Goal: Entertainment & Leisure: Browse casually

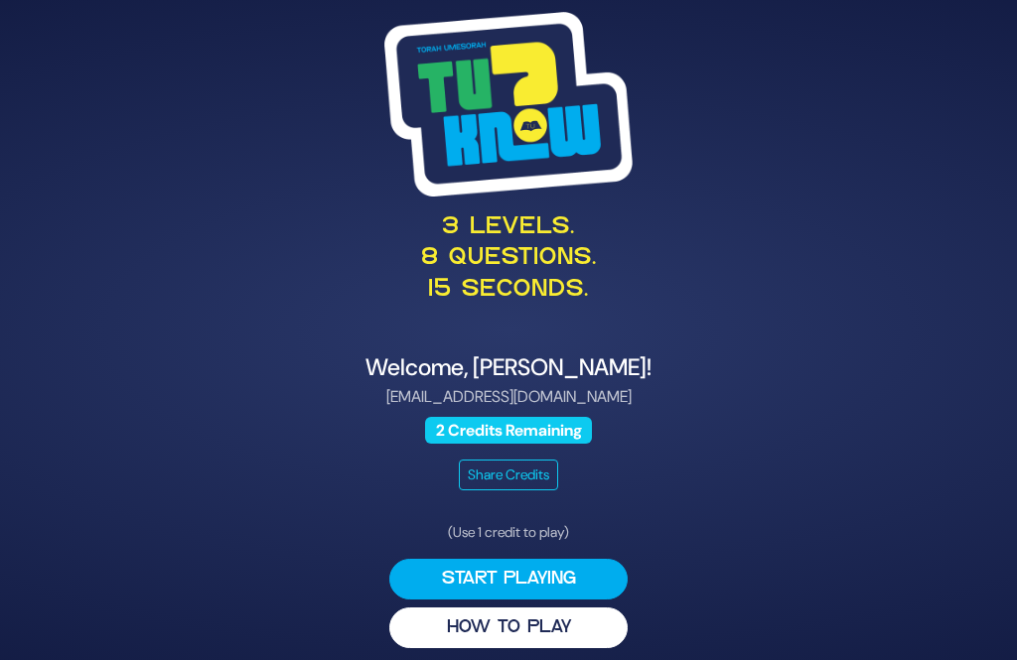
scroll to position [64, 0]
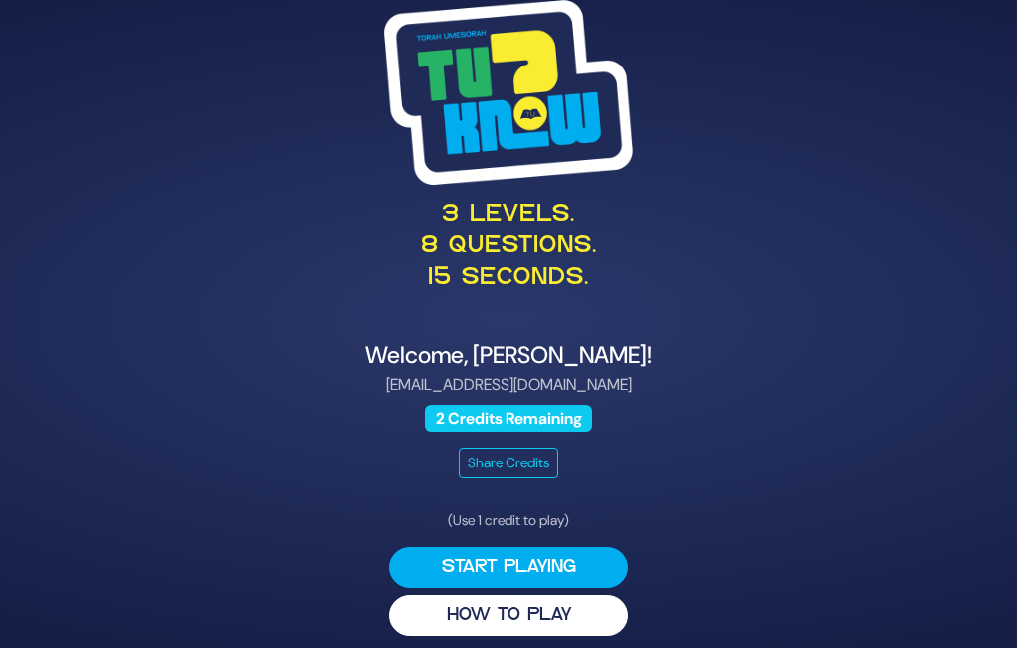
click at [576, 611] on button "HOW TO PLAY" at bounding box center [508, 616] width 238 height 41
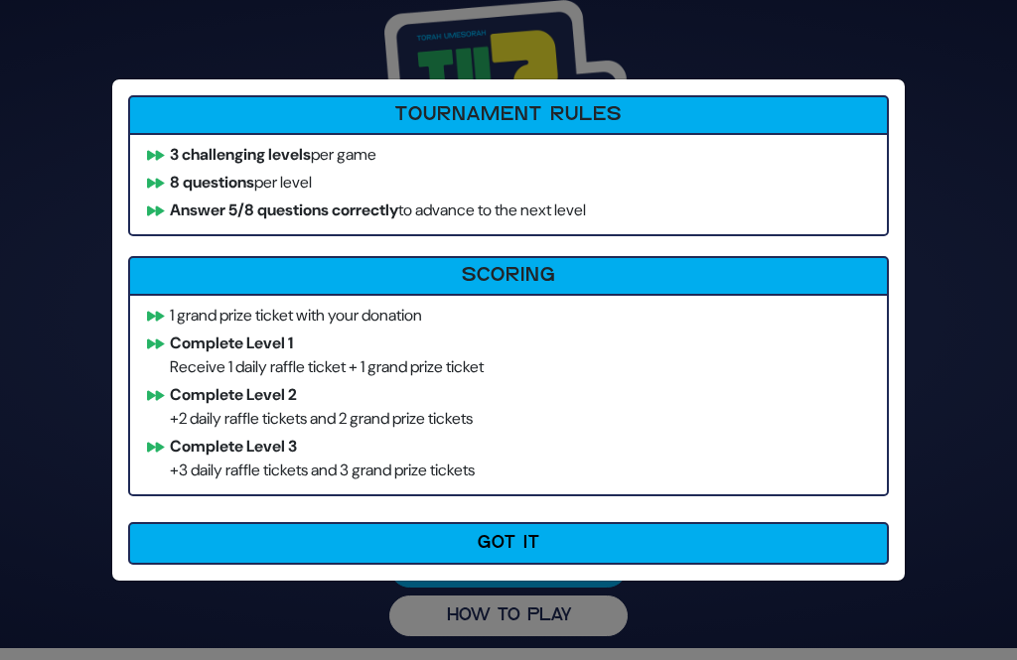
click at [564, 547] on button "Got It" at bounding box center [508, 543] width 760 height 43
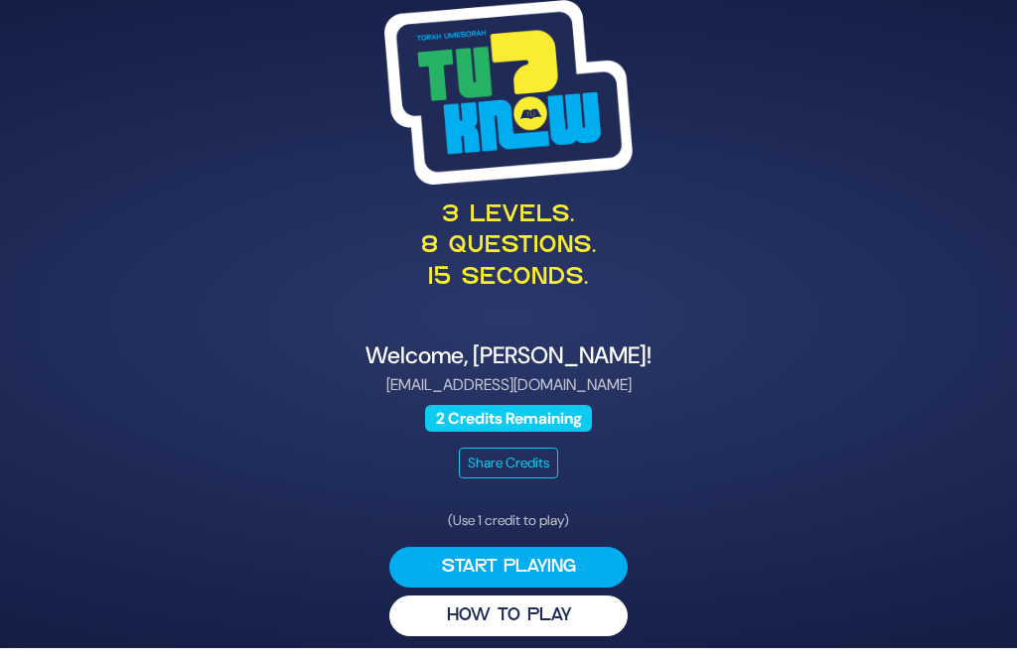
click at [575, 554] on button "Start Playing" at bounding box center [508, 567] width 238 height 41
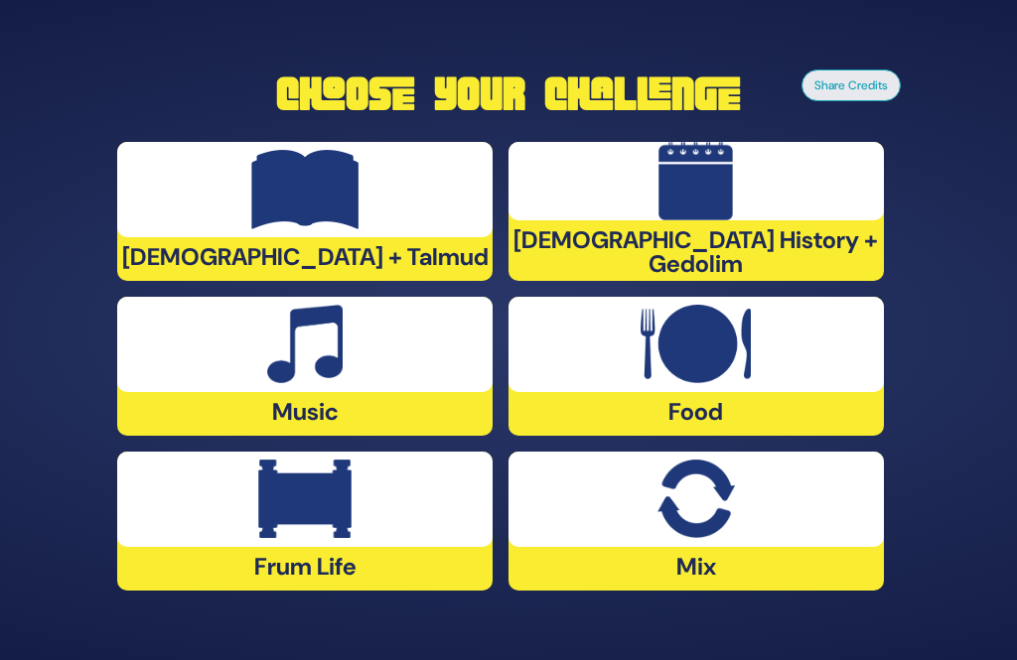
click at [357, 529] on div "Frum Life" at bounding box center [304, 521] width 375 height 139
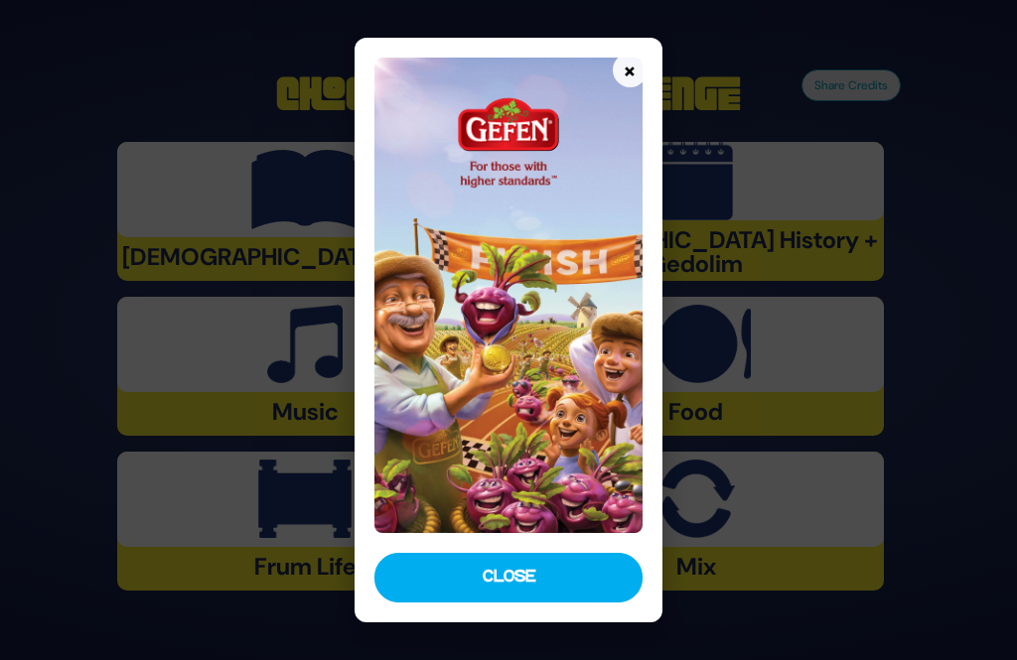
click at [569, 603] on button "Close" at bounding box center [507, 578] width 267 height 50
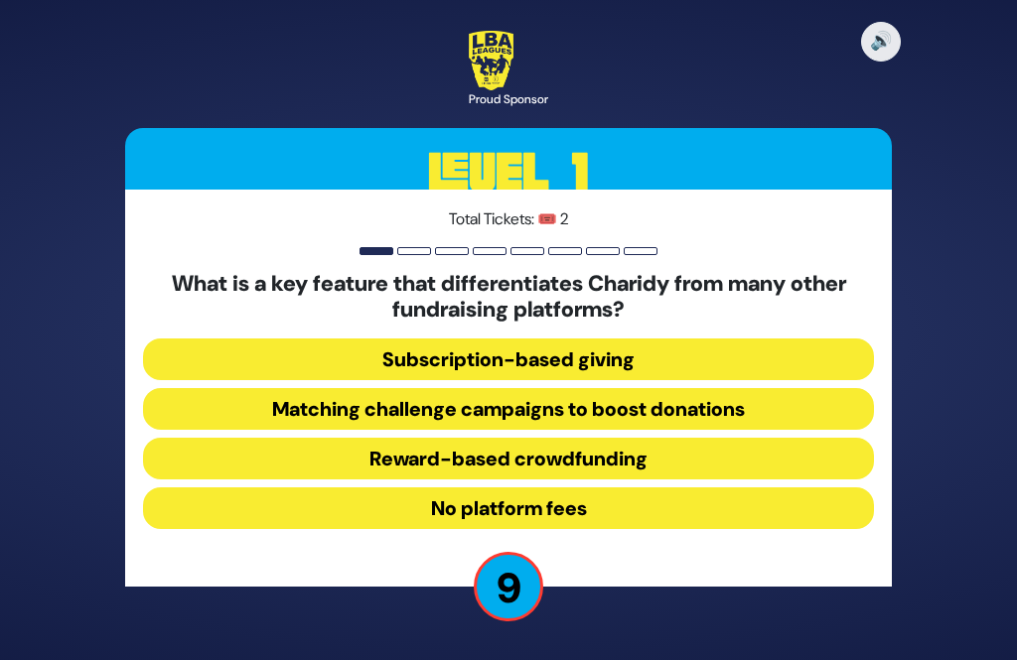
click at [728, 388] on button "Matching challenge campaigns to boost donations" at bounding box center [508, 409] width 730 height 42
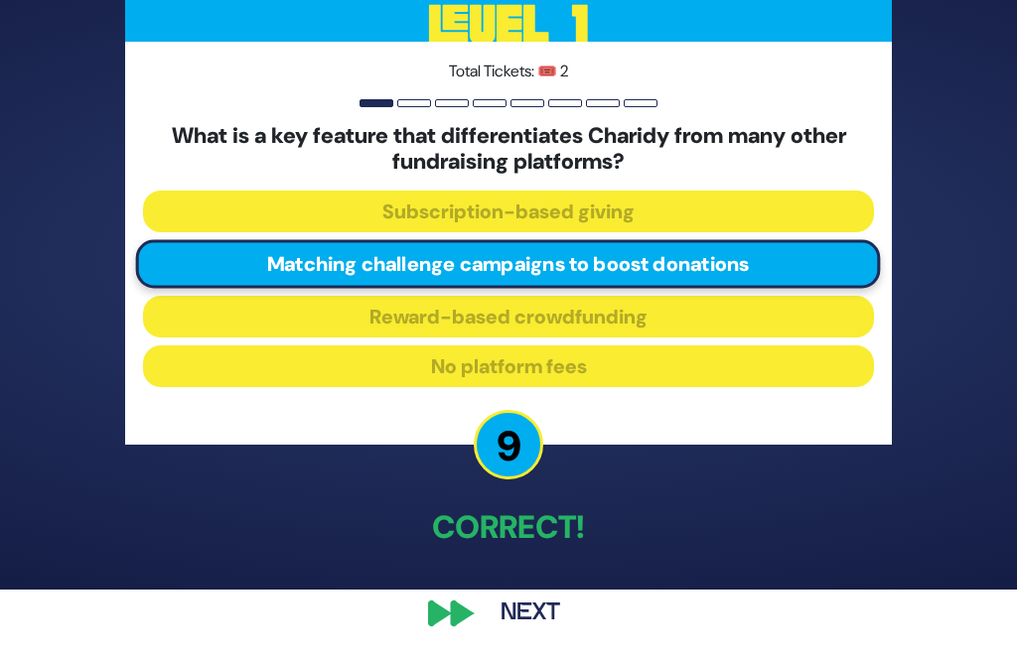
click at [552, 615] on button "Next" at bounding box center [530, 614] width 115 height 46
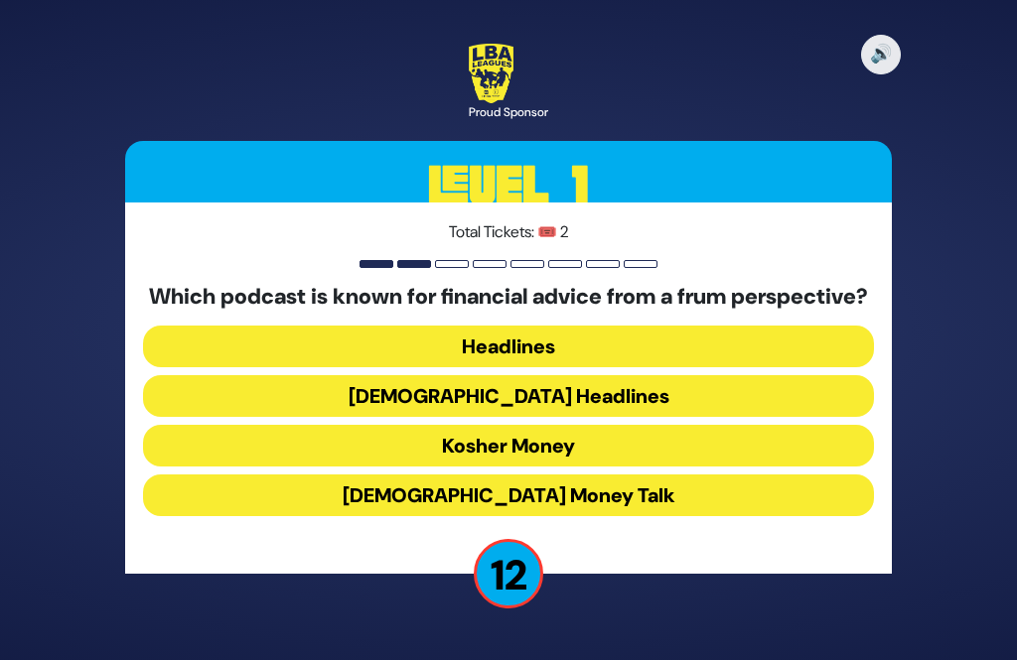
click at [634, 432] on button "Kosher Money" at bounding box center [508, 446] width 730 height 42
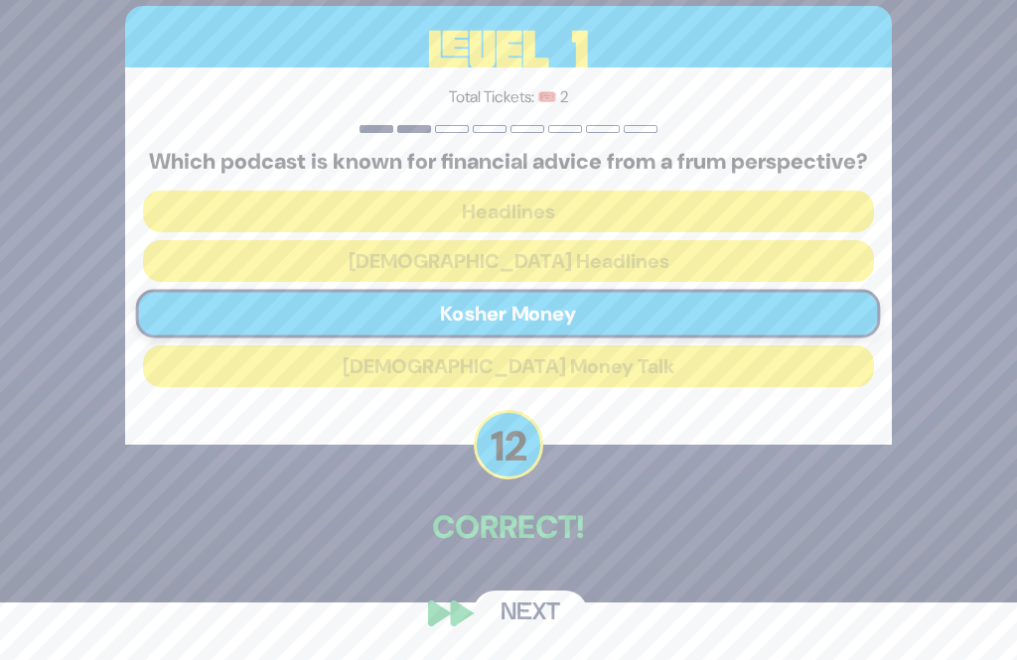
click at [552, 636] on button "Next" at bounding box center [530, 614] width 115 height 46
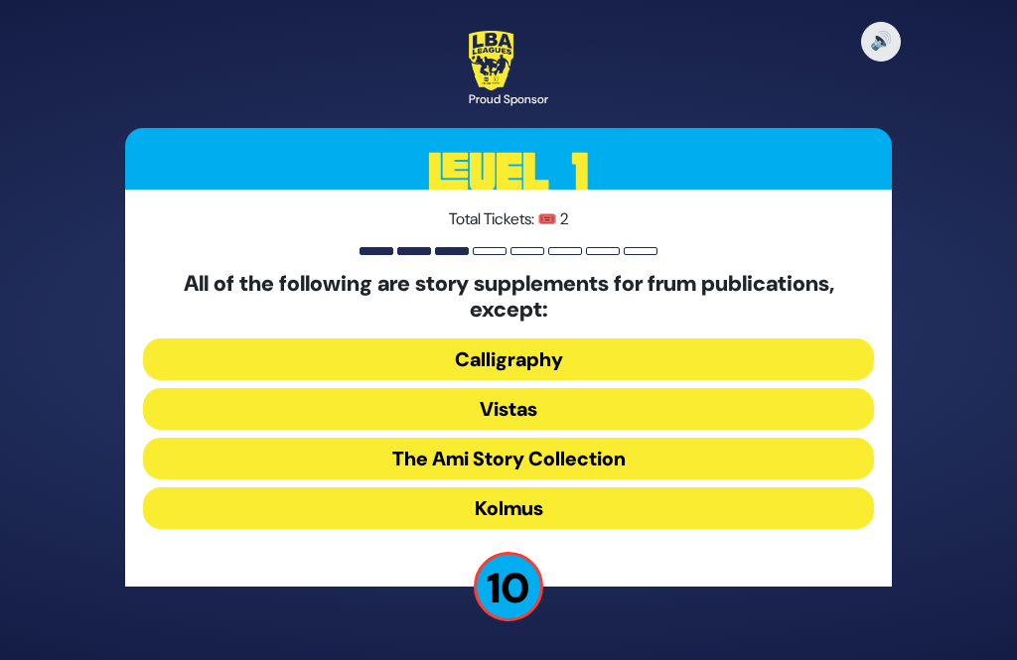
click at [605, 487] on button "Kolmus" at bounding box center [508, 508] width 730 height 42
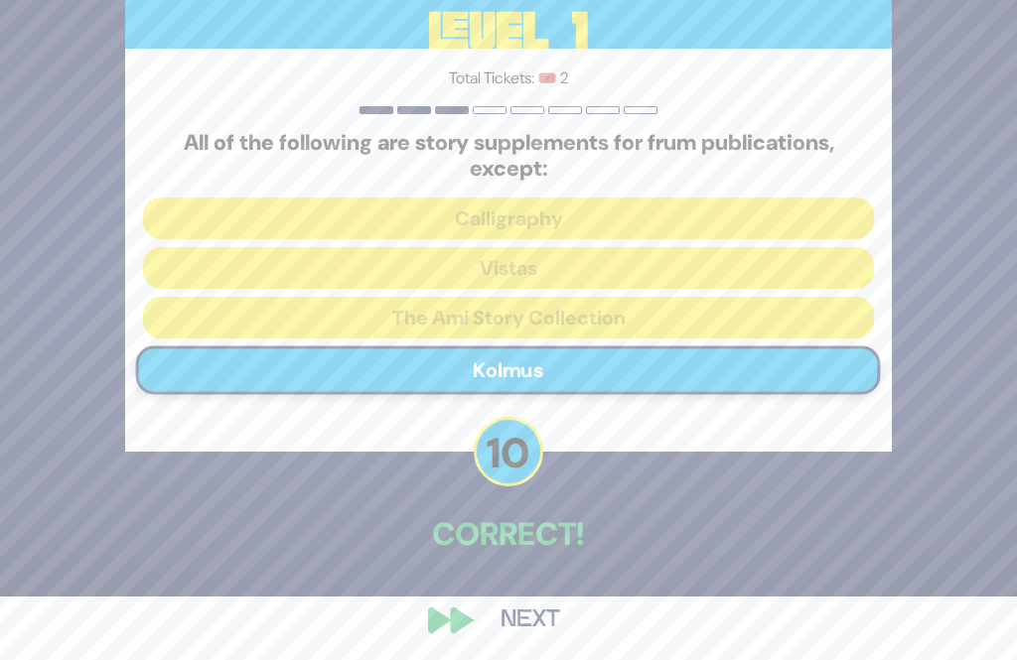
click at [554, 643] on button "Next" at bounding box center [530, 621] width 115 height 46
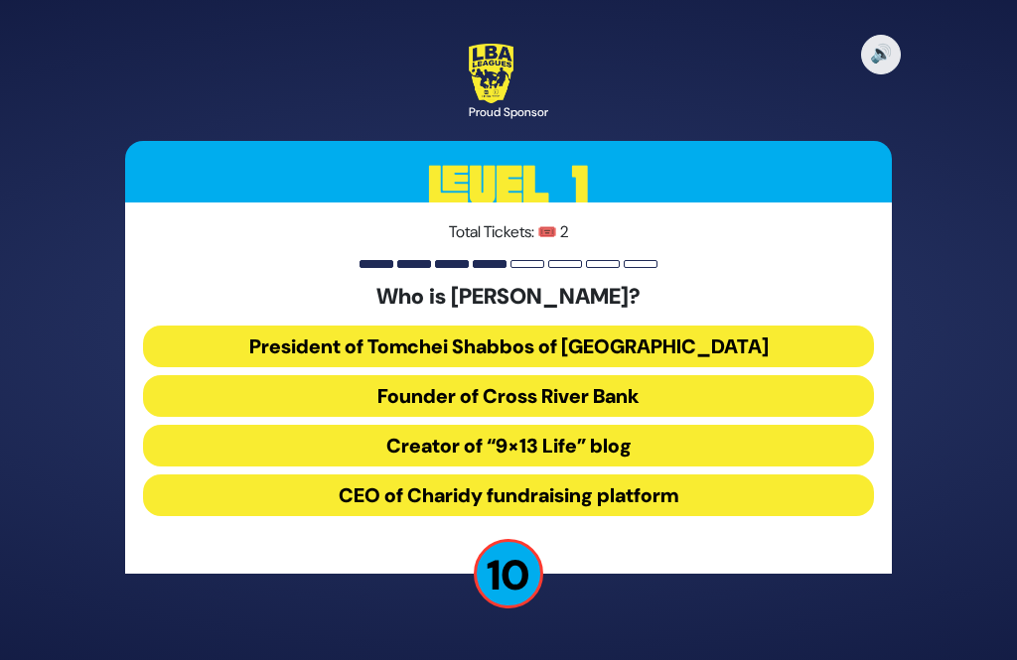
click at [678, 475] on button "CEO of Charidy fundraising platform" at bounding box center [508, 496] width 730 height 42
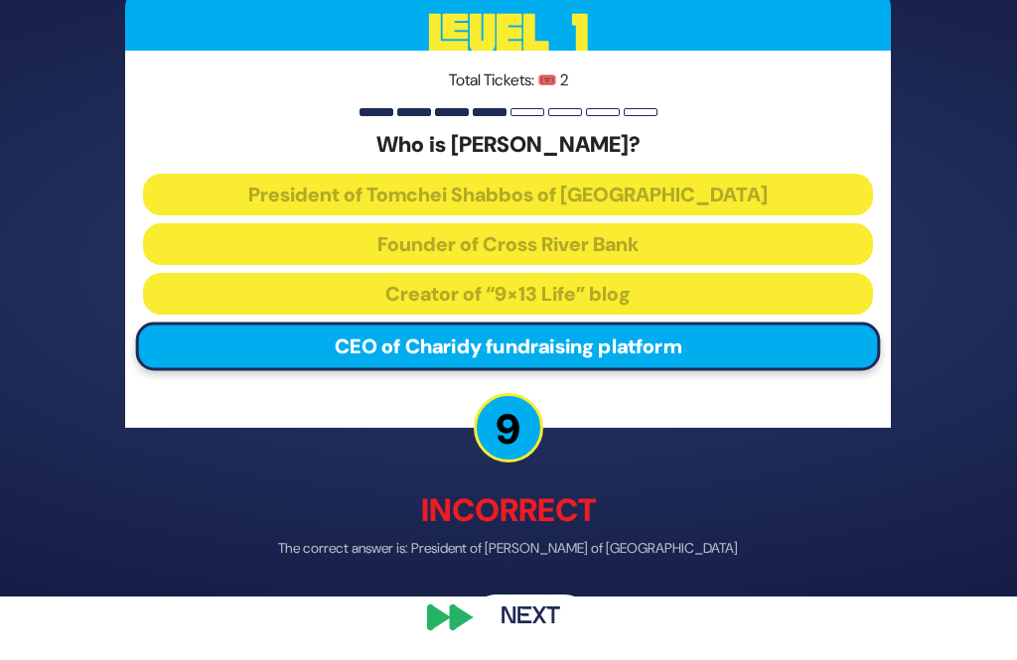
click at [552, 641] on button "Next" at bounding box center [530, 619] width 115 height 46
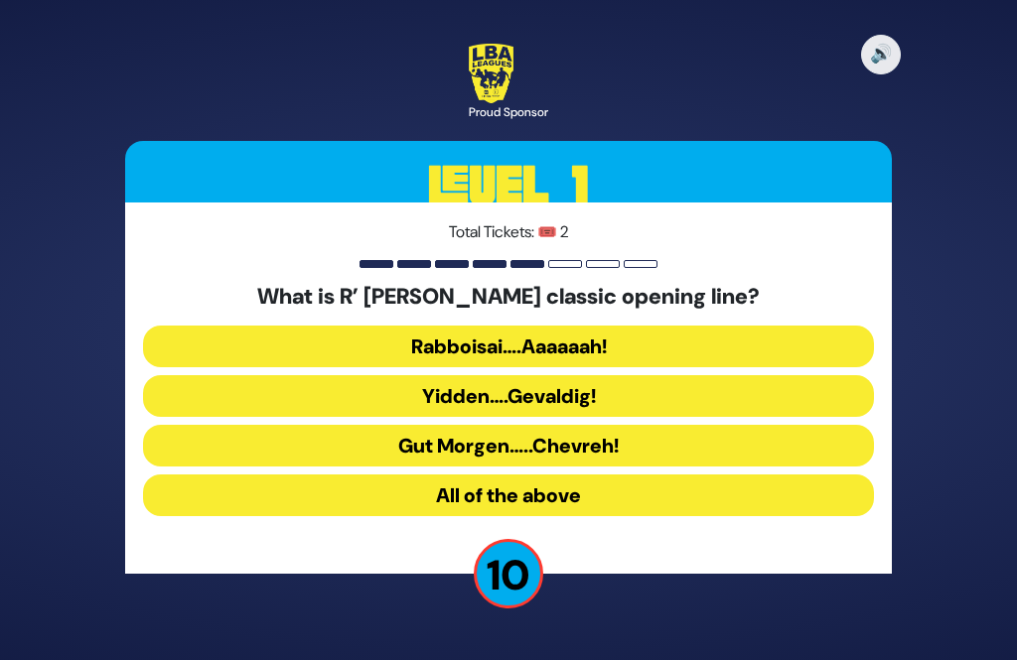
click at [637, 425] on button "Gut Morgen…..Chevreh!" at bounding box center [508, 446] width 730 height 42
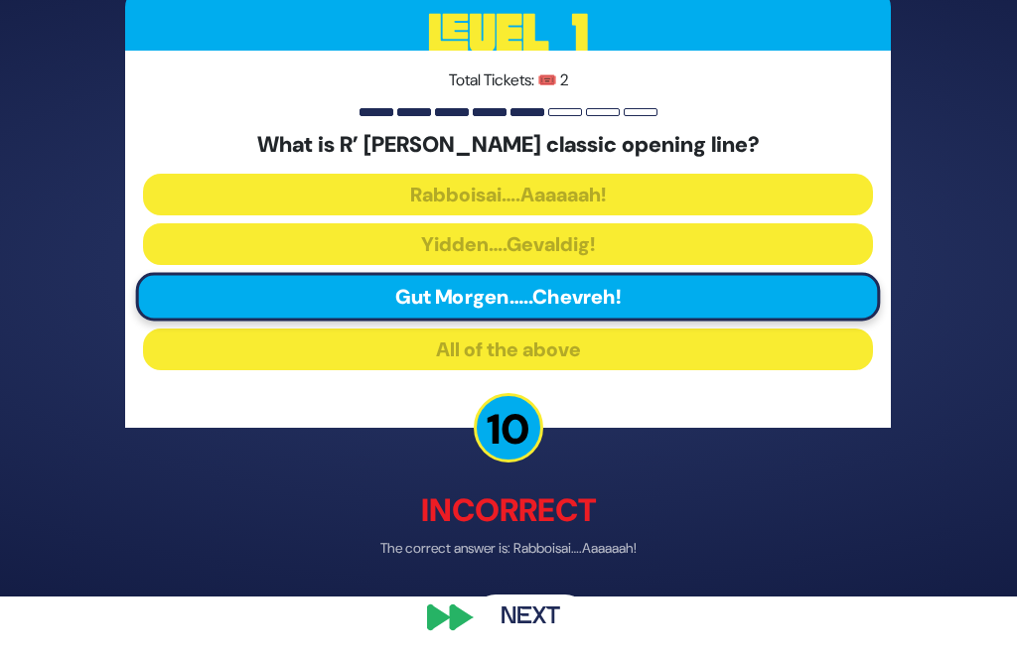
click at [545, 641] on button "Next" at bounding box center [530, 619] width 115 height 46
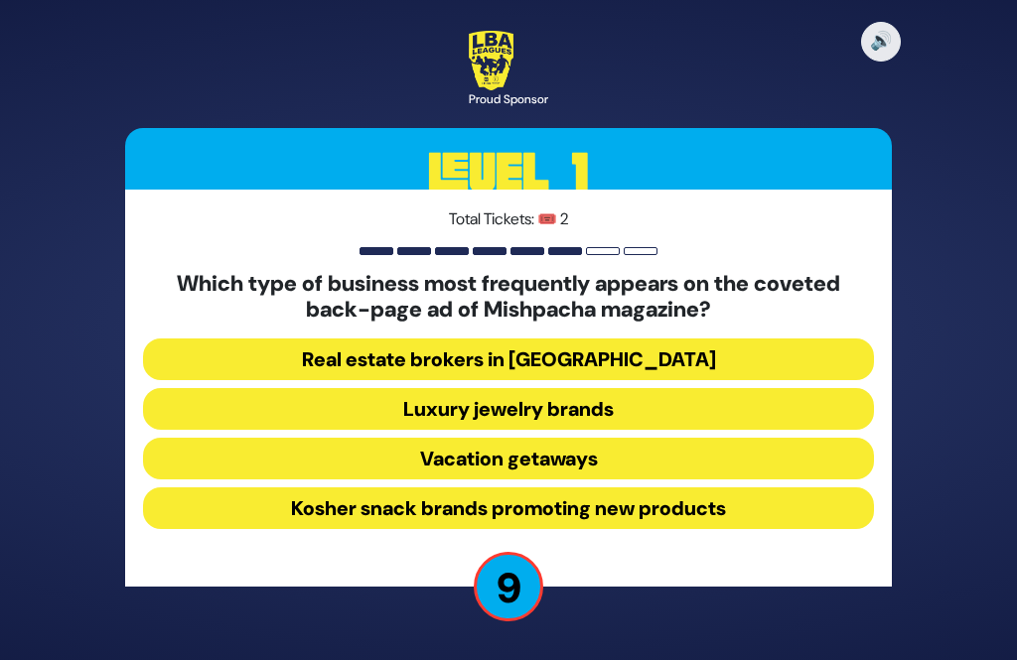
click at [605, 393] on button "Luxury jewelry brands" at bounding box center [508, 409] width 730 height 42
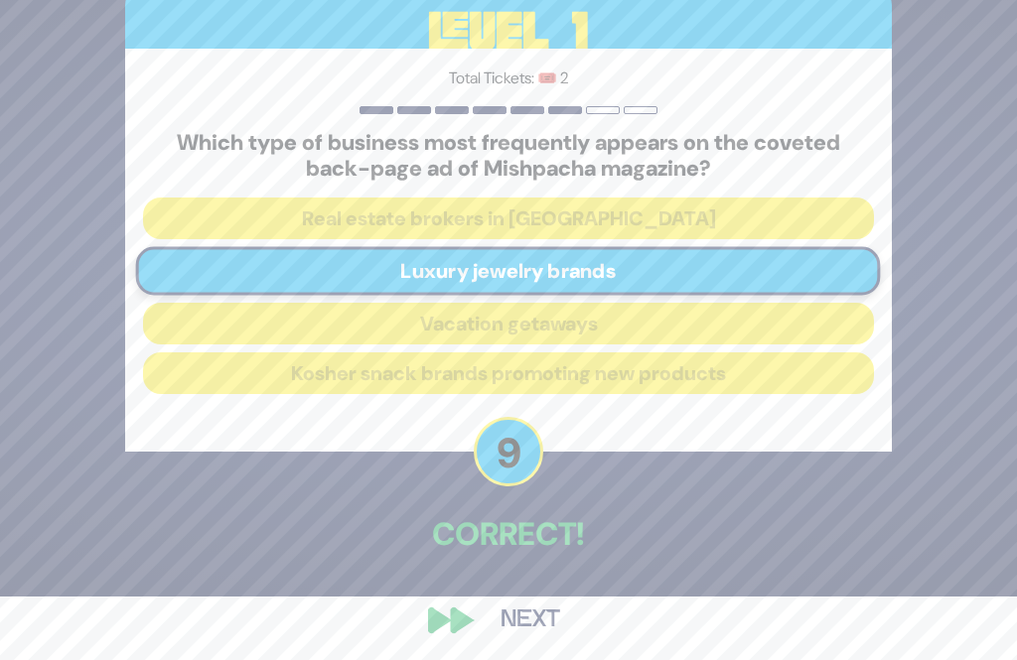
click at [545, 643] on button "Next" at bounding box center [530, 621] width 115 height 46
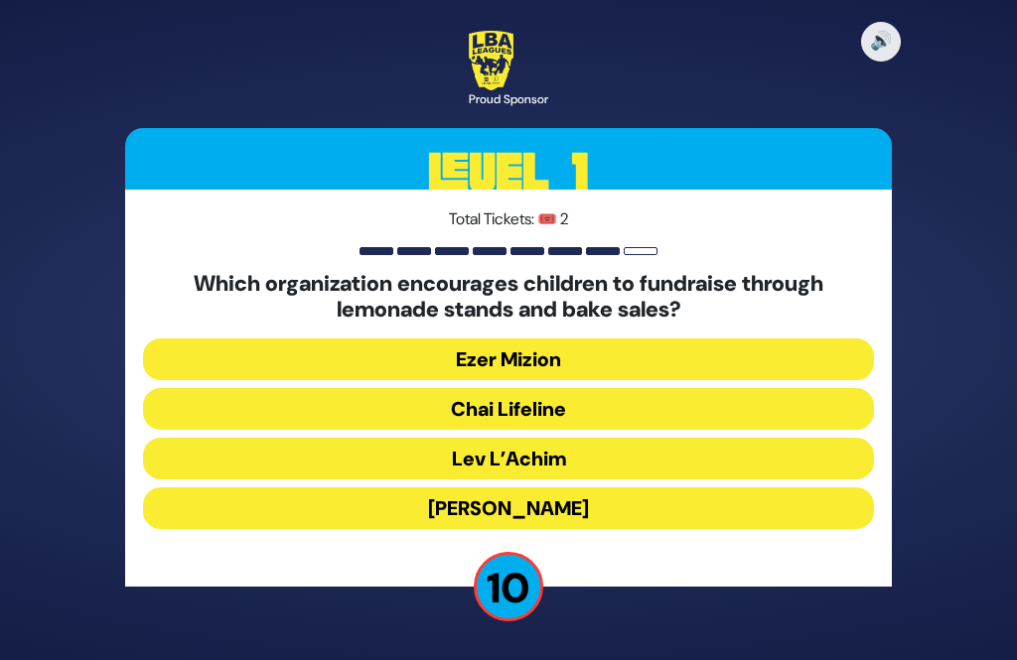
click at [579, 339] on button "Ezer Mizion" at bounding box center [508, 360] width 730 height 42
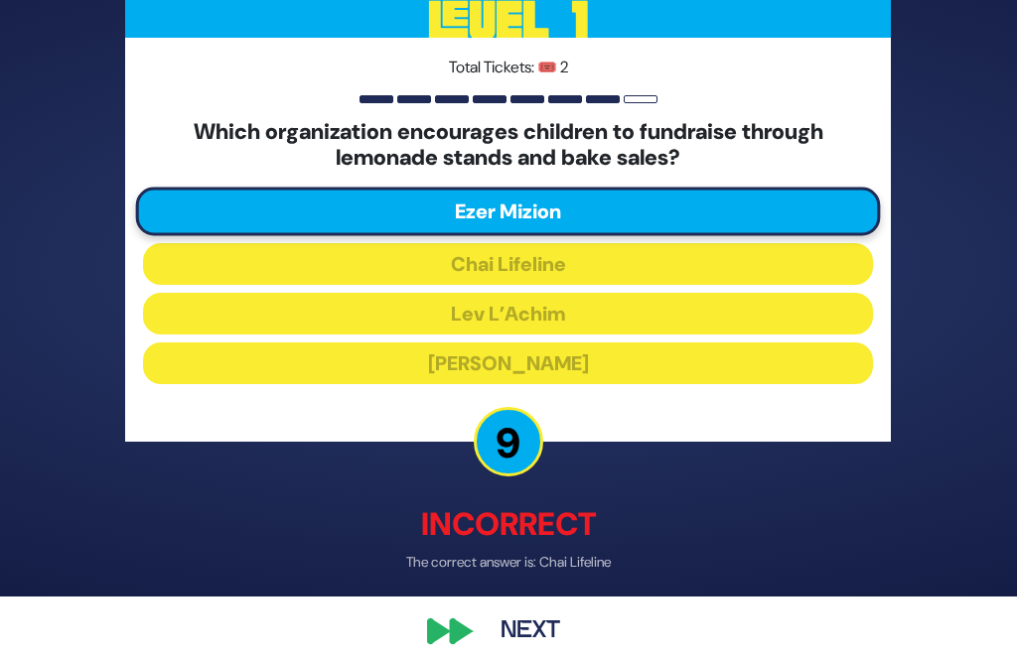
click at [555, 648] on button "Next" at bounding box center [530, 632] width 115 height 46
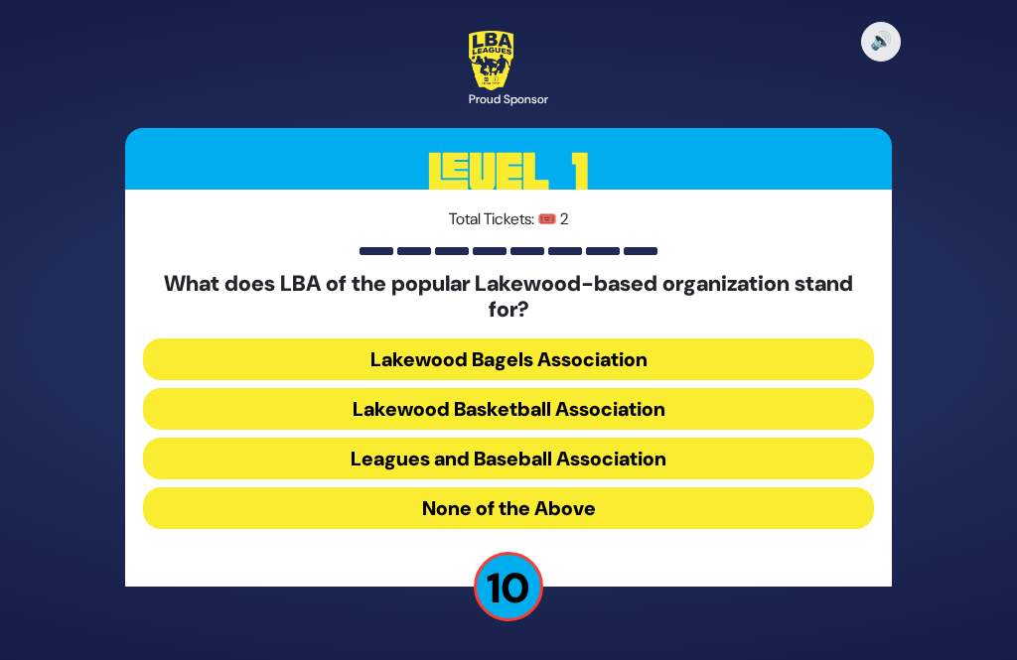
click at [694, 388] on button "Lakewood Basketball Association" at bounding box center [508, 409] width 730 height 42
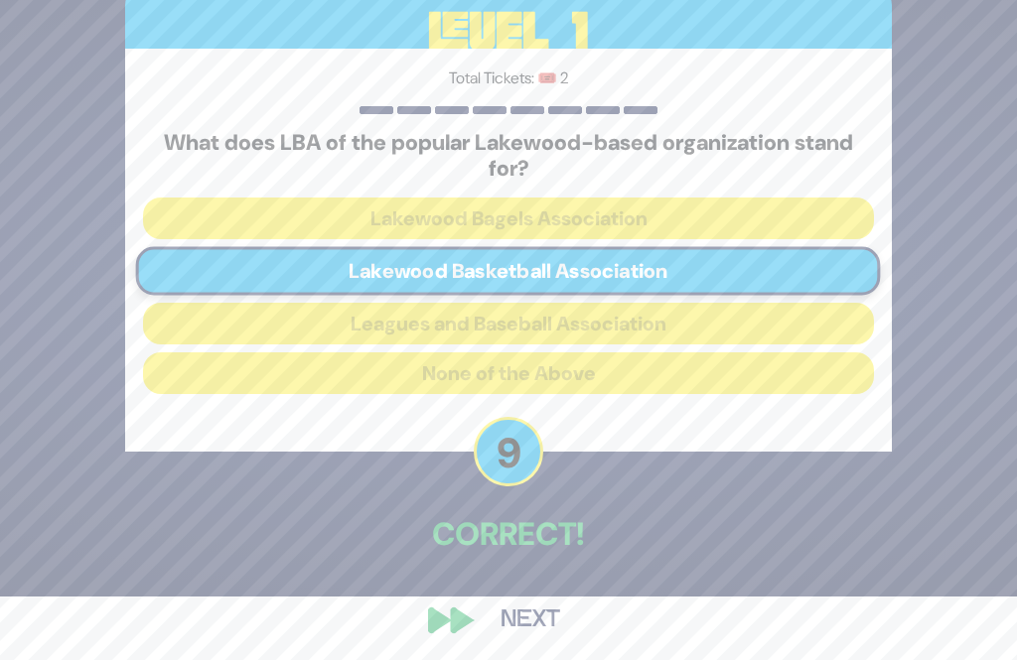
click at [552, 643] on button "Next" at bounding box center [530, 621] width 115 height 46
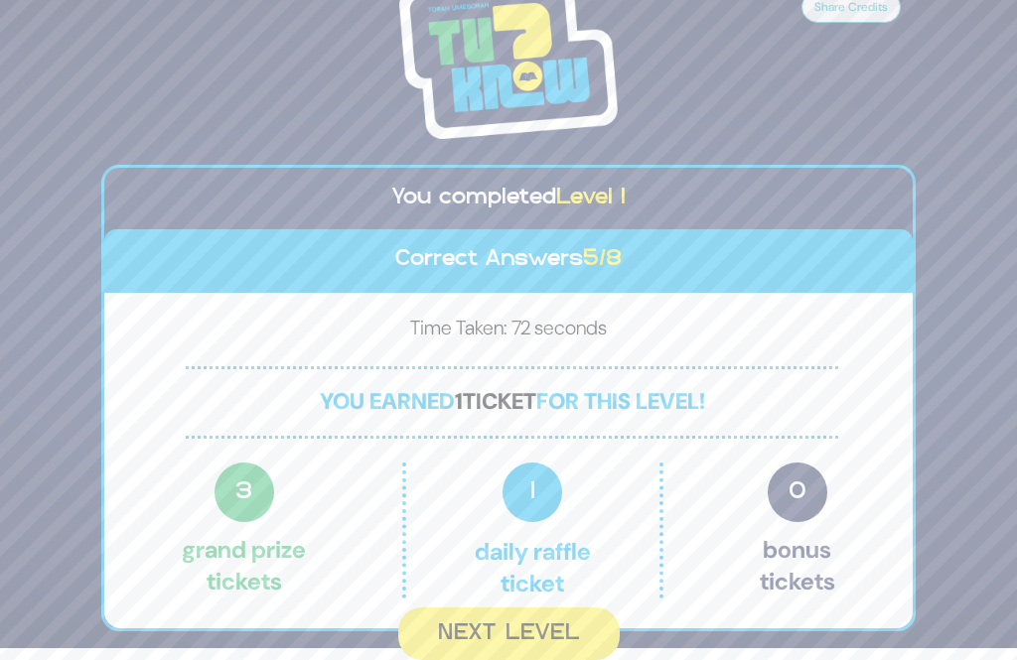
click at [538, 609] on button "Next Level" at bounding box center [508, 634] width 221 height 53
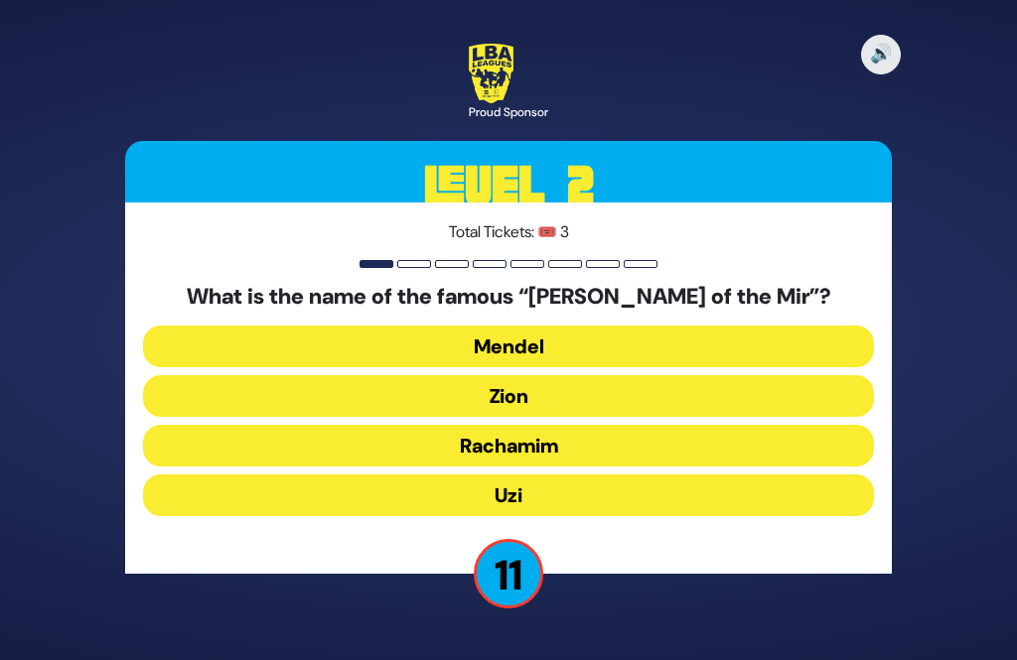
click at [586, 375] on button "Zion" at bounding box center [508, 396] width 730 height 42
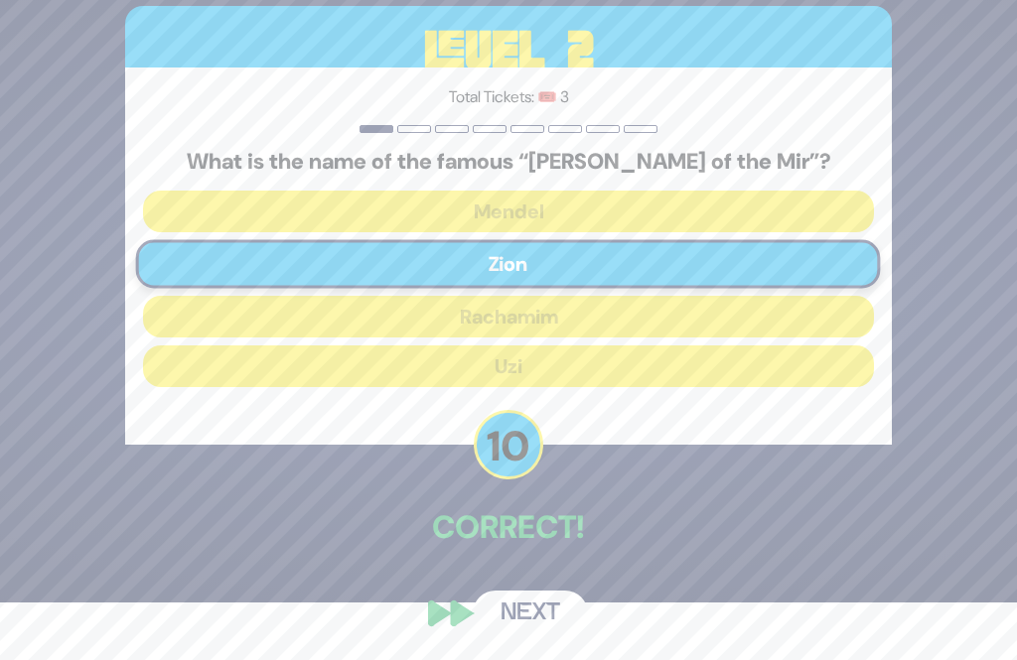
click at [555, 636] on button "Next" at bounding box center [530, 614] width 115 height 46
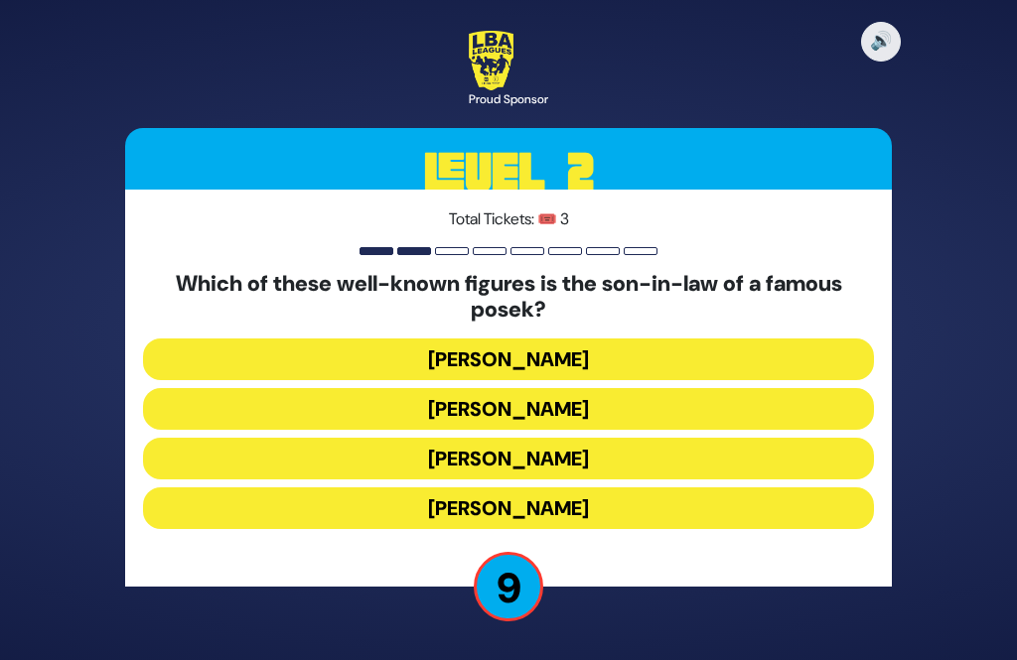
click at [620, 487] on button "Shlomo Yehuda Rechnitz" at bounding box center [508, 508] width 730 height 42
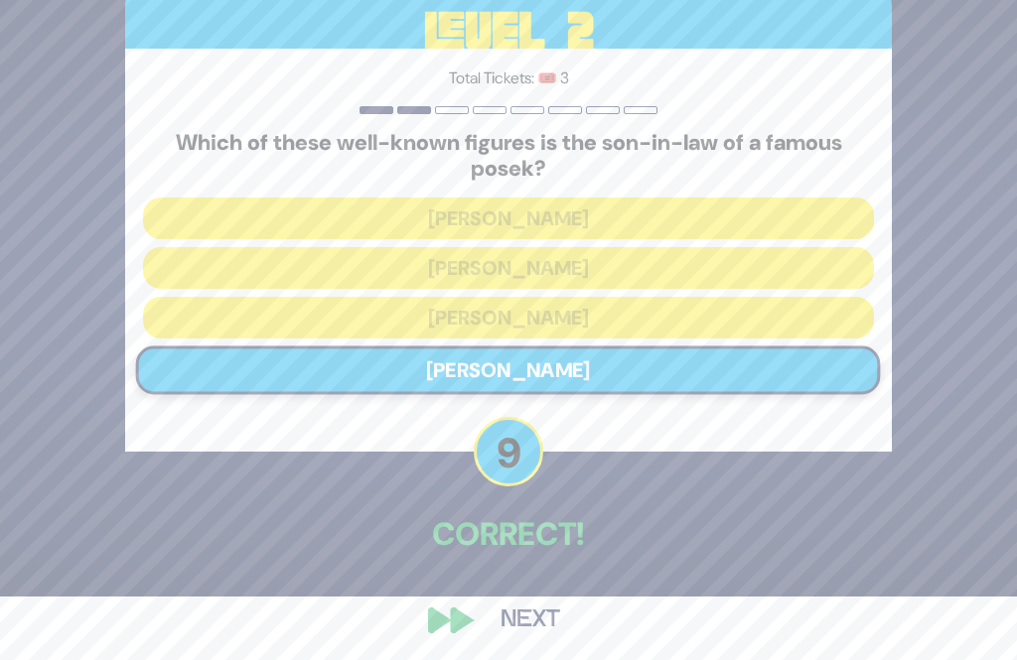
click at [554, 643] on button "Next" at bounding box center [530, 621] width 115 height 46
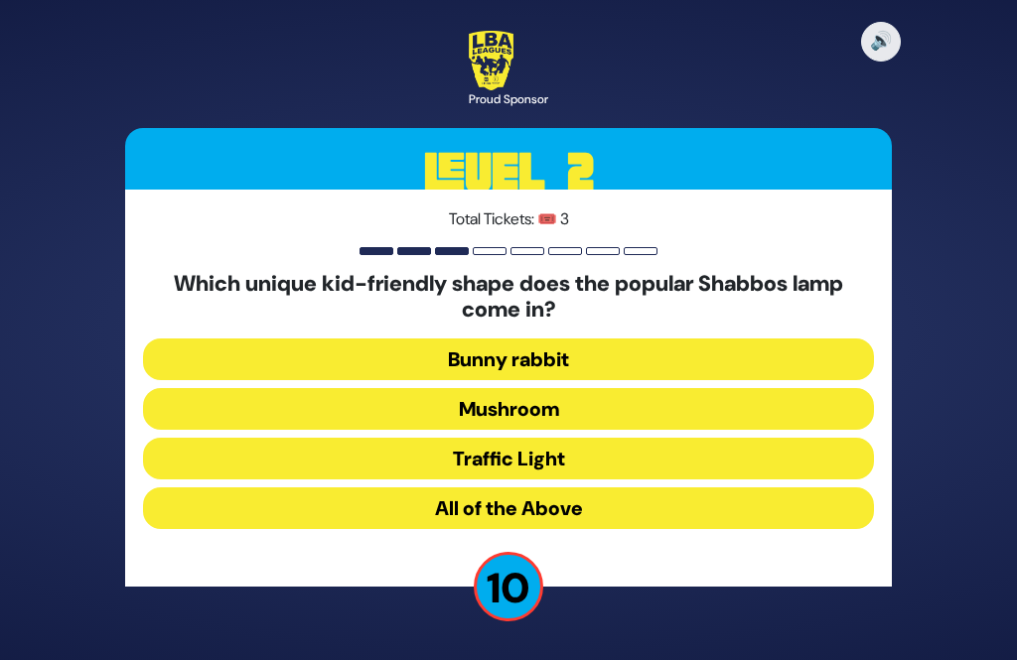
click at [582, 388] on button "Mushroom" at bounding box center [508, 409] width 730 height 42
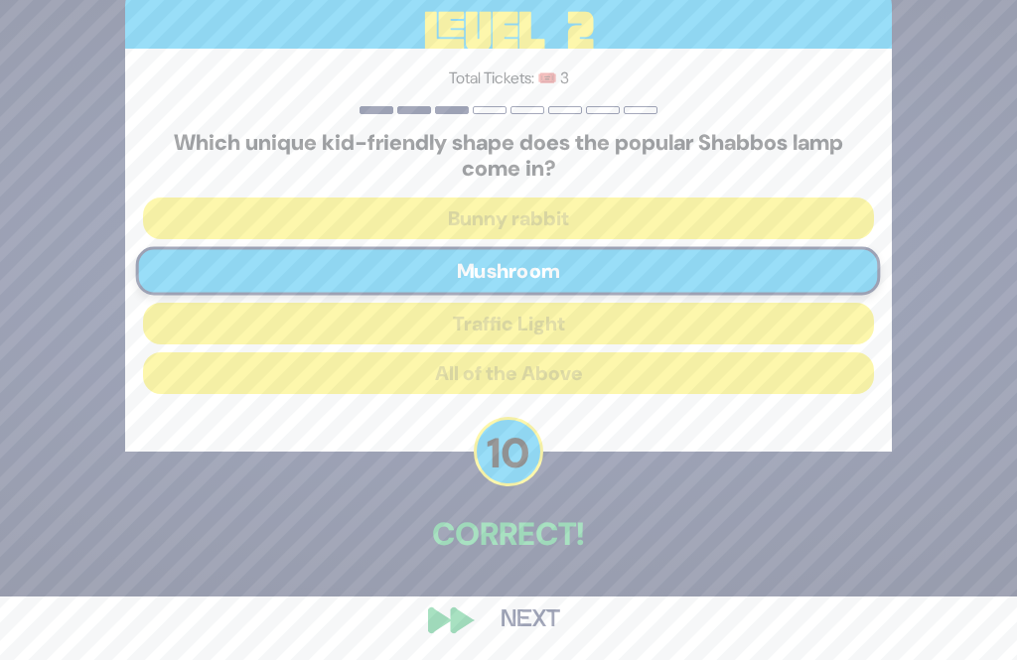
click at [550, 643] on button "Next" at bounding box center [530, 621] width 115 height 46
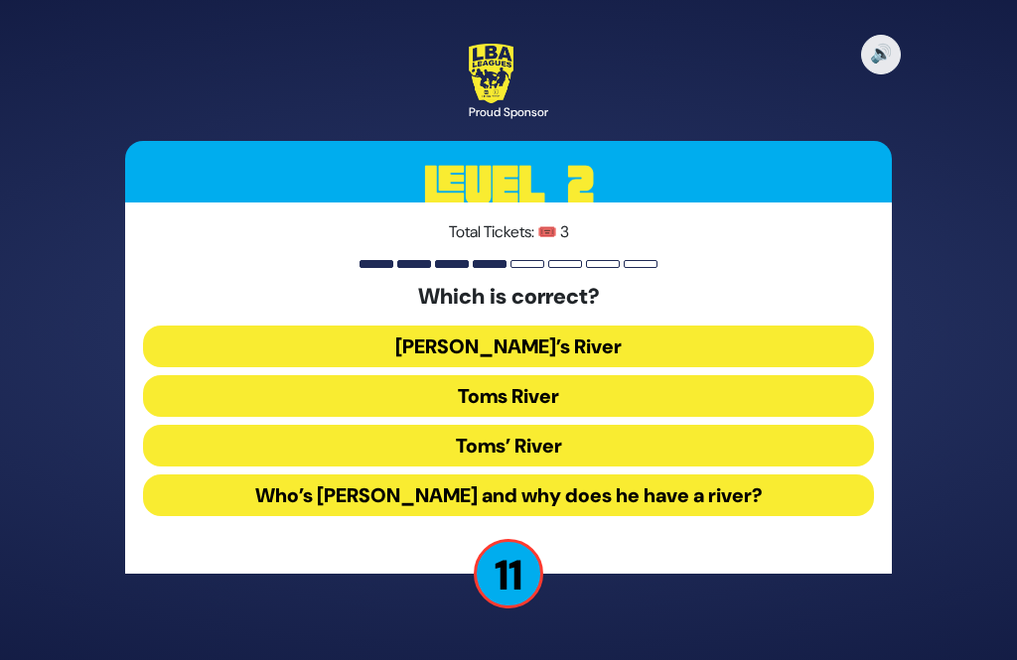
click at [657, 375] on button "Toms River" at bounding box center [508, 396] width 730 height 42
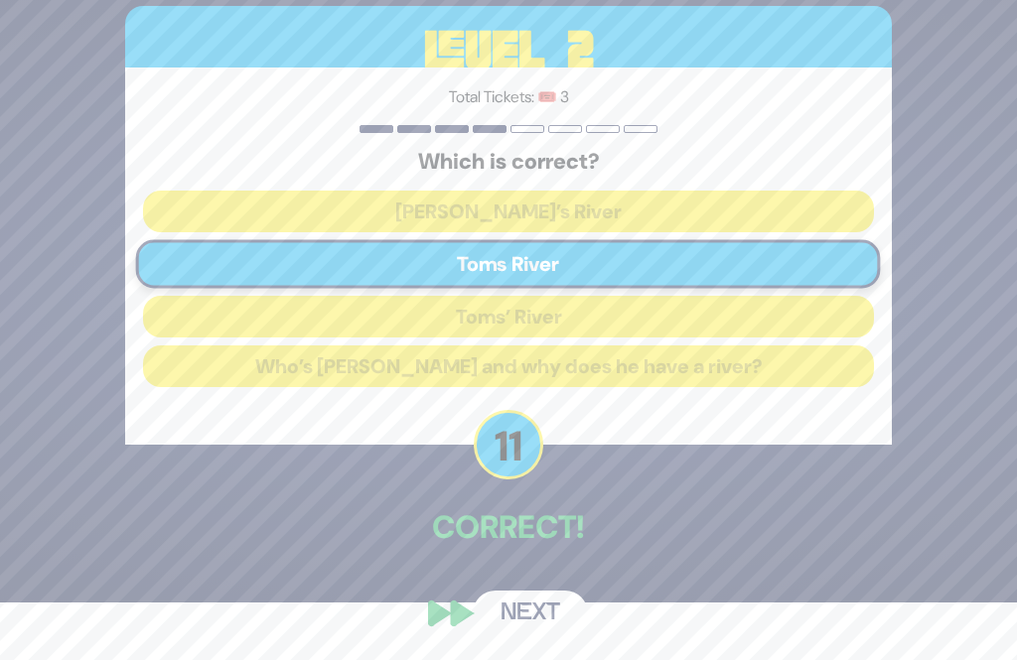
click at [549, 636] on button "Next" at bounding box center [530, 614] width 115 height 46
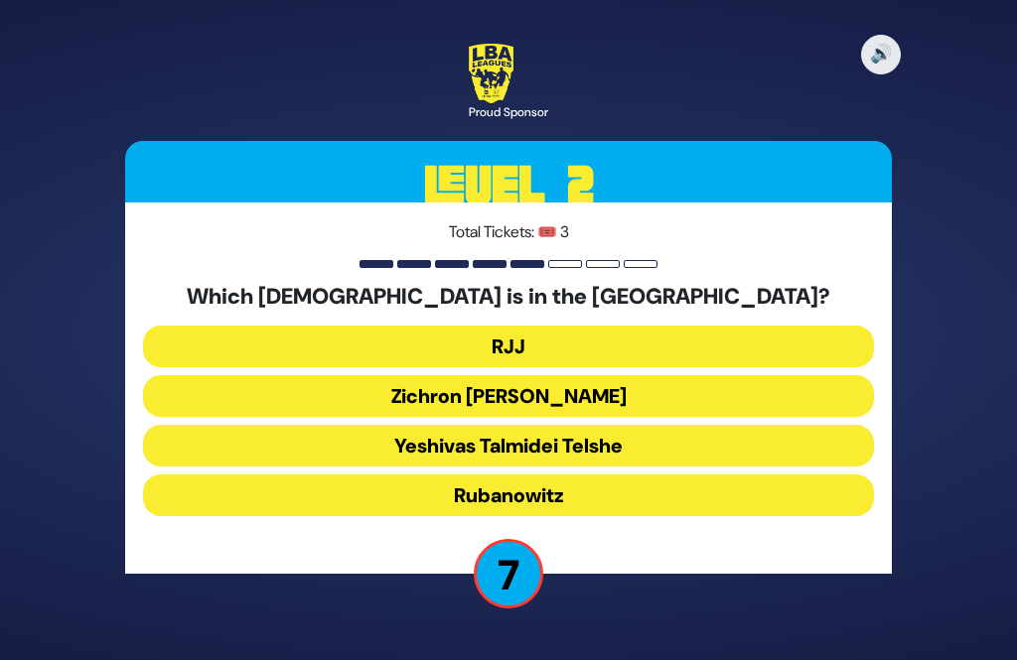
click at [619, 326] on button "RJJ" at bounding box center [508, 347] width 730 height 42
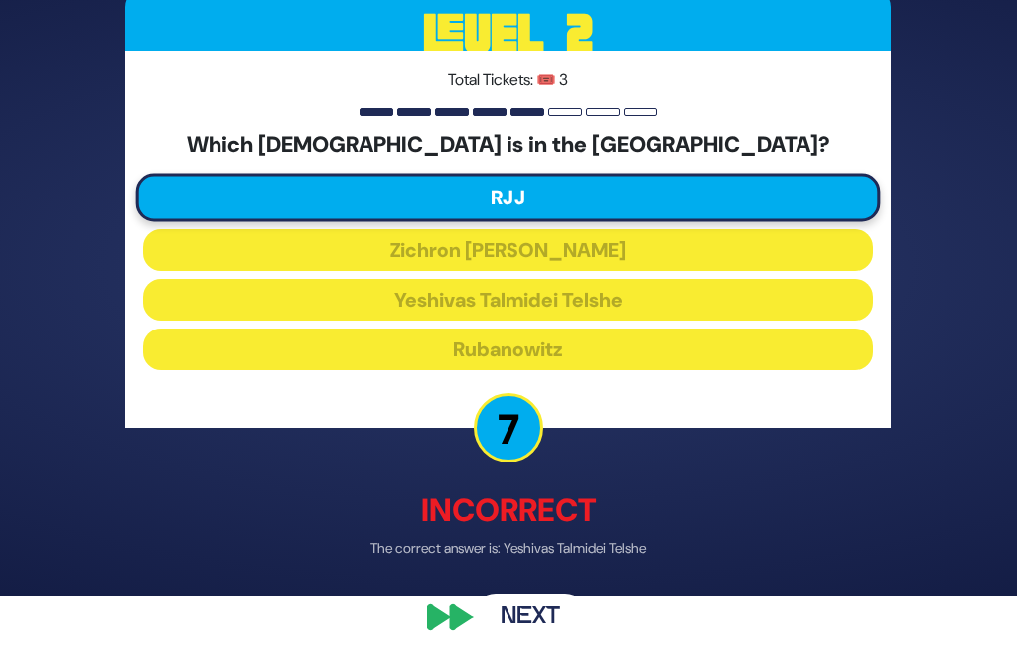
click at [541, 628] on button "Next" at bounding box center [530, 619] width 115 height 46
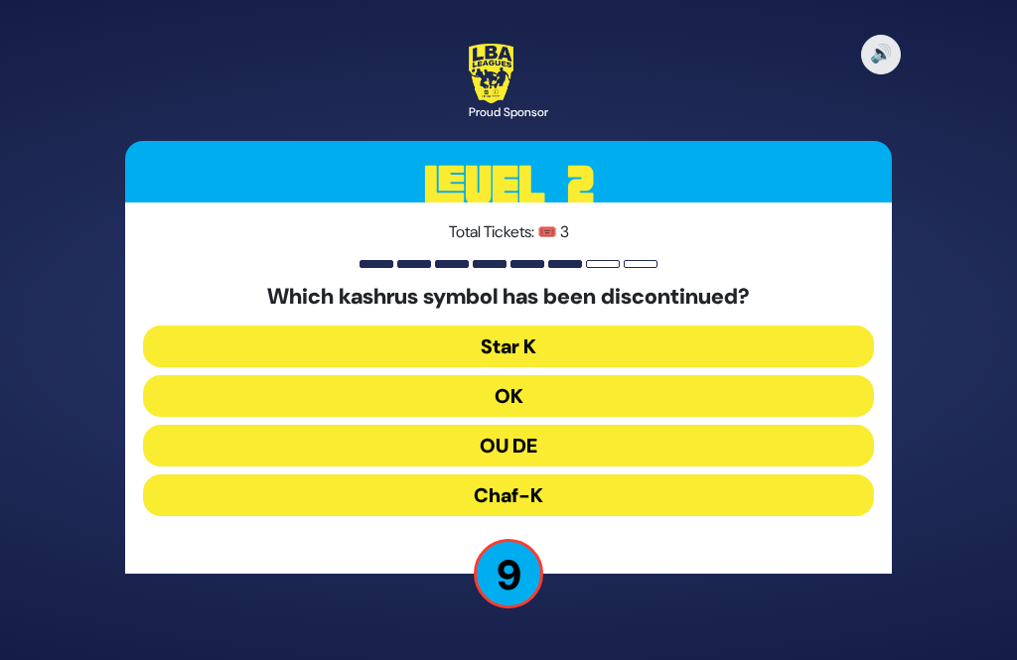
click at [643, 425] on button "OU DE" at bounding box center [508, 446] width 730 height 42
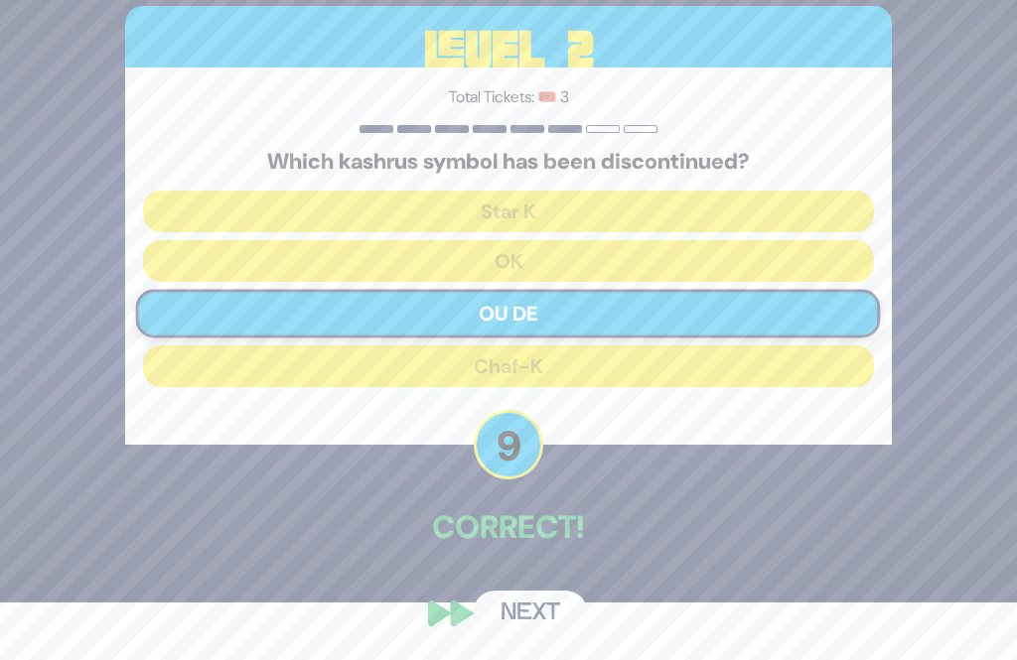
click at [558, 617] on button "Next" at bounding box center [530, 614] width 115 height 46
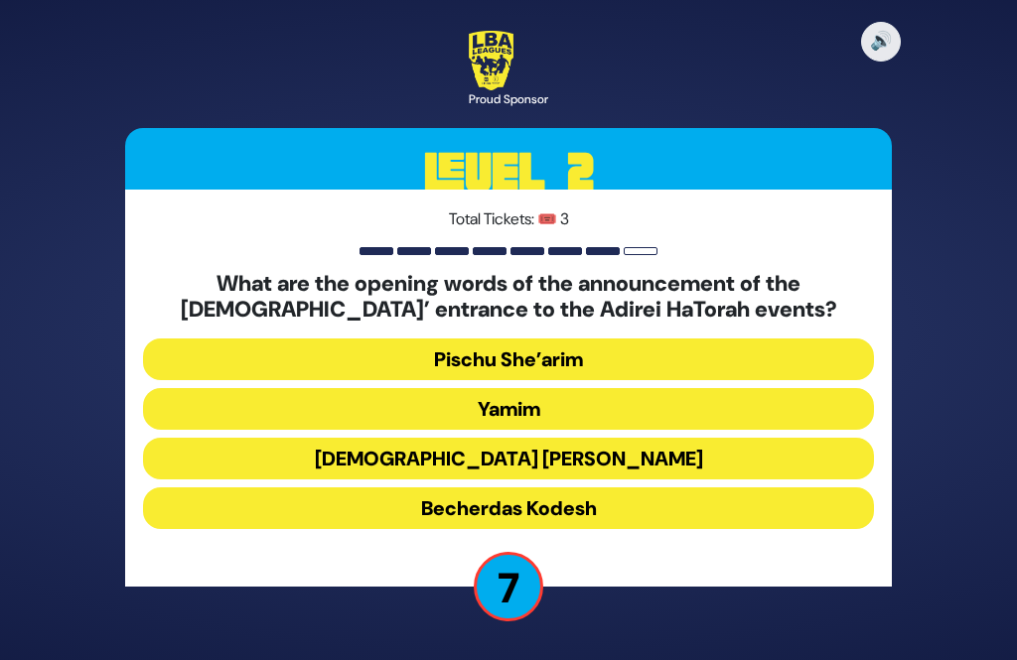
click at [613, 388] on button "Yamim" at bounding box center [508, 409] width 730 height 42
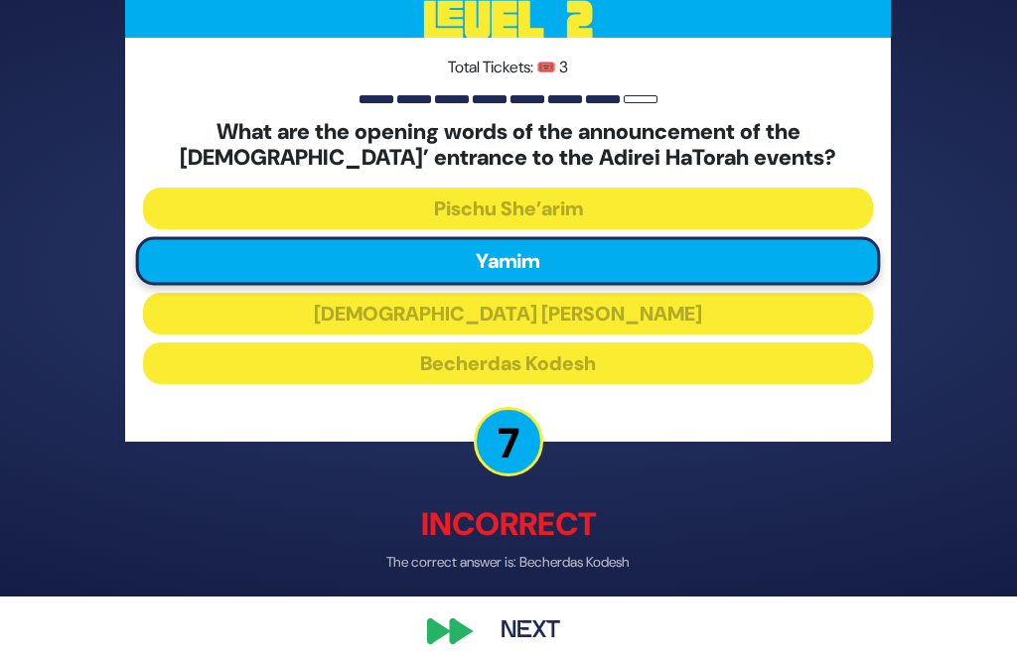
click at [558, 651] on button "Next" at bounding box center [530, 632] width 115 height 46
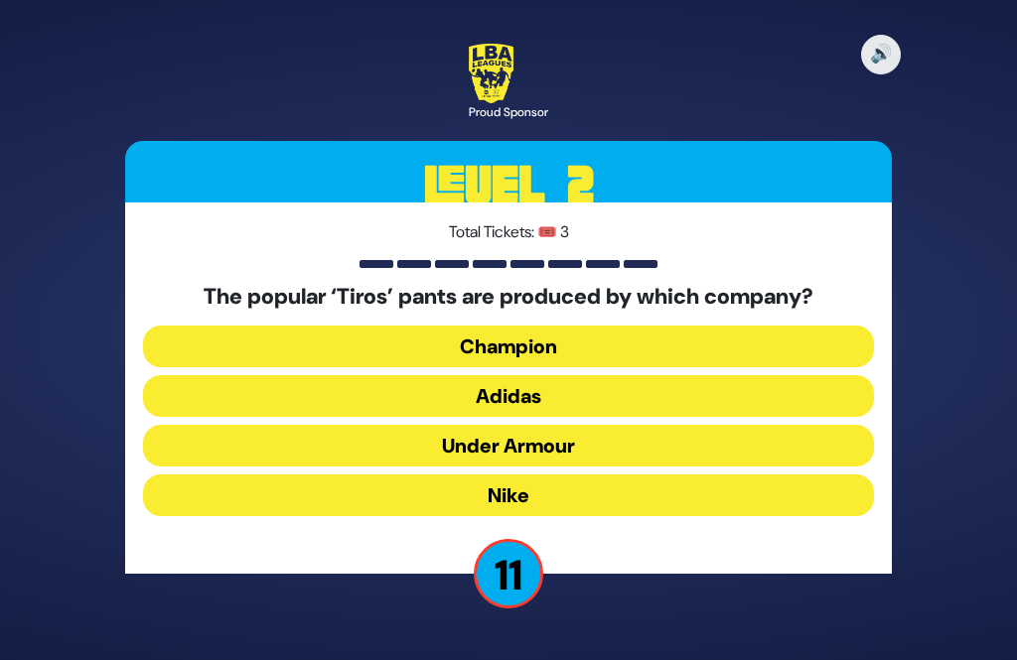
click at [625, 425] on button "Under Armour" at bounding box center [508, 446] width 730 height 42
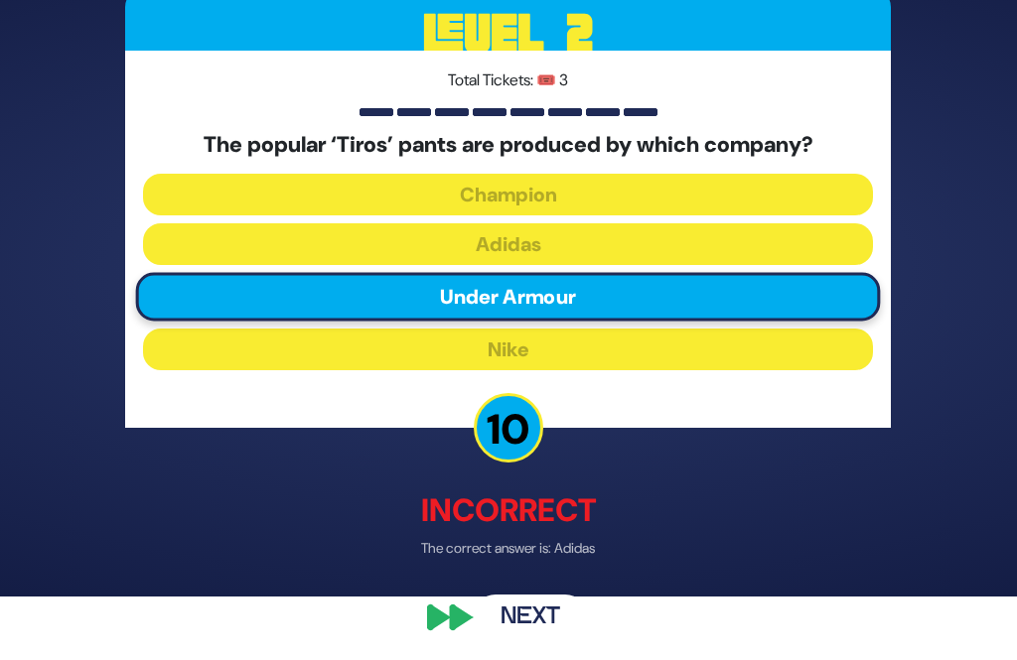
click at [568, 641] on button "Next" at bounding box center [530, 619] width 115 height 46
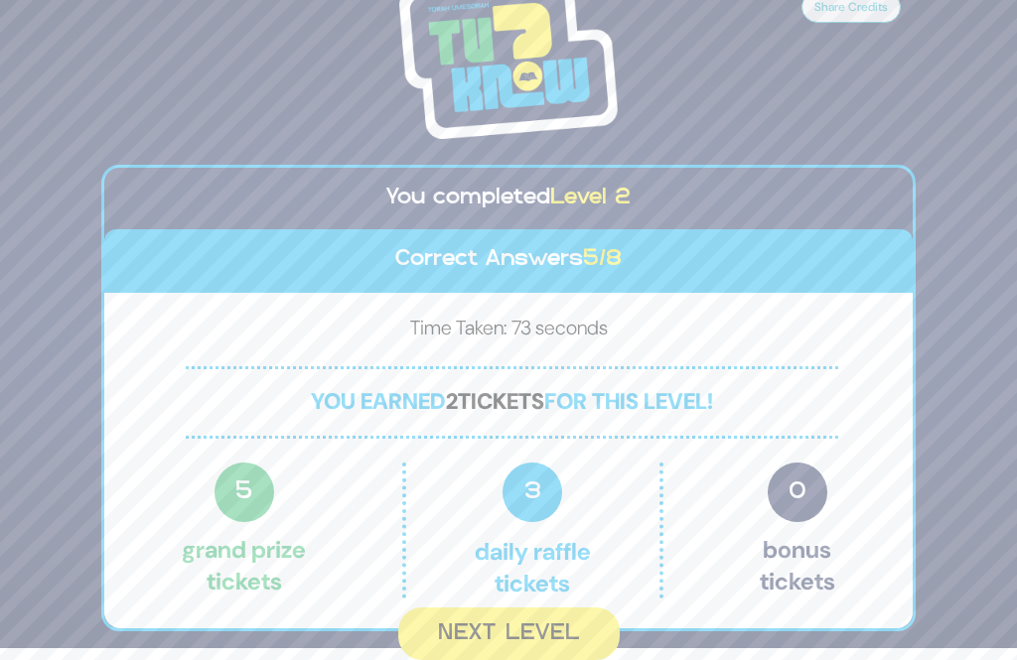
click at [546, 612] on button "Next Level" at bounding box center [508, 634] width 221 height 53
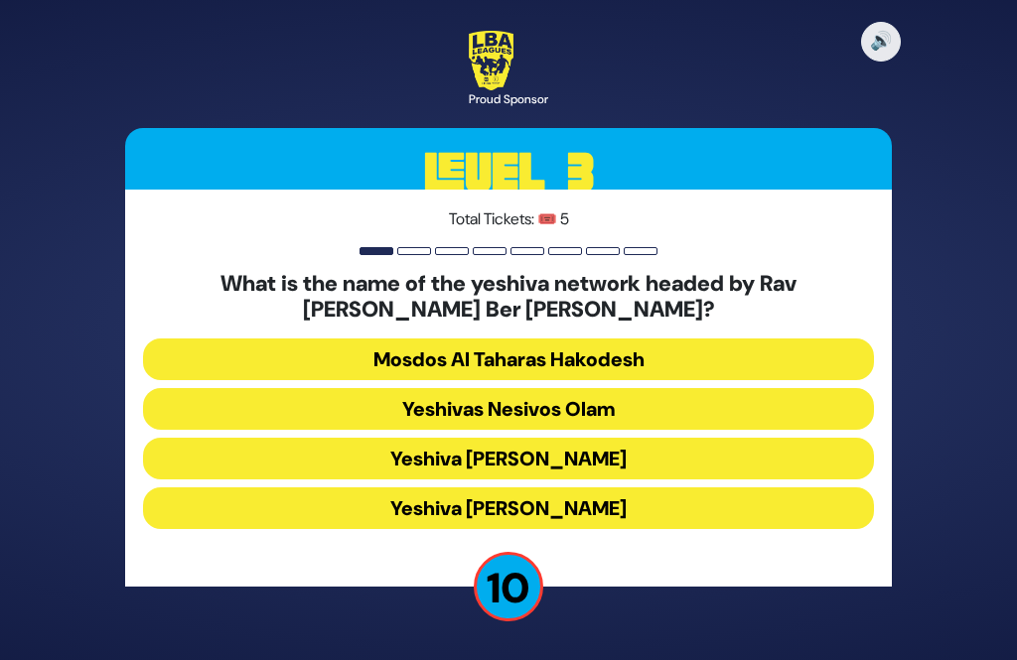
click at [682, 339] on button "Mosdos Al Taharas Hakodesh" at bounding box center [508, 360] width 730 height 42
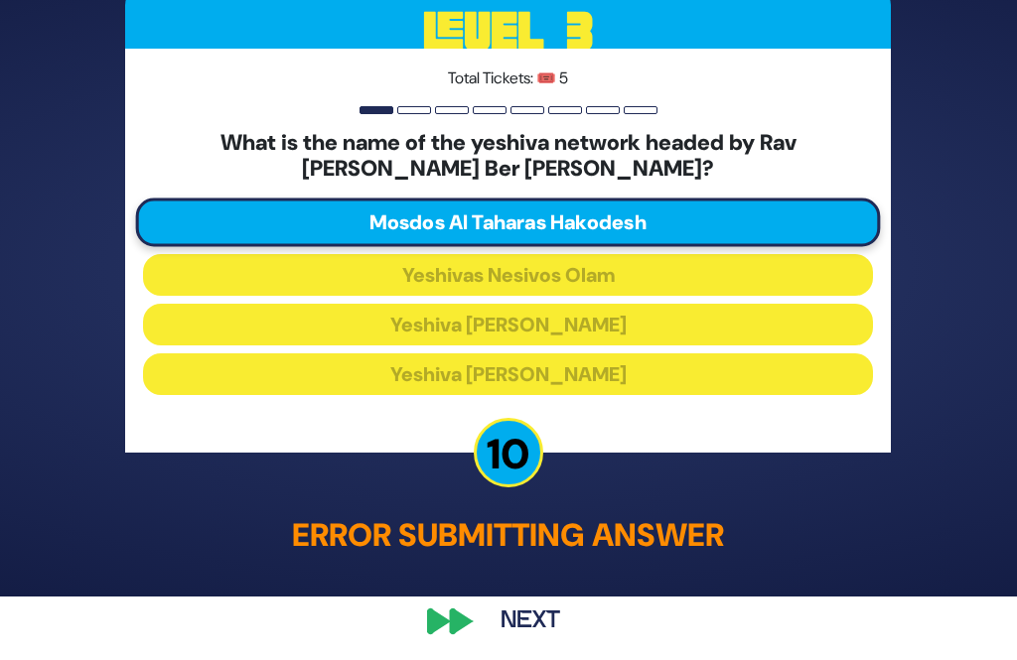
click at [555, 643] on button "Next" at bounding box center [530, 621] width 115 height 46
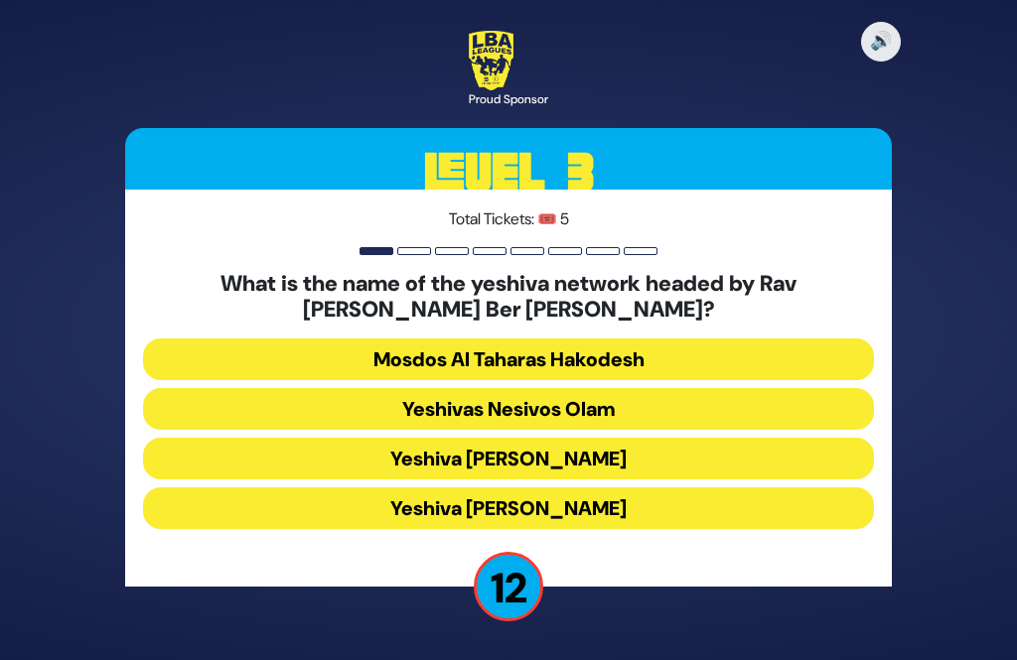
click at [656, 339] on button "Mosdos Al Taharas Hakodesh" at bounding box center [508, 360] width 730 height 42
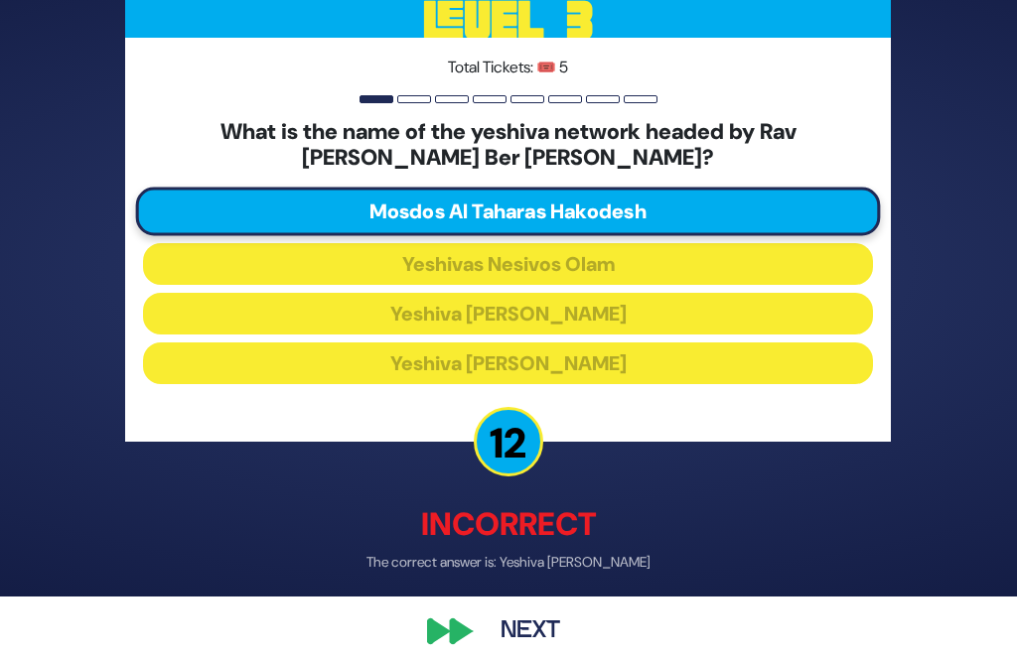
click at [549, 651] on button "Next" at bounding box center [530, 632] width 115 height 46
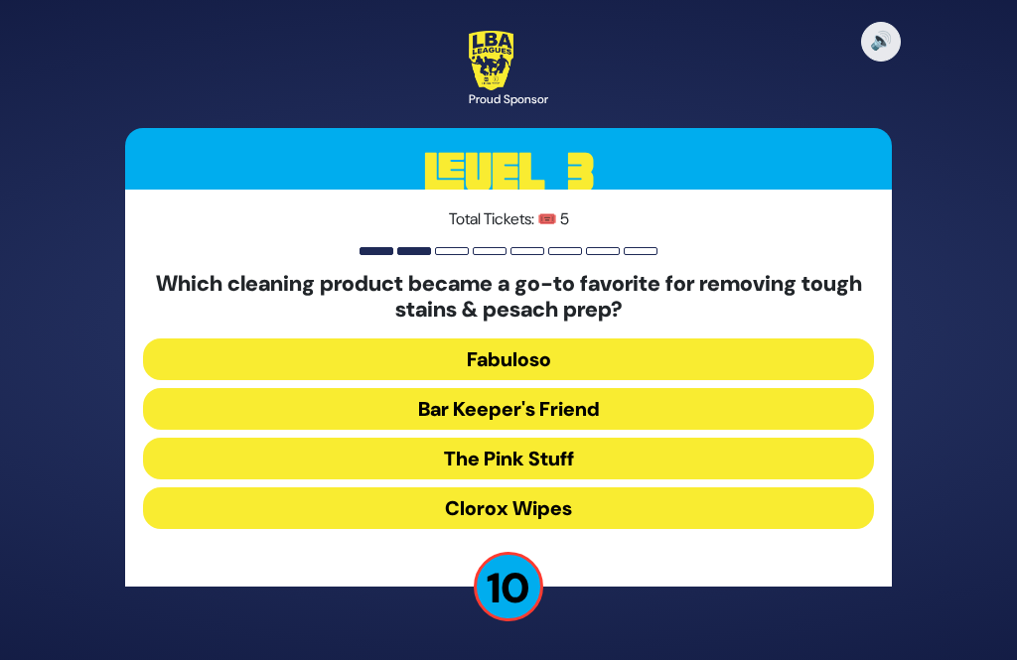
click at [590, 487] on button "Clorox Wipes" at bounding box center [508, 508] width 730 height 42
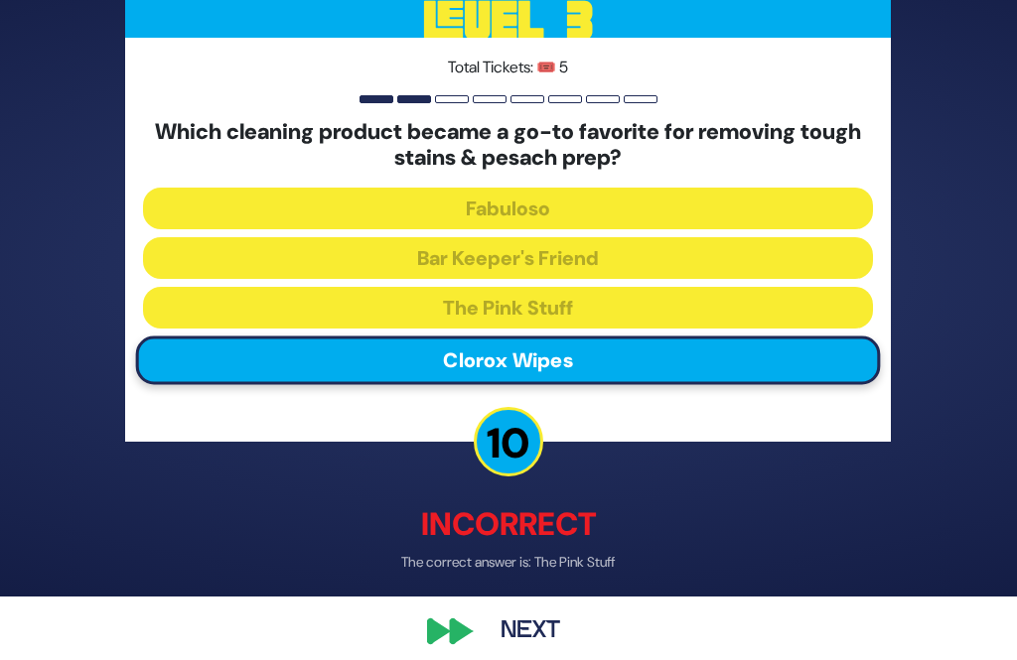
click at [555, 650] on button "Next" at bounding box center [530, 632] width 115 height 46
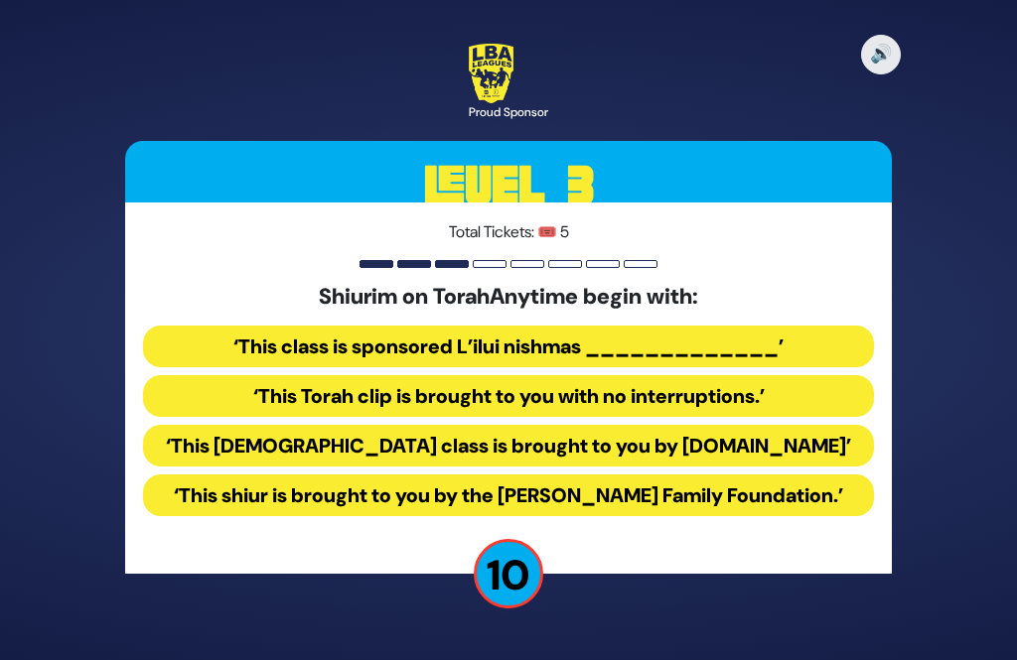
click at [753, 425] on button "‘This Torah class is brought to you by TorahAnytime.com’" at bounding box center [508, 446] width 730 height 42
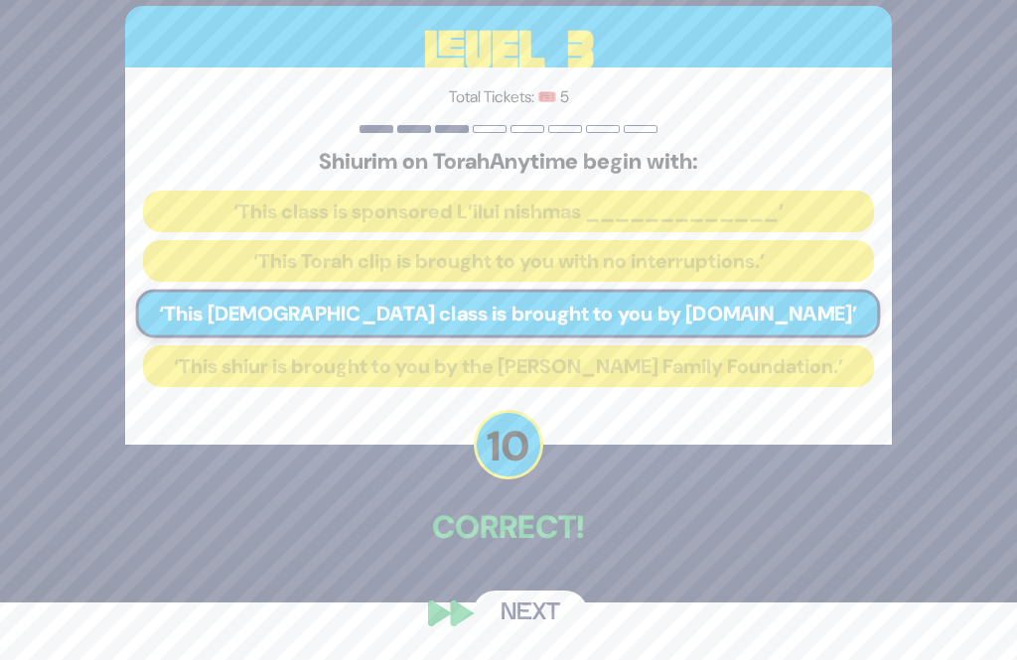
click at [550, 636] on button "Next" at bounding box center [530, 614] width 115 height 46
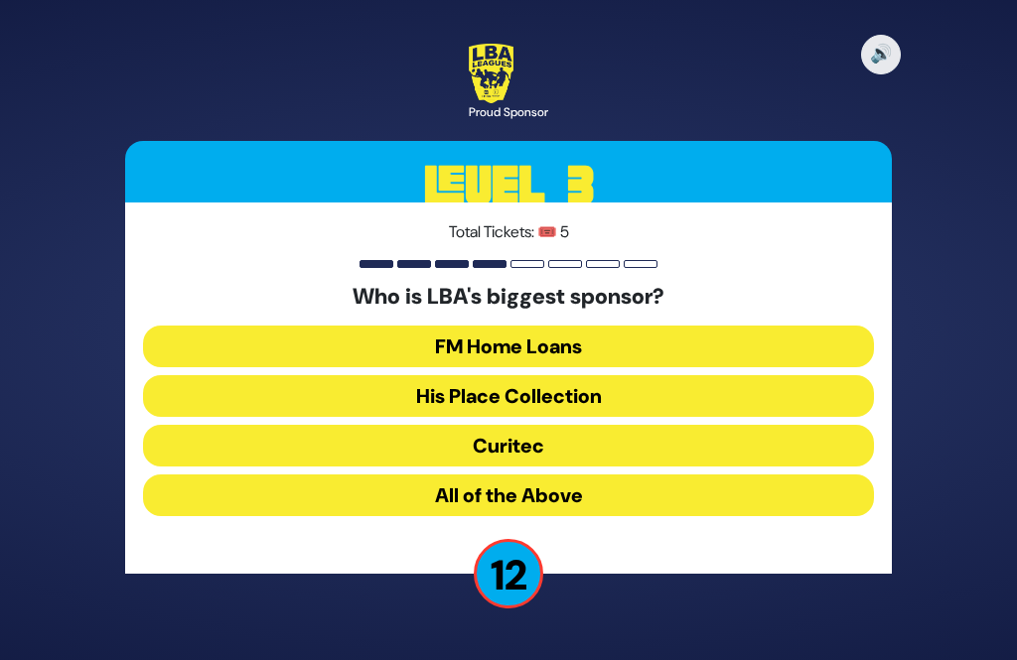
click at [615, 326] on button "FM Home Loans" at bounding box center [508, 347] width 730 height 42
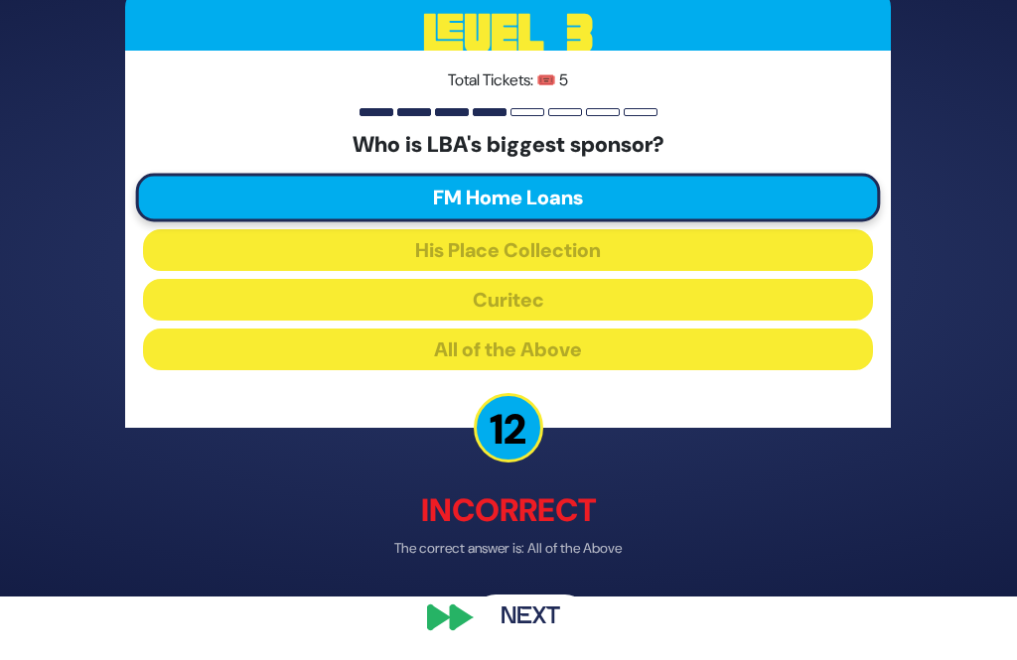
click at [560, 641] on button "Next" at bounding box center [530, 619] width 115 height 46
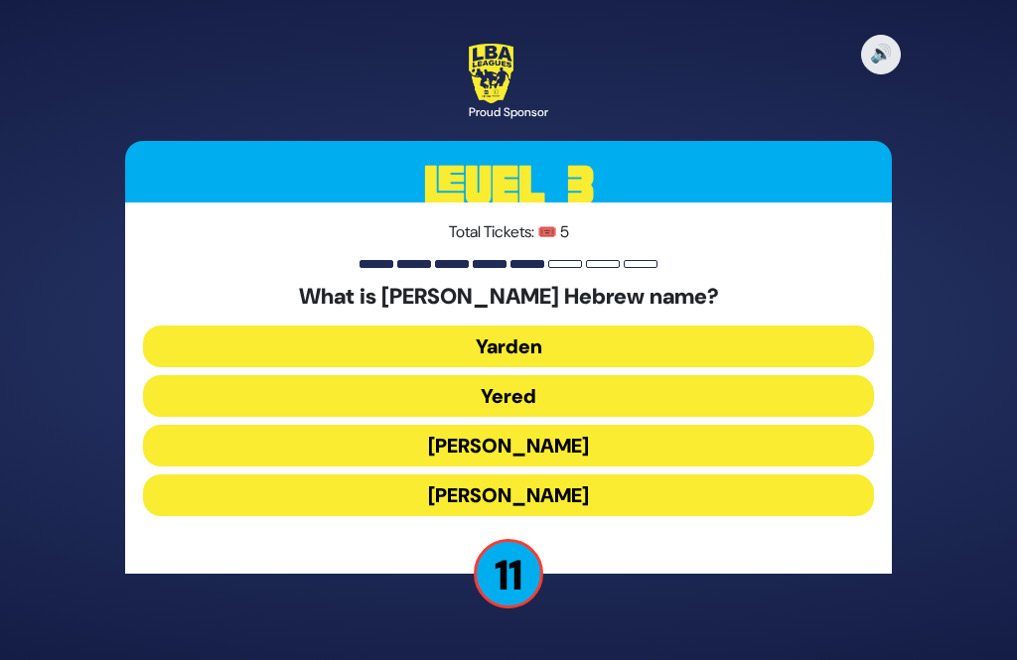
click at [619, 425] on button "Yaakov Yitzchak" at bounding box center [508, 446] width 730 height 42
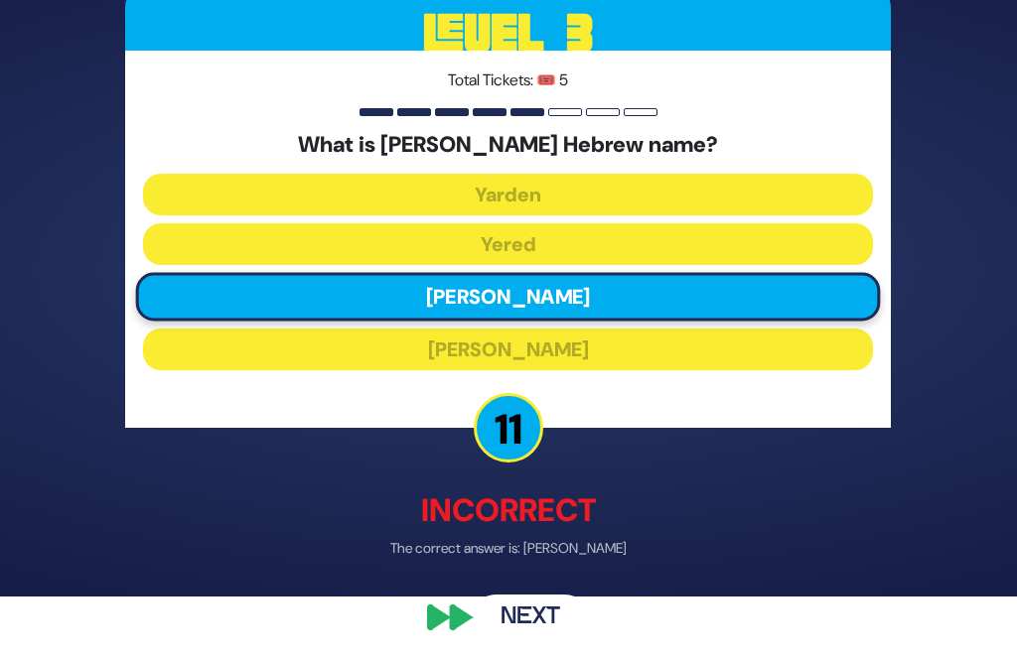
click at [561, 641] on button "Next" at bounding box center [530, 619] width 115 height 46
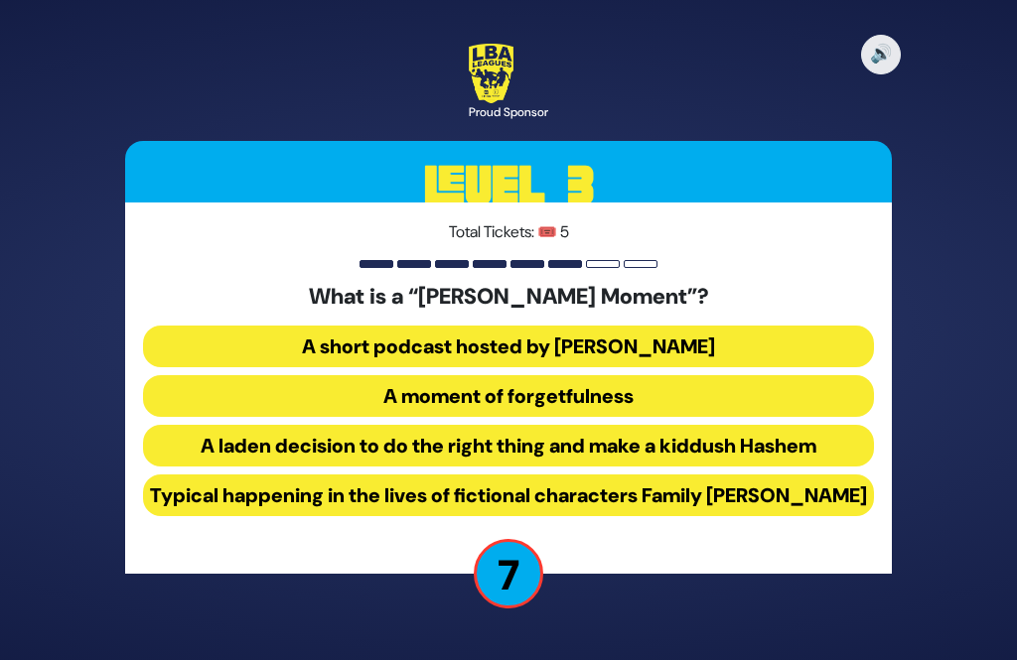
click at [689, 375] on button "A moment of forgetfulness" at bounding box center [508, 396] width 730 height 42
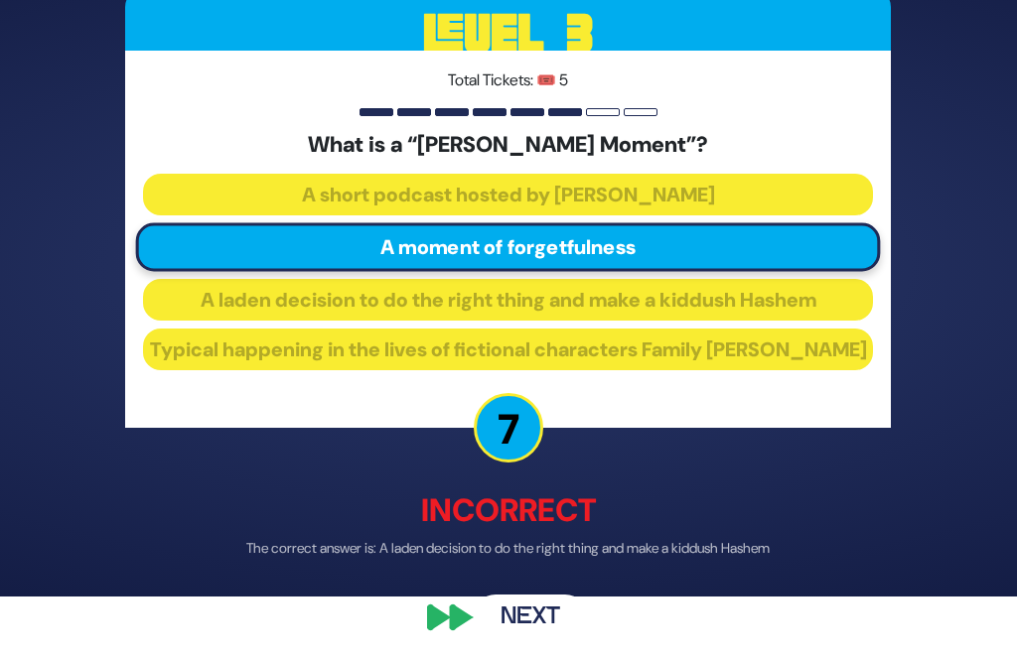
click at [542, 641] on button "Next" at bounding box center [530, 619] width 115 height 46
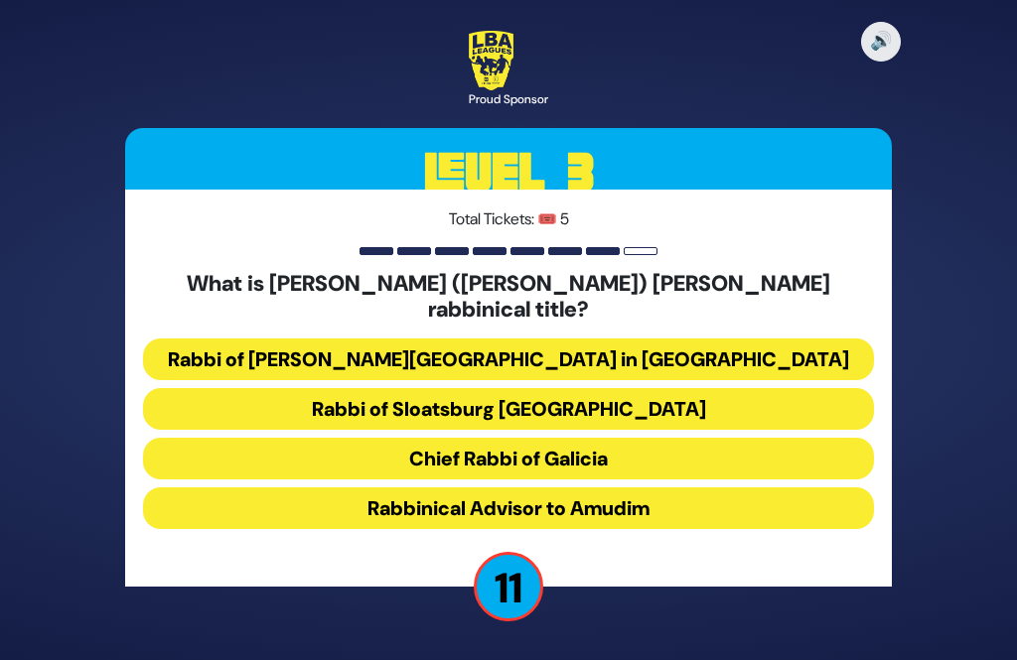
click at [662, 487] on button "Rabbinical Advisor to Amudim" at bounding box center [508, 508] width 730 height 42
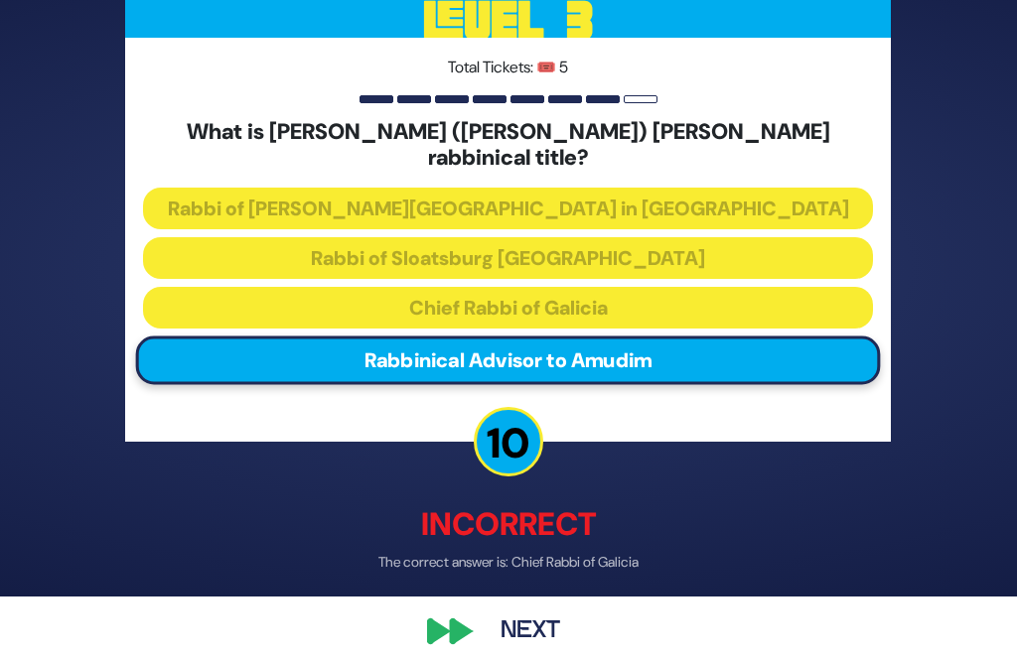
click at [562, 650] on button "Next" at bounding box center [530, 632] width 115 height 46
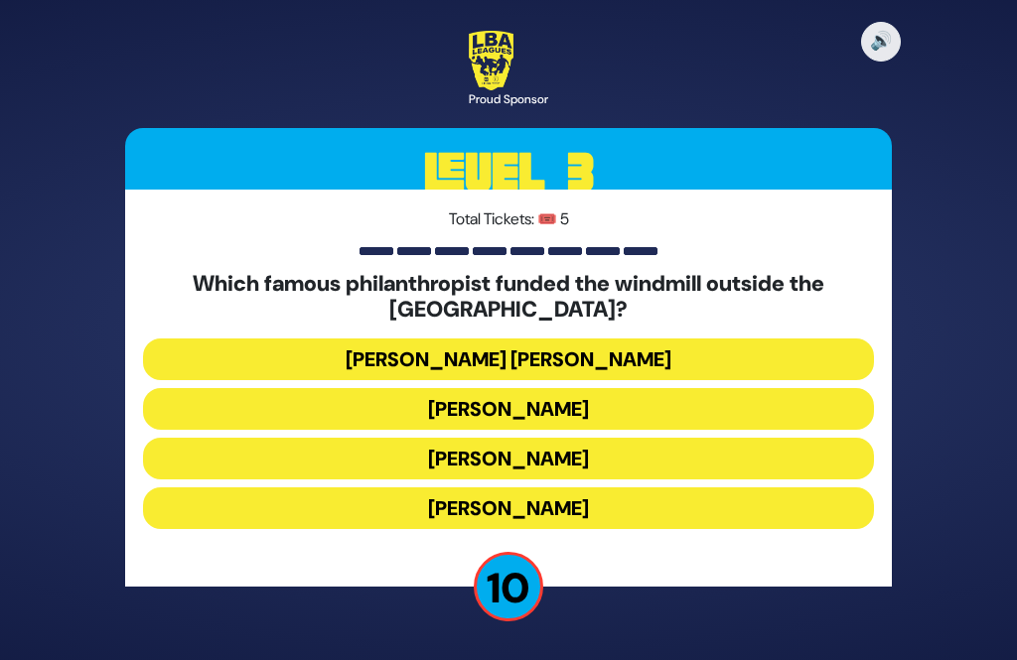
click at [621, 487] on button "Moses Montefiore" at bounding box center [508, 508] width 730 height 42
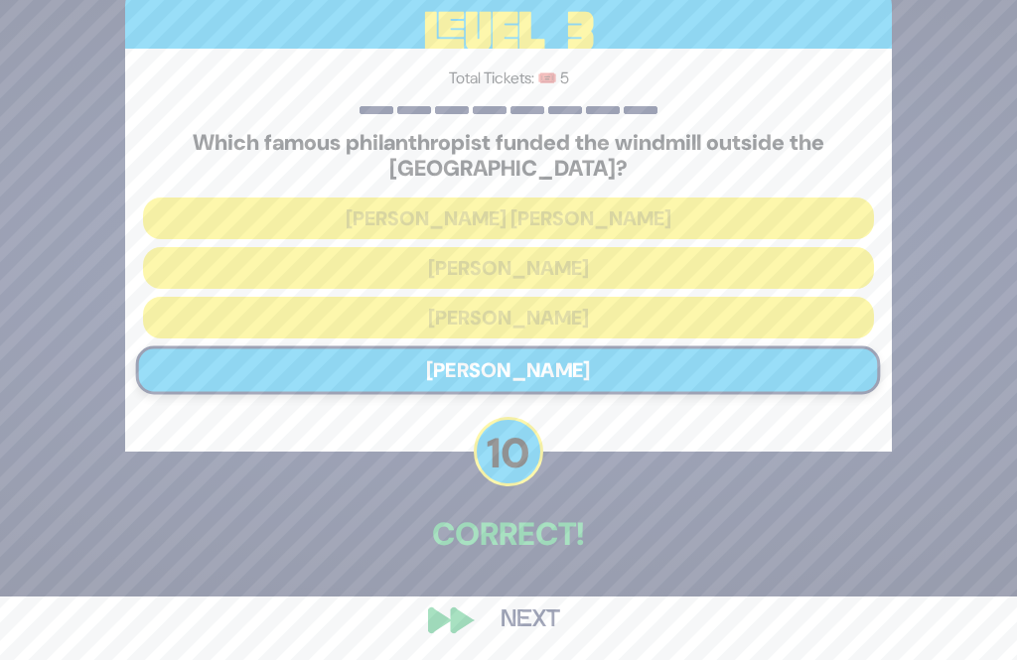
click at [559, 643] on button "Next" at bounding box center [530, 621] width 115 height 46
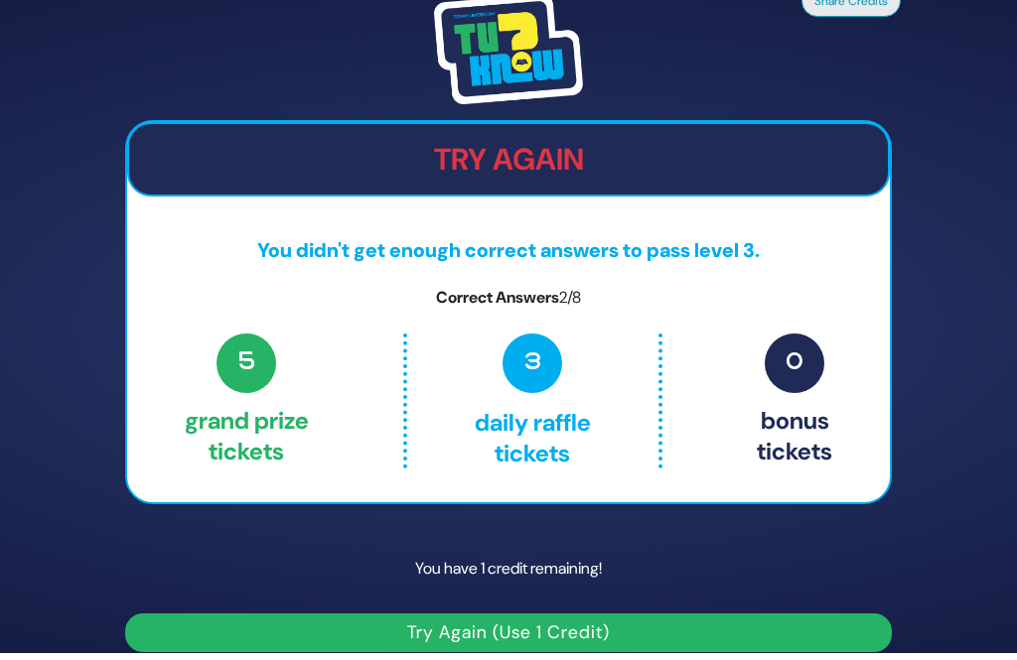
scroll to position [0, 0]
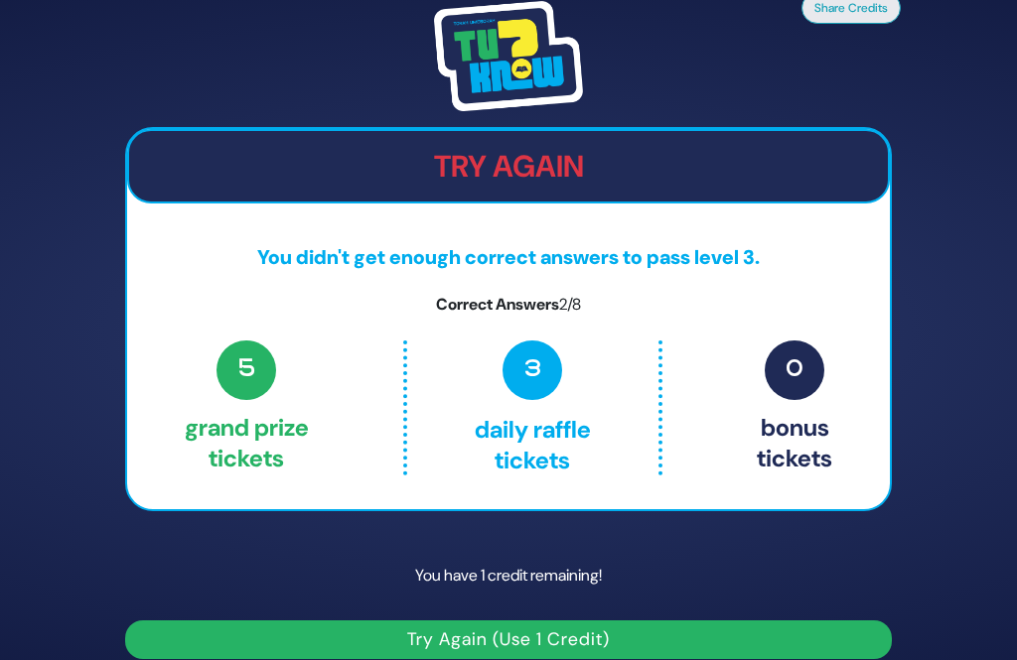
click at [659, 659] on button "Try Again (Use 1 Credit)" at bounding box center [507, 639] width 765 height 39
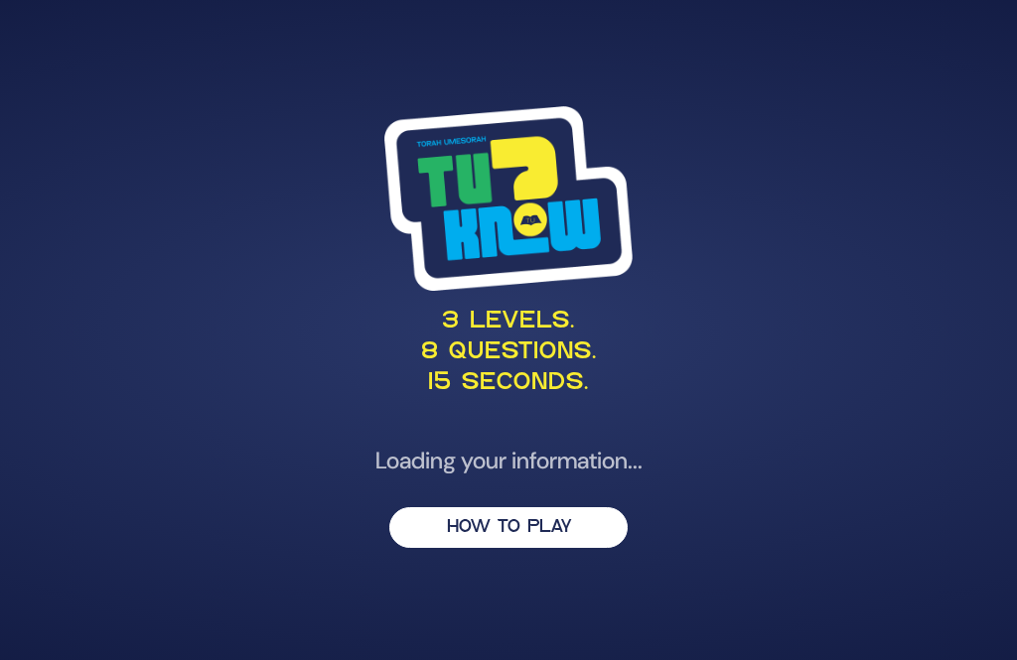
scroll to position [64, 0]
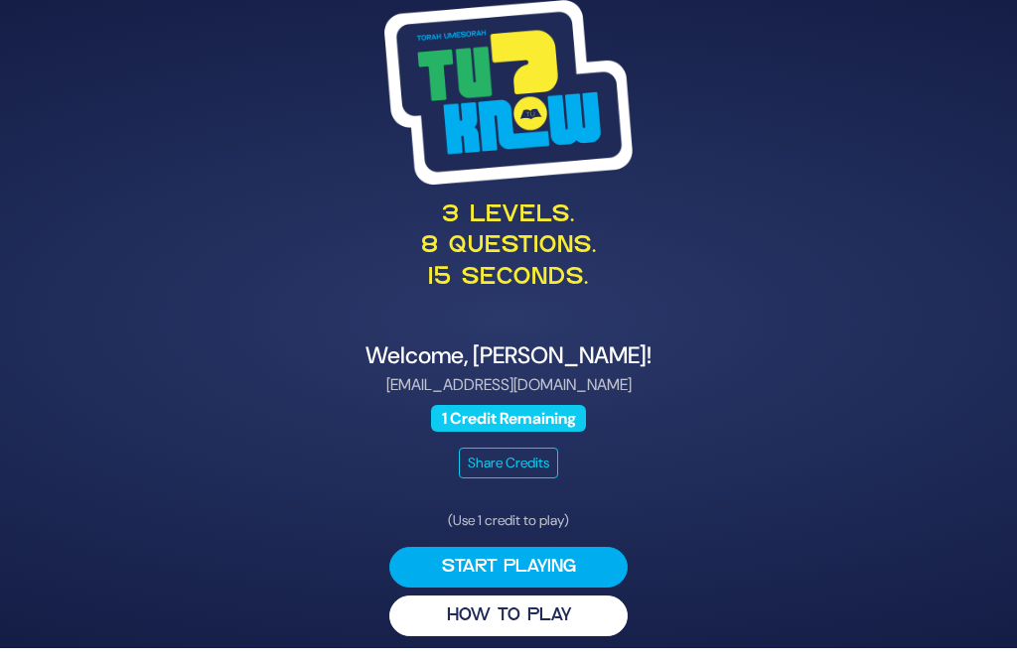
click at [565, 405] on span "1 Credit Remaining" at bounding box center [508, 418] width 155 height 27
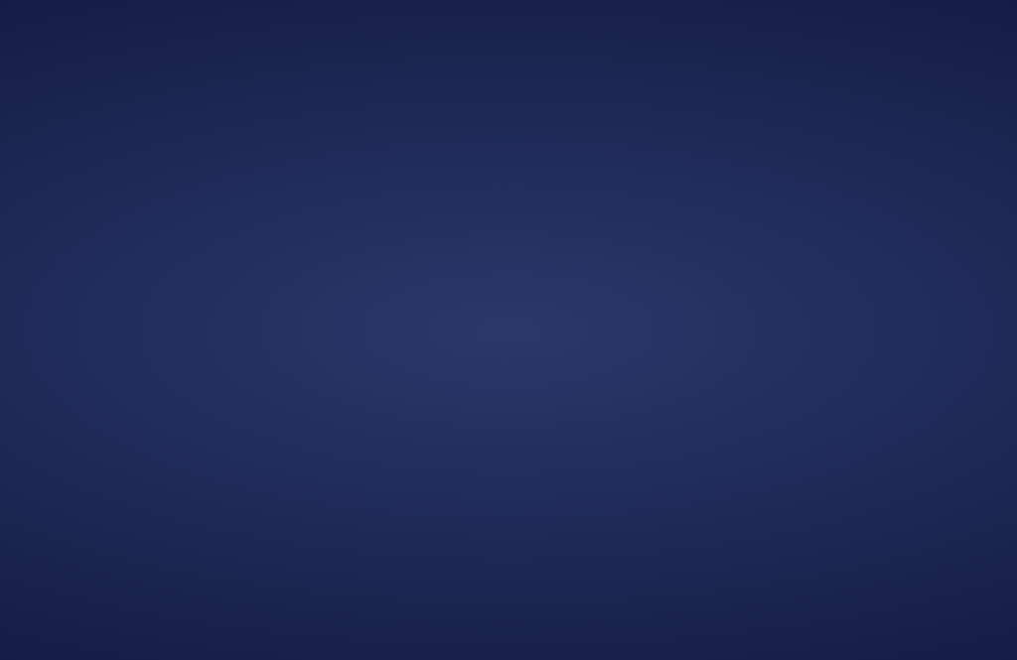
scroll to position [64, 0]
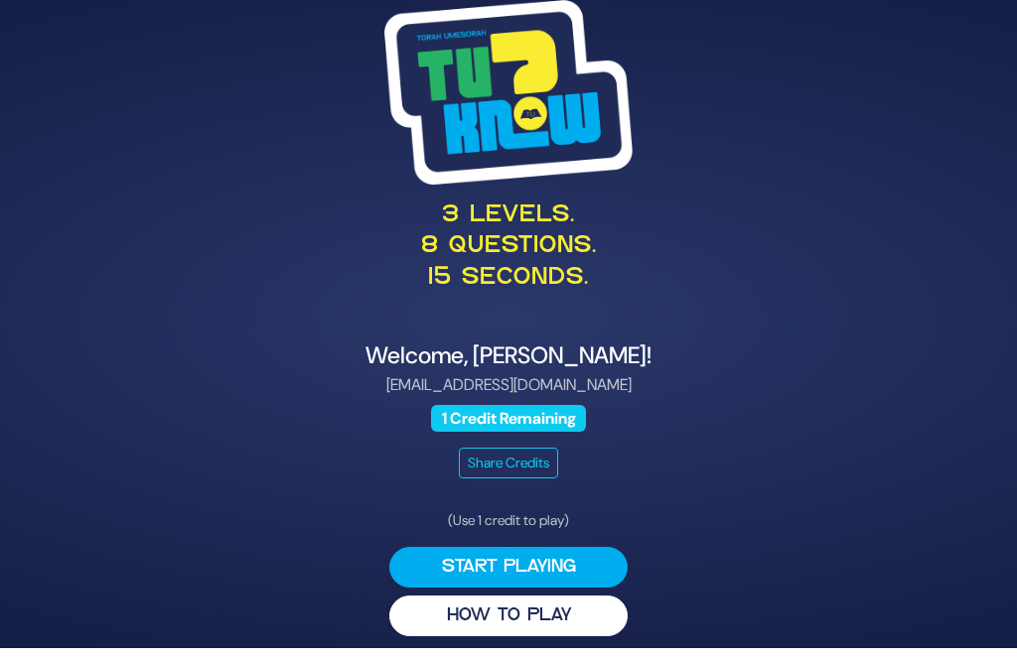
click at [568, 405] on span "1 Credit Remaining" at bounding box center [508, 418] width 155 height 27
click at [562, 405] on span "1 Credit Remaining" at bounding box center [508, 418] width 155 height 27
click at [549, 547] on button "Start Playing" at bounding box center [508, 567] width 238 height 41
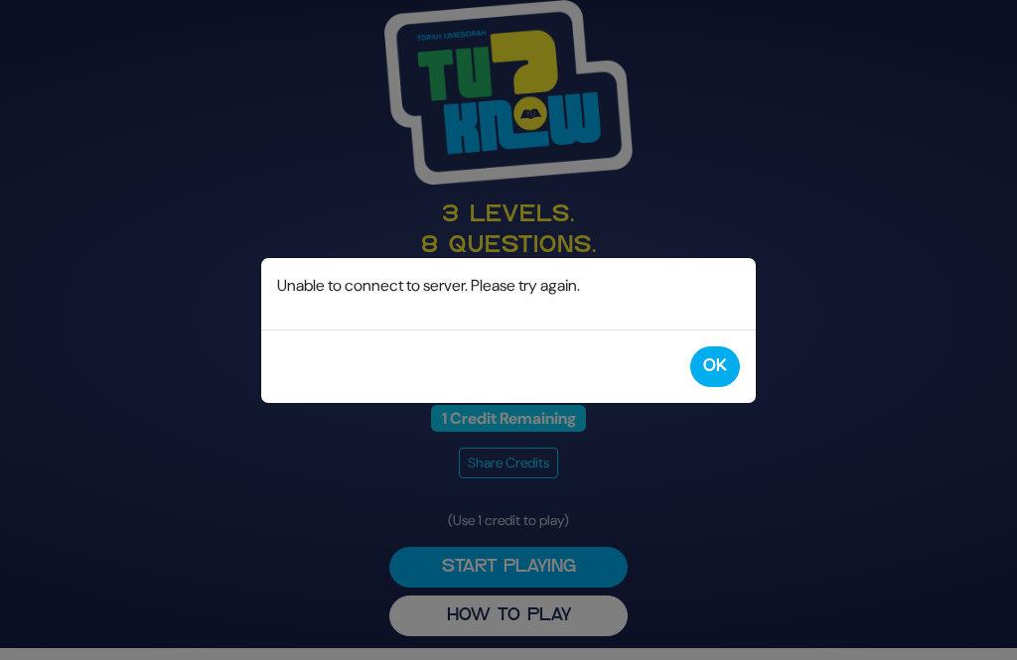
click at [719, 381] on button "OK" at bounding box center [715, 366] width 50 height 41
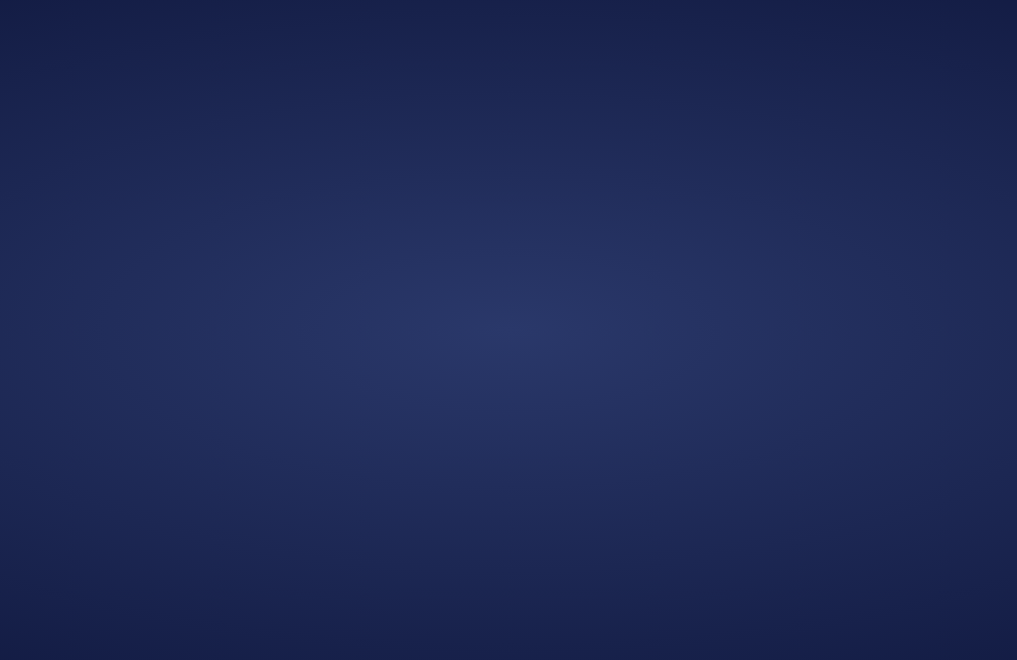
scroll to position [64, 0]
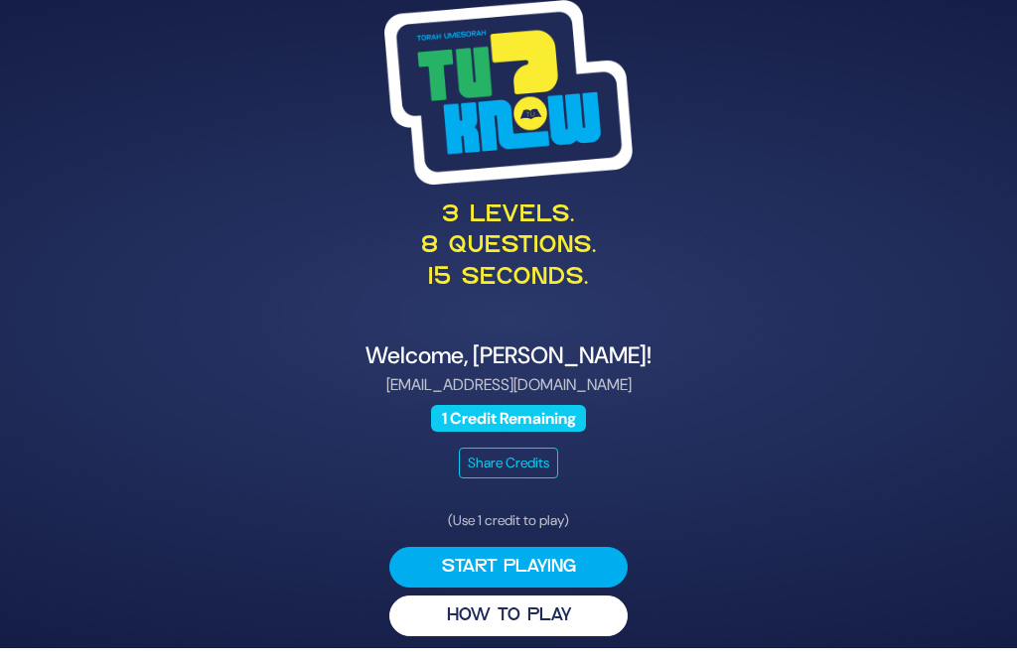
click at [571, 548] on button "Start Playing" at bounding box center [508, 567] width 238 height 41
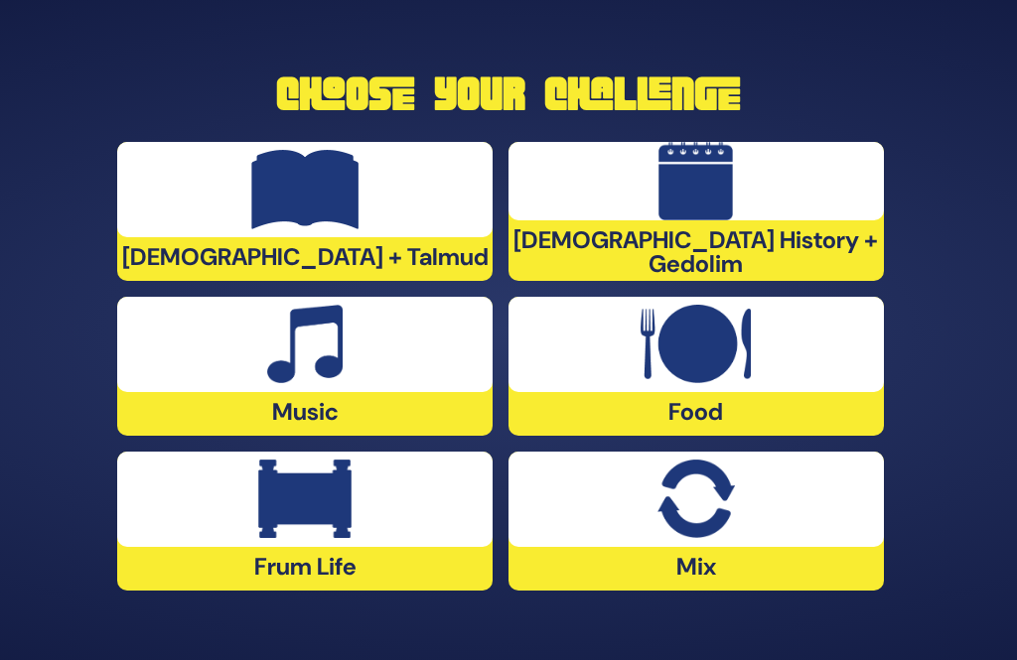
click at [342, 190] on img at bounding box center [304, 189] width 107 height 79
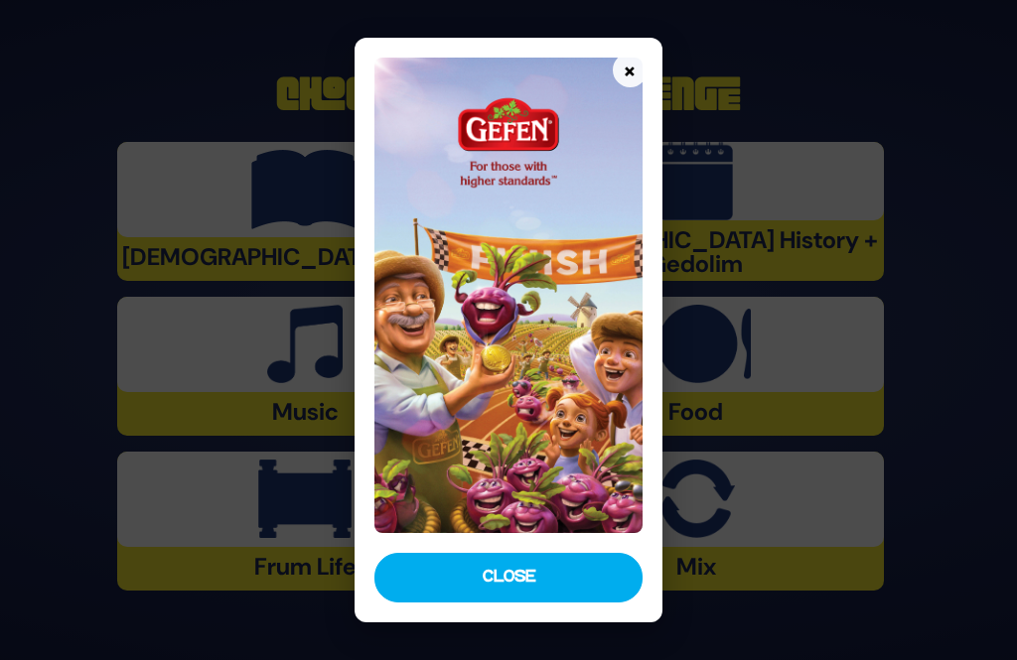
click at [576, 603] on button "Close" at bounding box center [507, 578] width 267 height 50
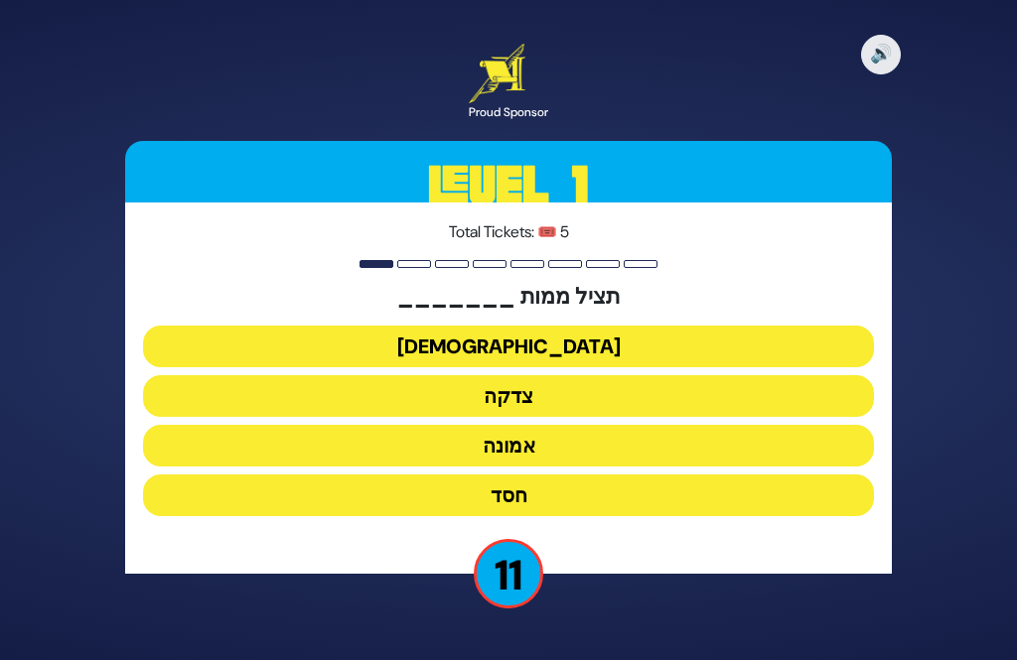
click at [677, 375] on button "צדקה" at bounding box center [508, 396] width 730 height 42
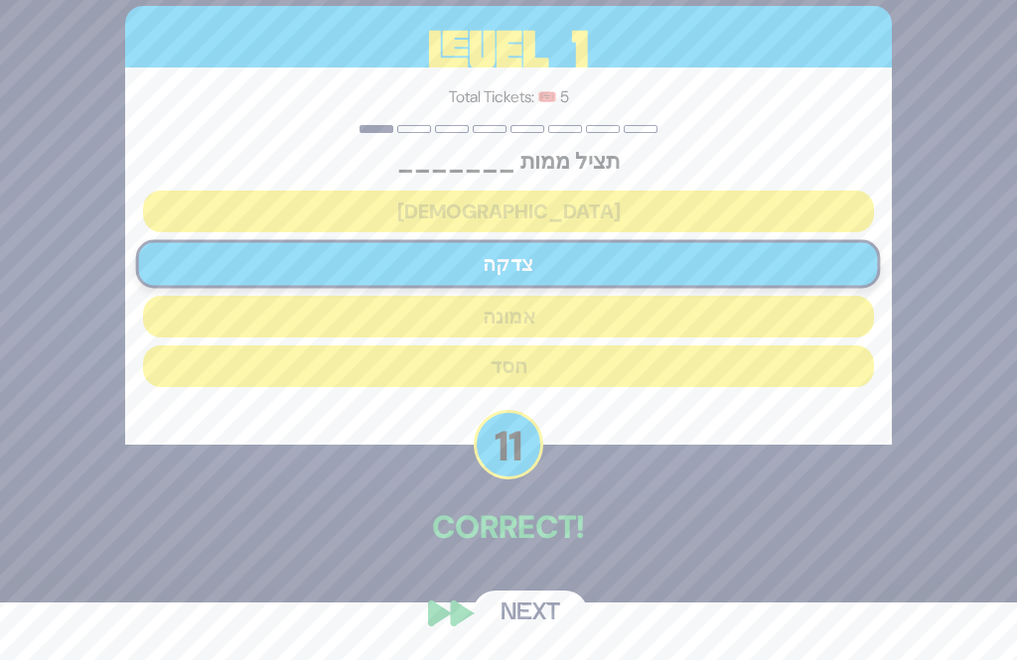
click at [546, 636] on button "Next" at bounding box center [530, 614] width 115 height 46
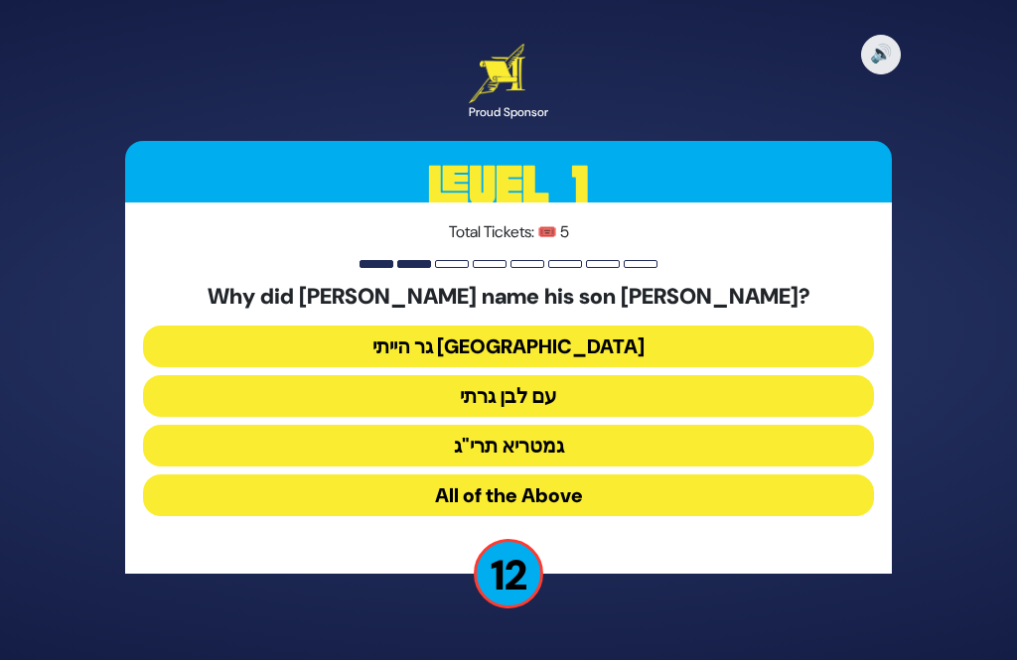
click at [686, 326] on button "גר הייתי בארץ נכריה" at bounding box center [508, 347] width 730 height 42
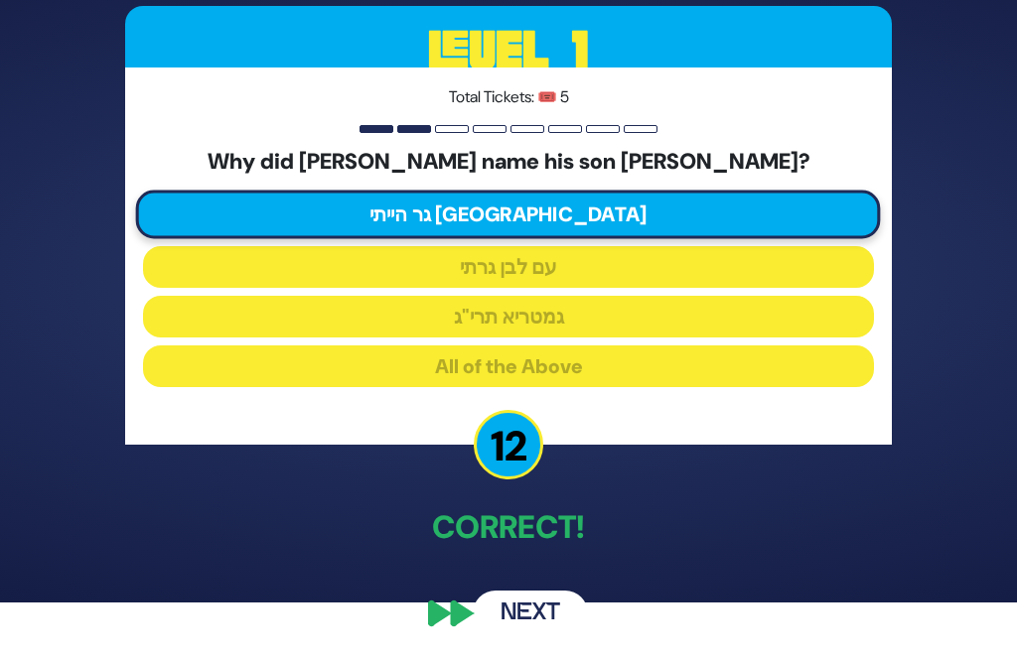
click at [528, 636] on button "Next" at bounding box center [530, 614] width 115 height 46
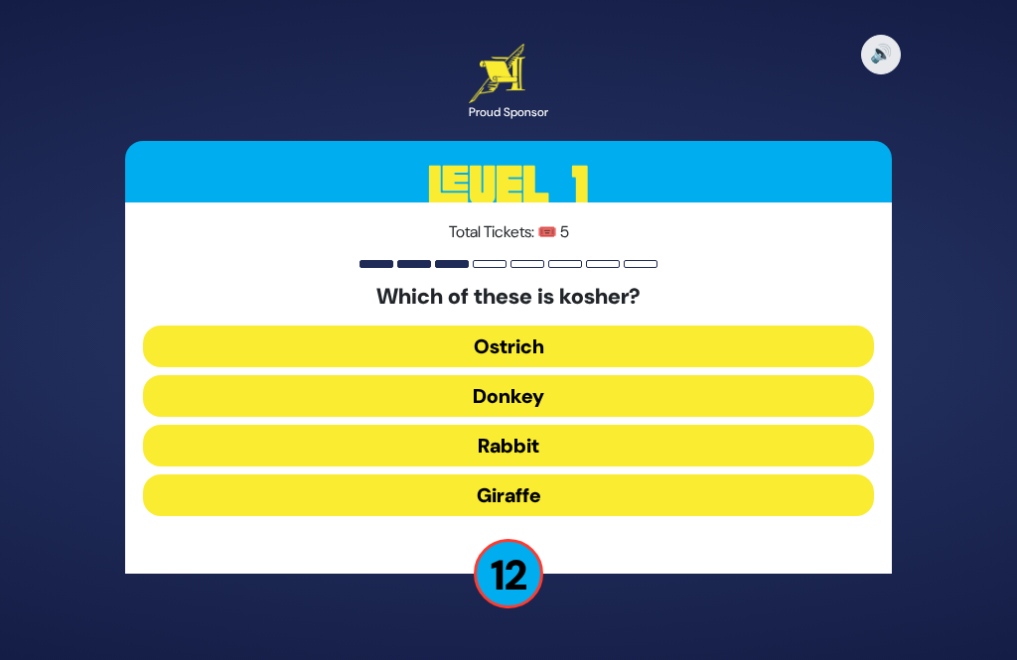
click at [629, 475] on button "Giraffe" at bounding box center [508, 496] width 730 height 42
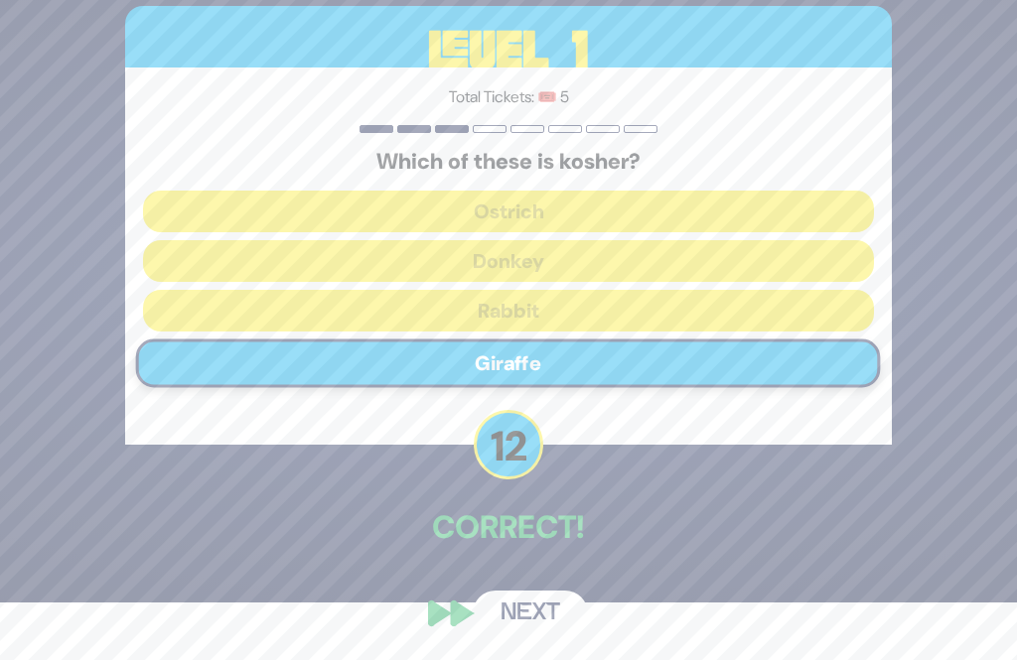
click at [561, 636] on button "Next" at bounding box center [530, 614] width 115 height 46
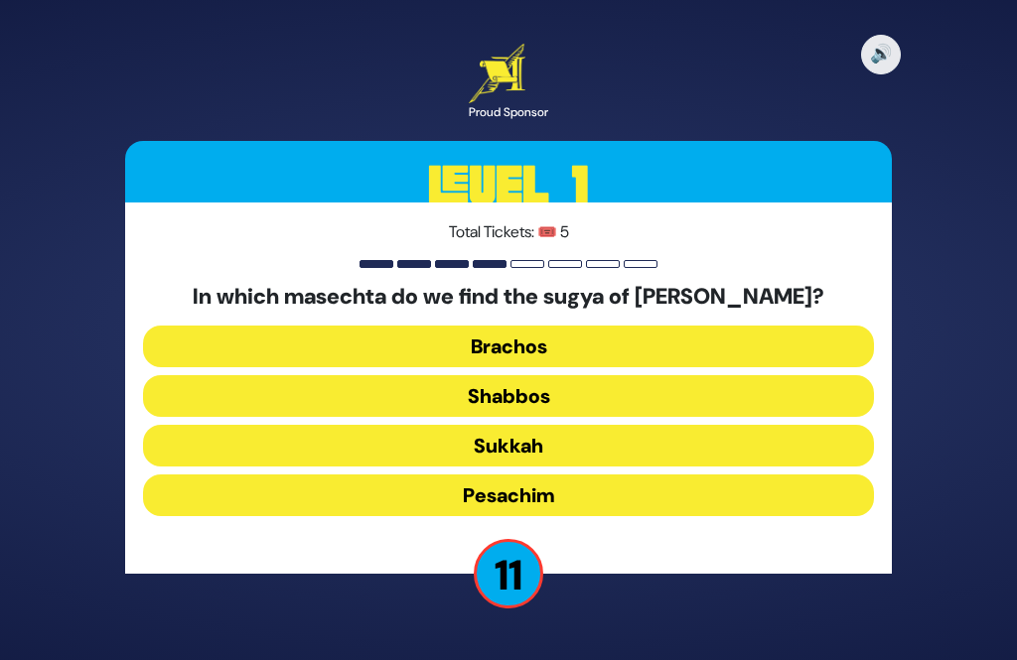
click at [648, 326] on button "Brachos" at bounding box center [508, 347] width 730 height 42
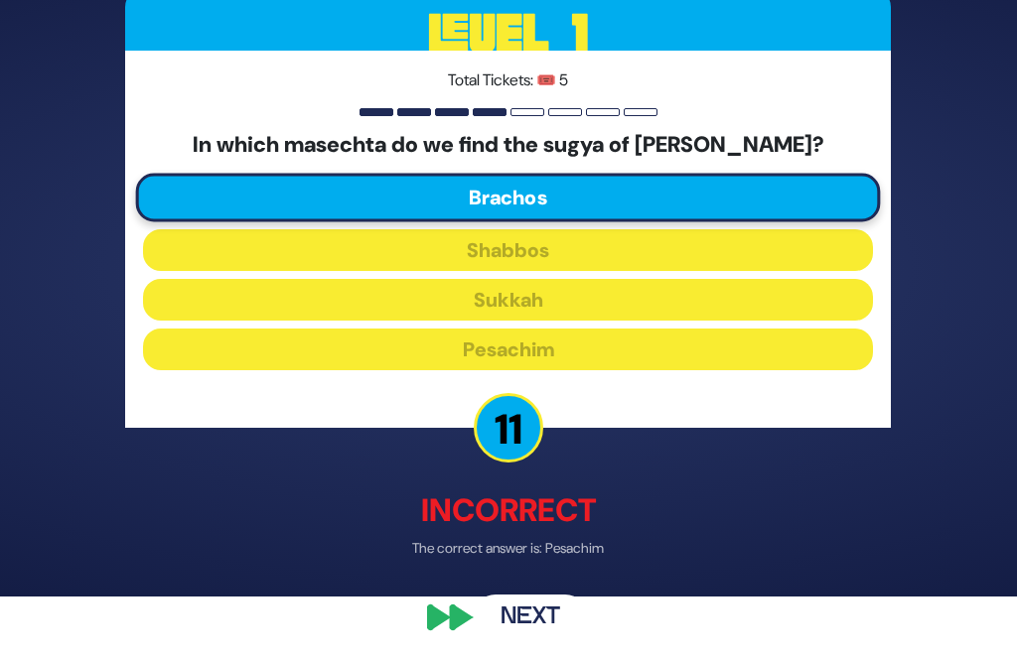
click at [559, 641] on button "Next" at bounding box center [530, 619] width 115 height 46
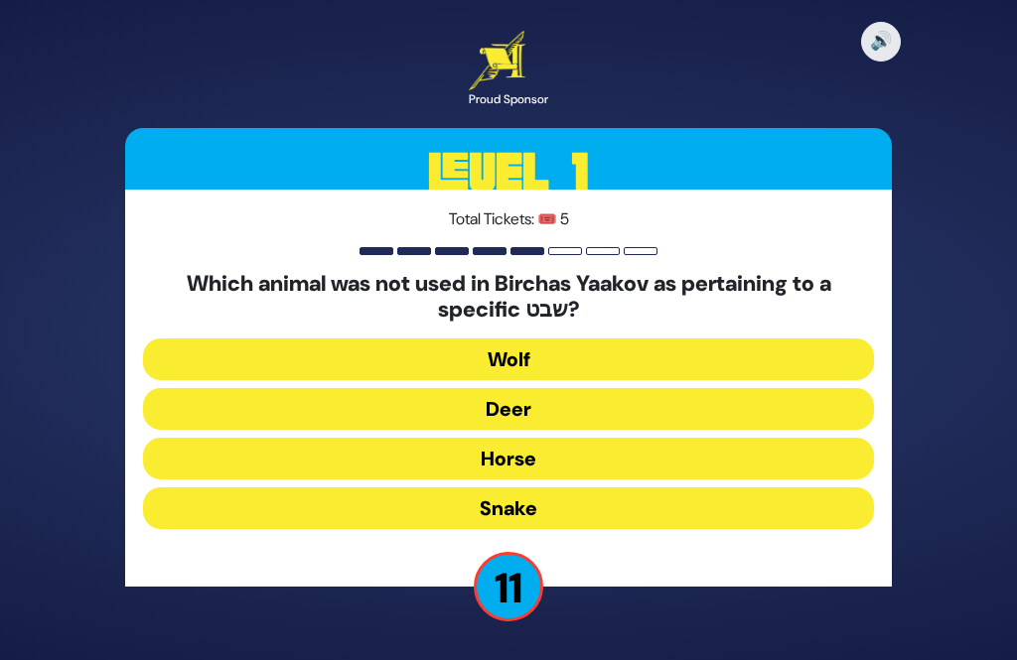
click at [642, 438] on button "Horse" at bounding box center [508, 459] width 730 height 42
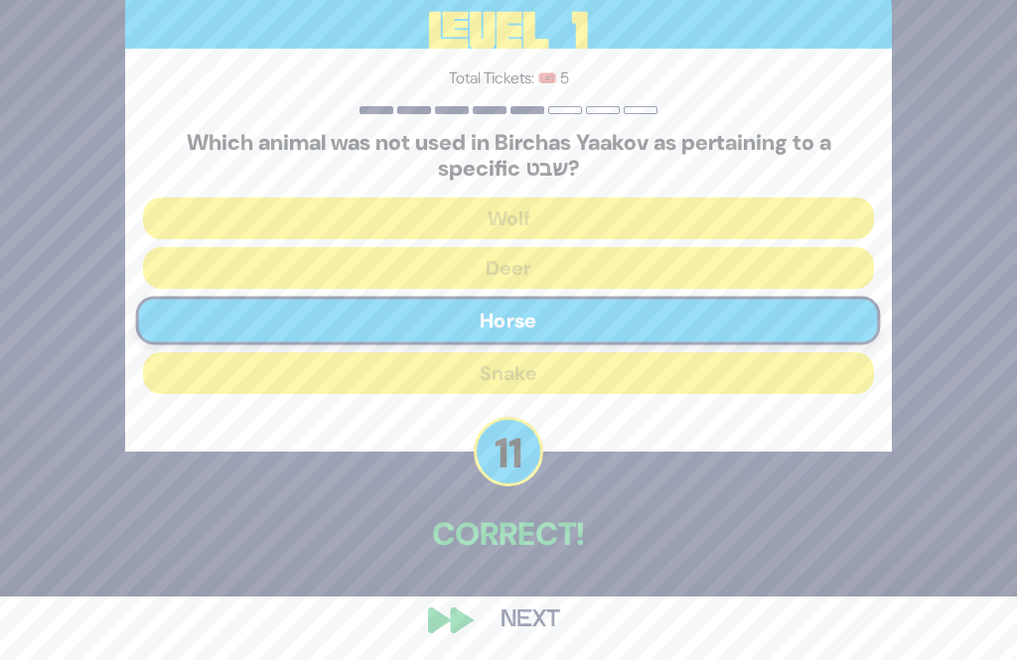
click at [559, 643] on button "Next" at bounding box center [530, 621] width 115 height 46
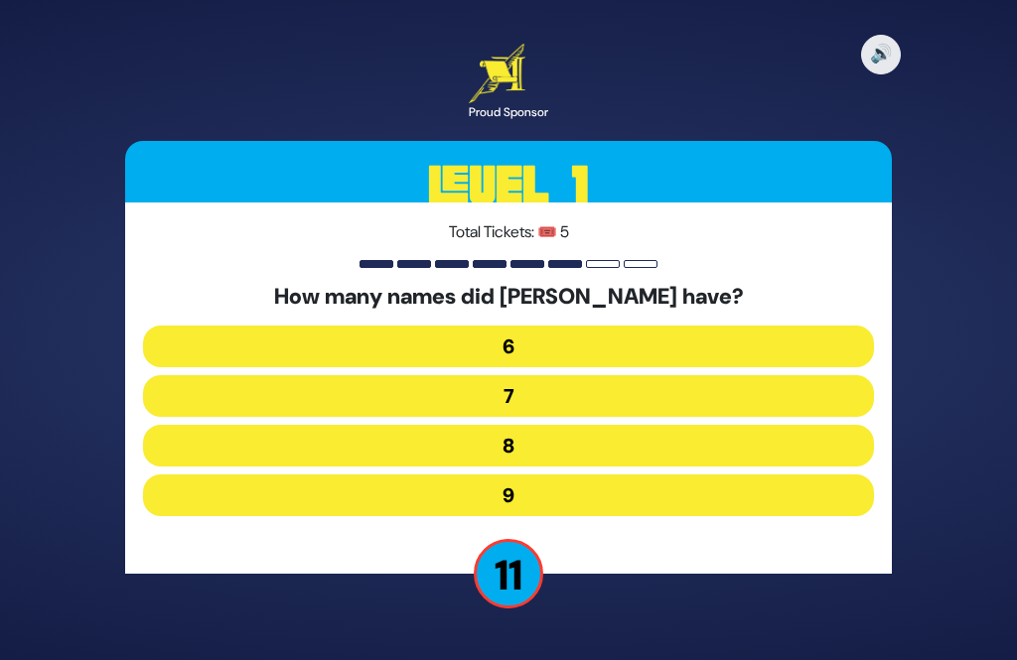
click at [673, 425] on button "8" at bounding box center [508, 446] width 730 height 42
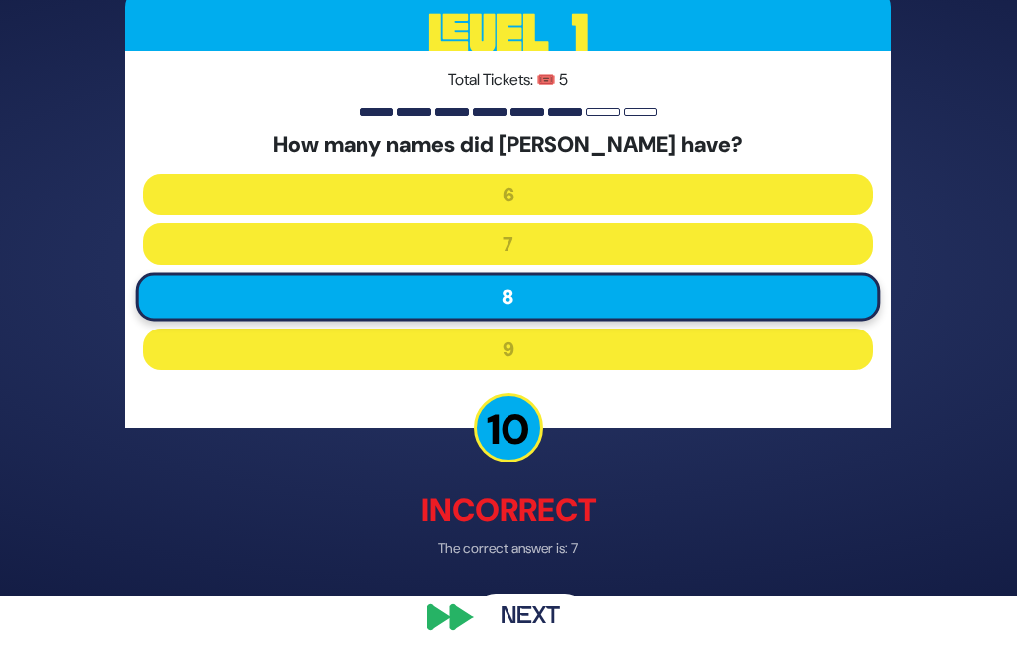
click at [554, 641] on button "Next" at bounding box center [530, 619] width 115 height 46
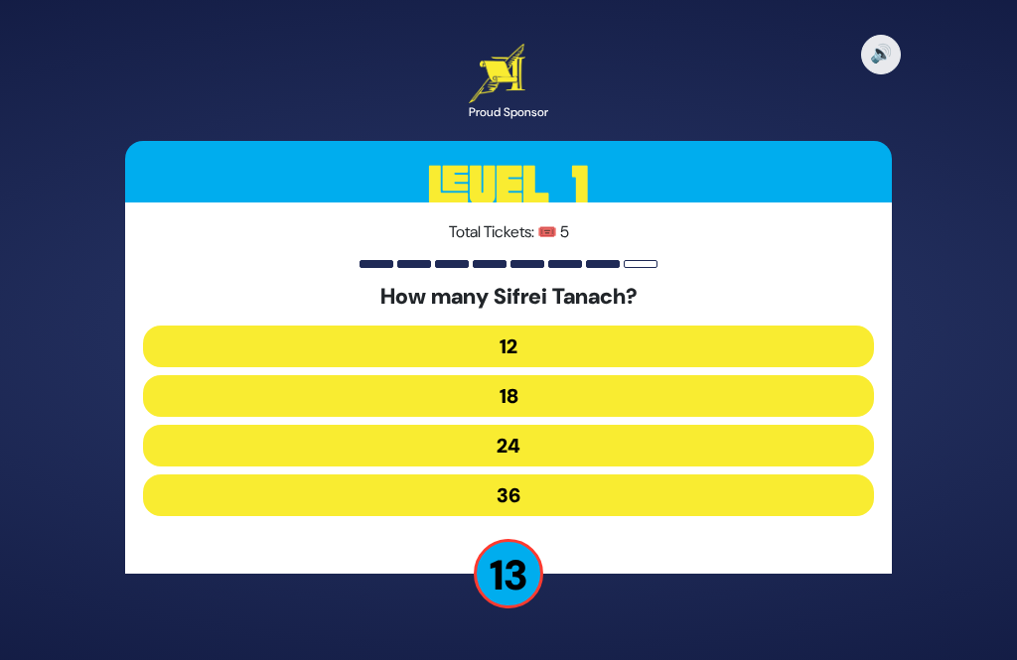
click at [636, 425] on button "24" at bounding box center [508, 446] width 730 height 42
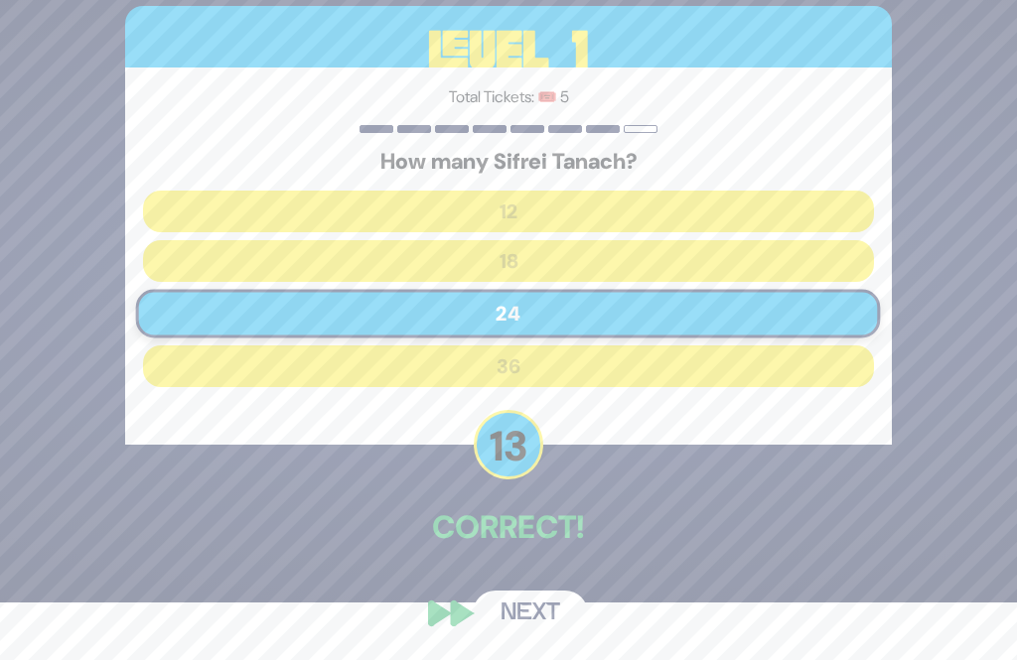
click at [552, 636] on button "Next" at bounding box center [530, 614] width 115 height 46
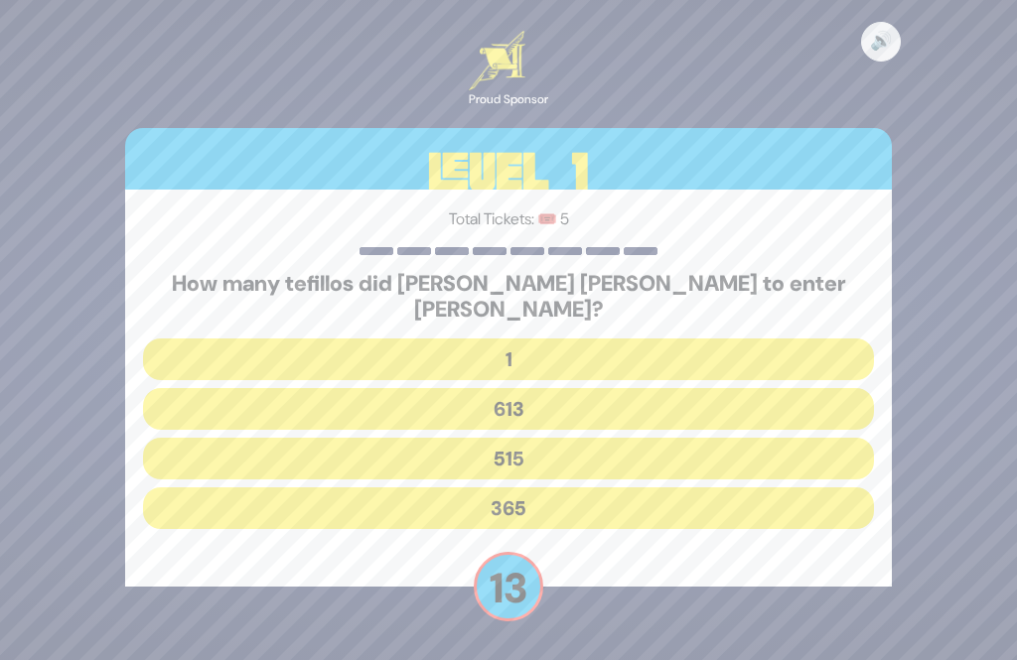
click at [658, 438] on button "515" at bounding box center [508, 459] width 730 height 42
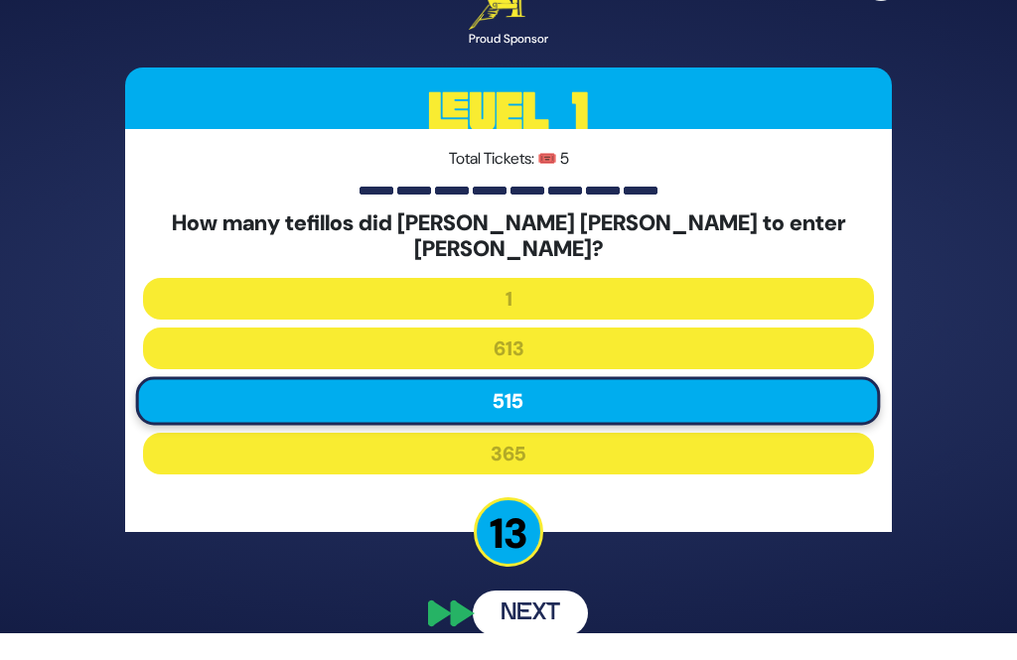
click at [554, 606] on div "🔊 Proud Sponsor Level 1 Total Tickets: 🎟️ 5 How many tefillos did Moshe Rabbein…" at bounding box center [507, 303] width 813 height 715
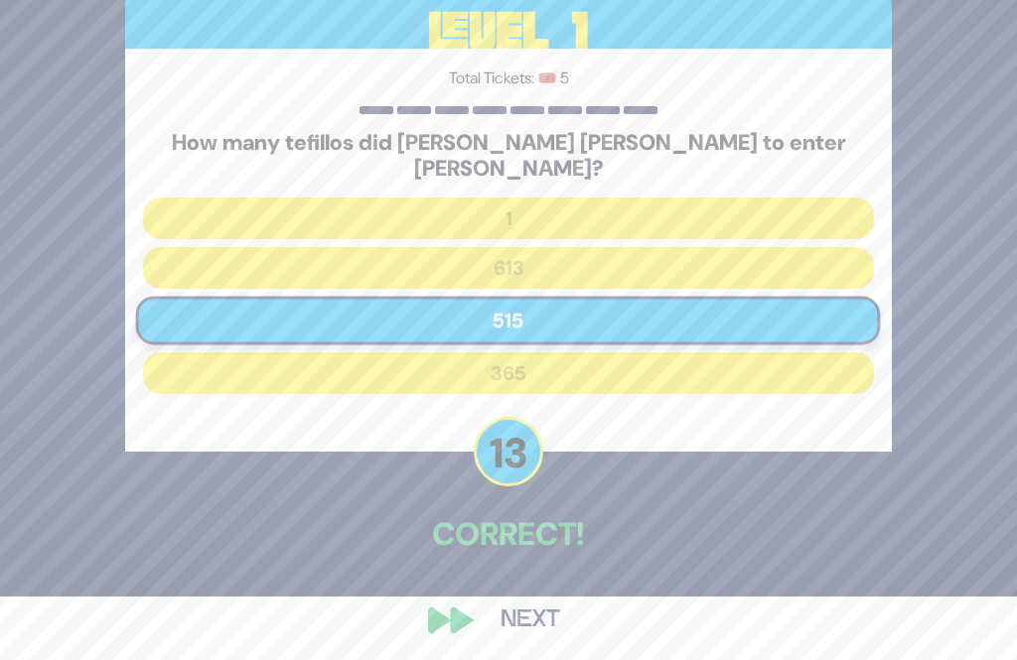
click at [551, 628] on button "Next" at bounding box center [530, 621] width 115 height 46
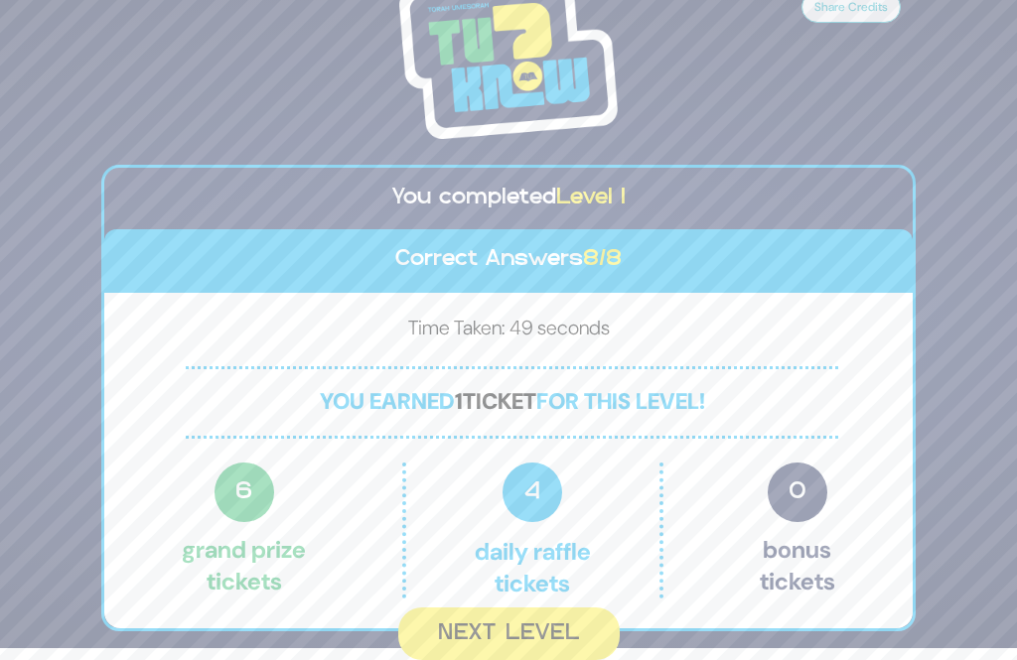
click at [557, 617] on button "Next Level" at bounding box center [508, 634] width 221 height 53
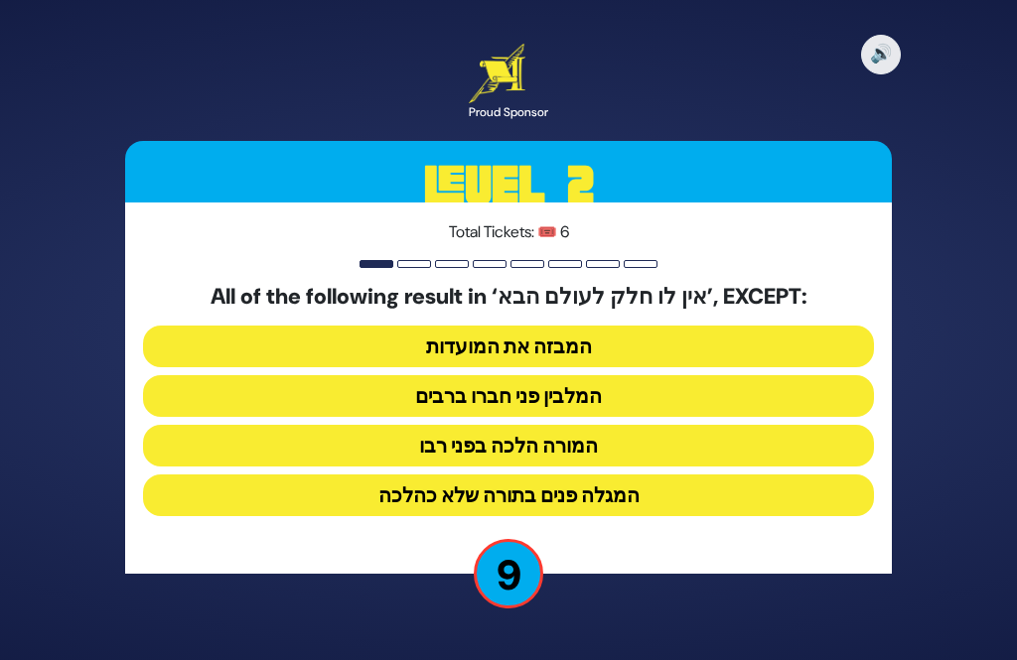
click at [620, 327] on button "המבזה את המועדות" at bounding box center [508, 347] width 730 height 42
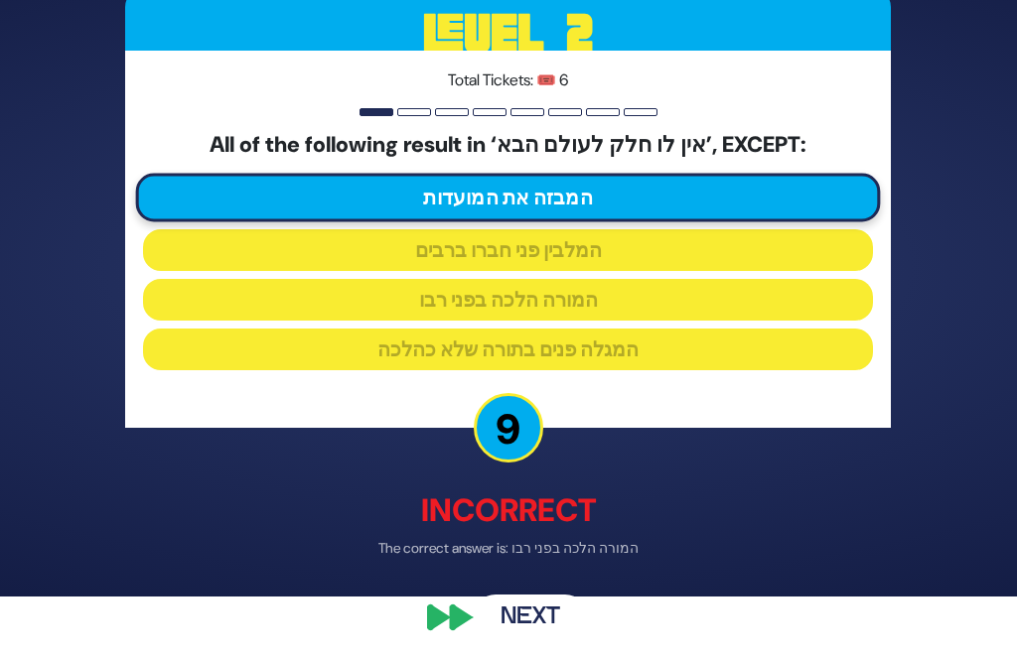
click at [546, 641] on button "Next" at bounding box center [530, 619] width 115 height 46
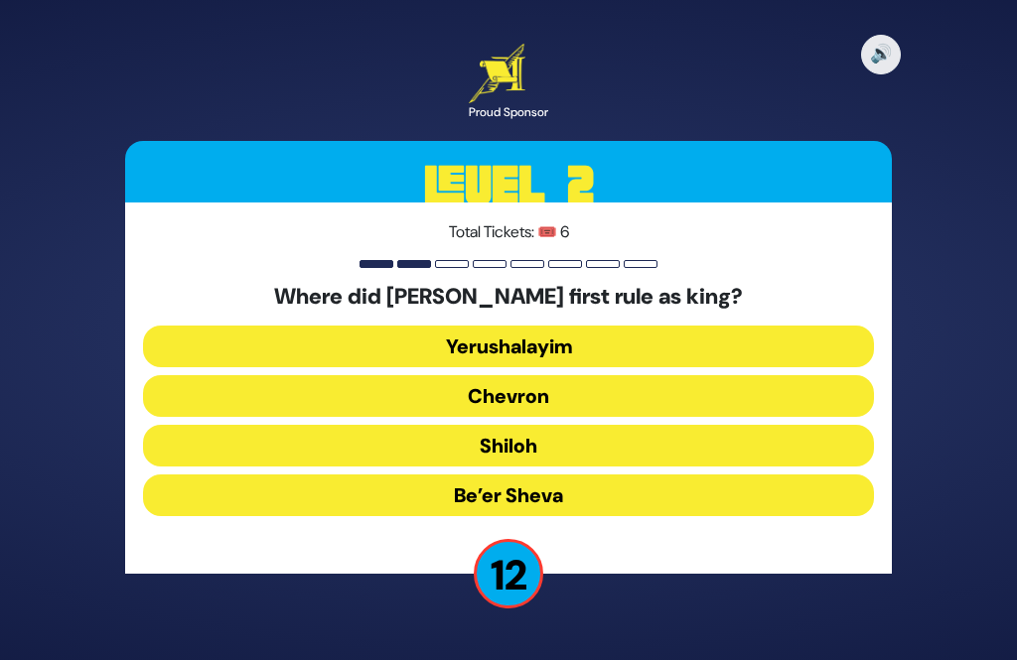
click at [587, 425] on button "Shiloh" at bounding box center [508, 446] width 730 height 42
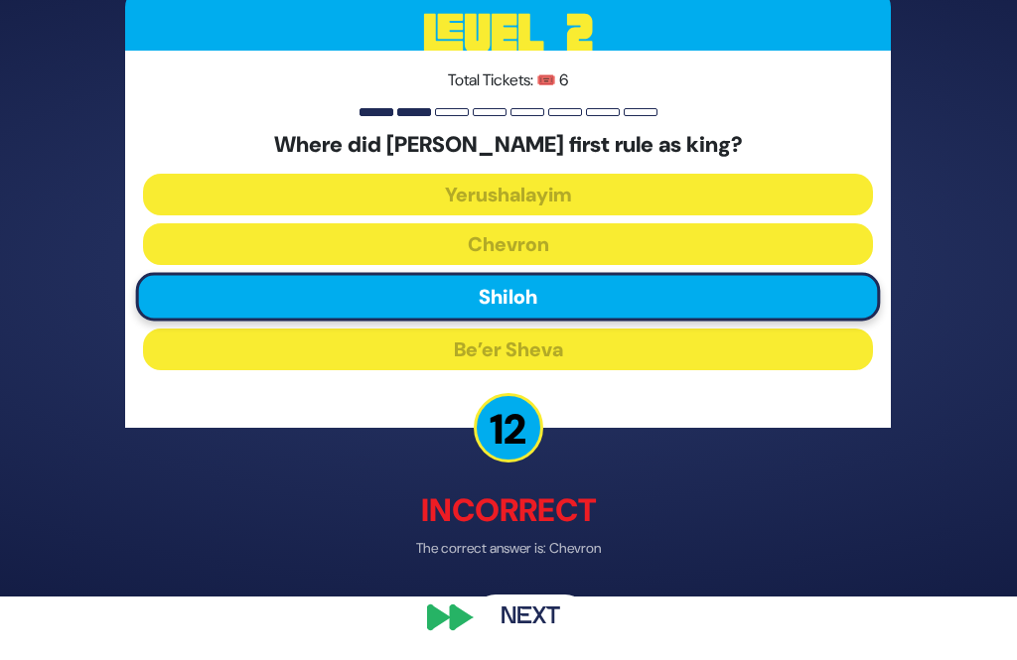
click at [552, 641] on button "Next" at bounding box center [530, 619] width 115 height 46
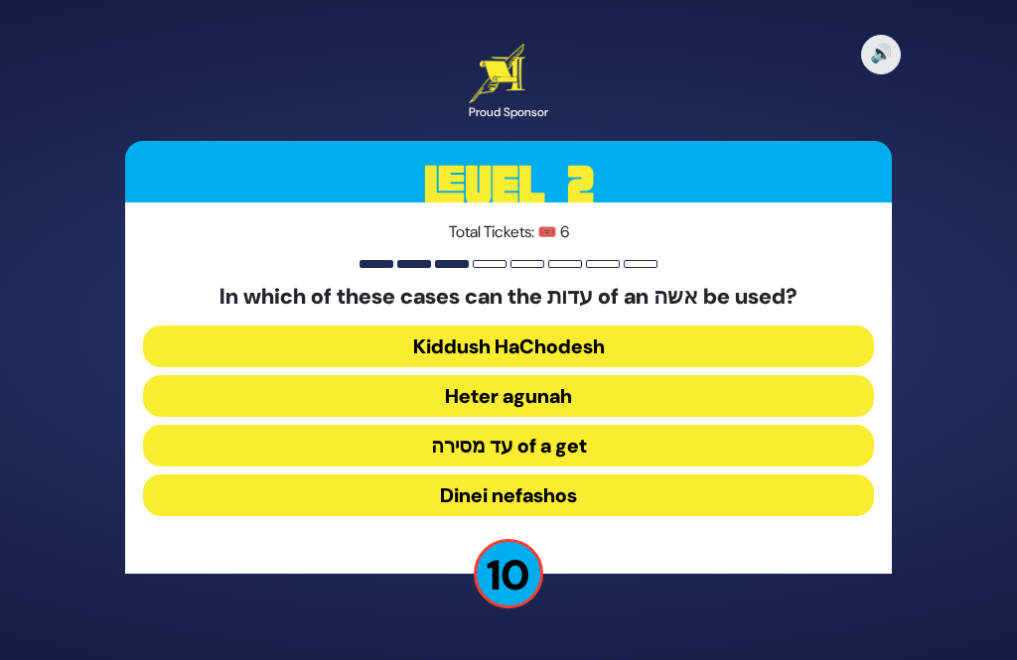
click at [651, 375] on button "Heter agunah" at bounding box center [508, 396] width 730 height 42
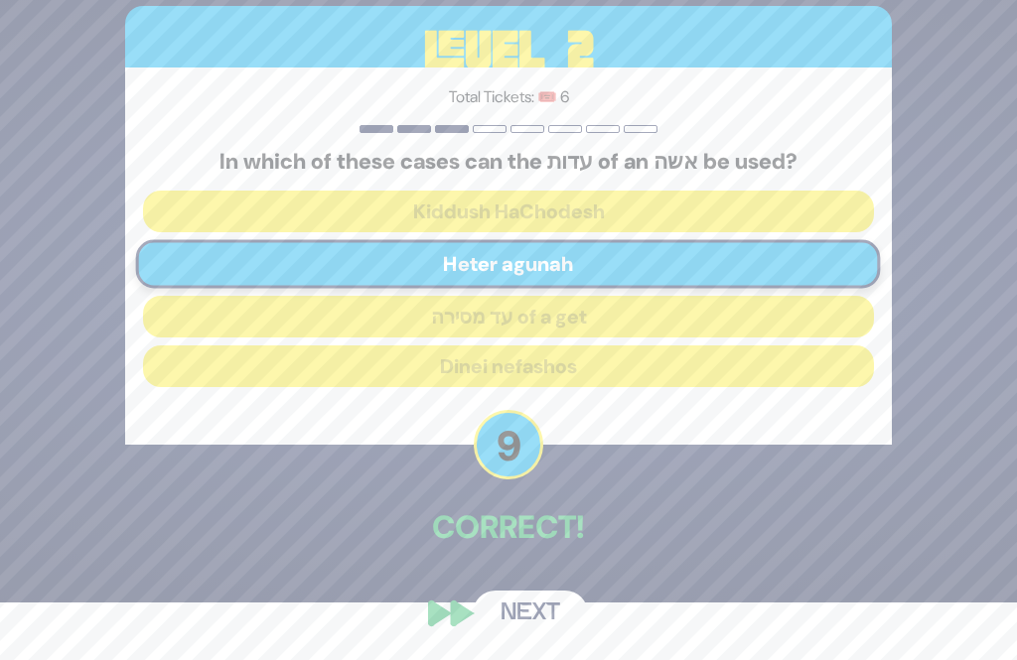
click at [538, 636] on button "Next" at bounding box center [530, 614] width 115 height 46
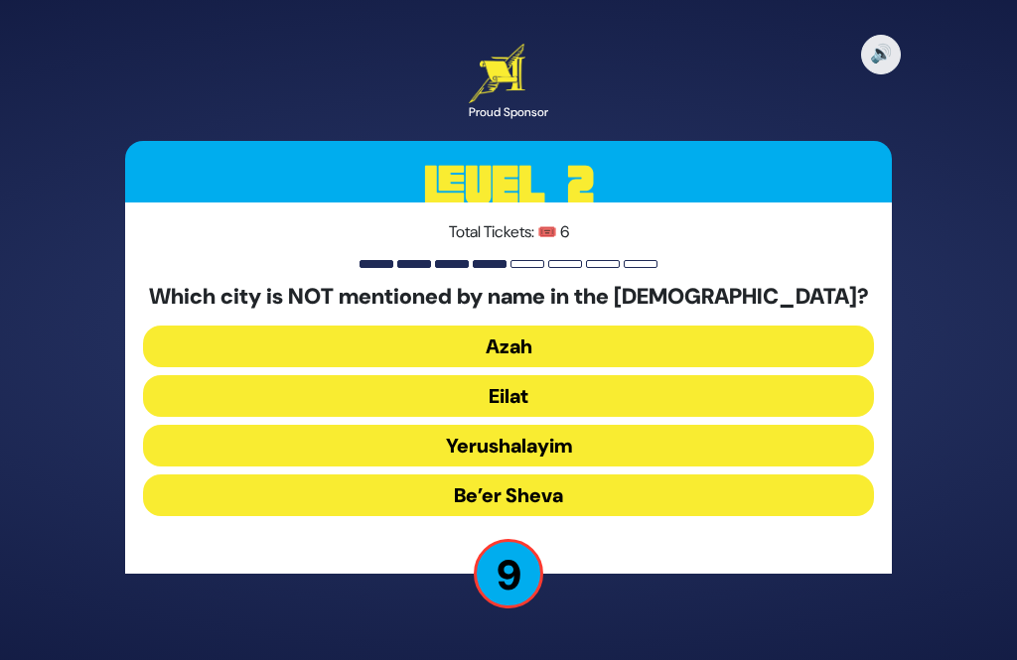
click at [660, 375] on button "Eilat" at bounding box center [508, 396] width 730 height 42
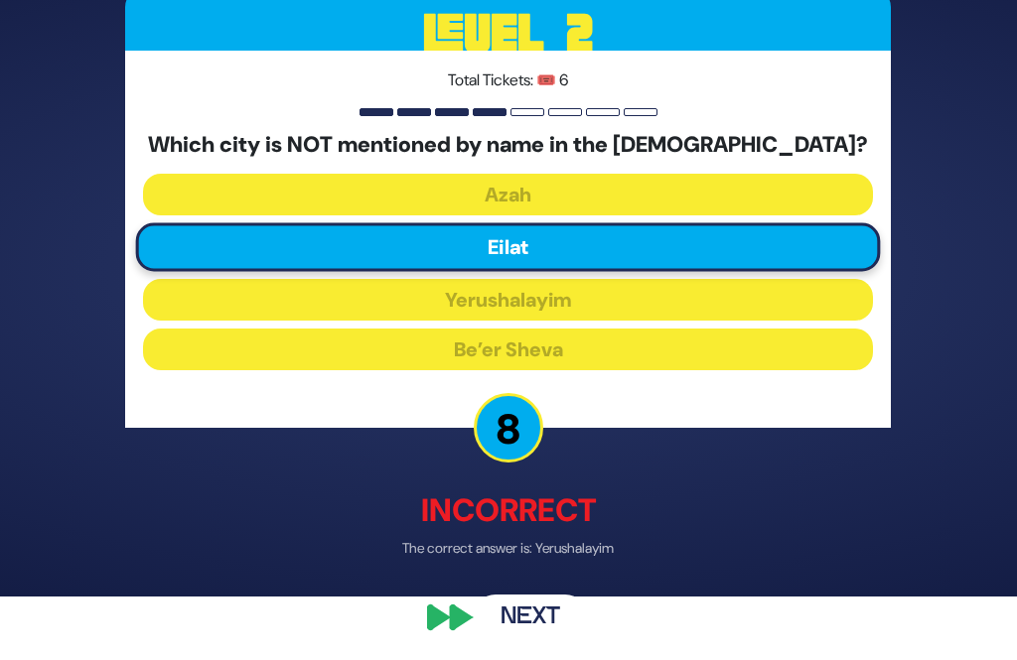
click at [542, 641] on button "Next" at bounding box center [530, 619] width 115 height 46
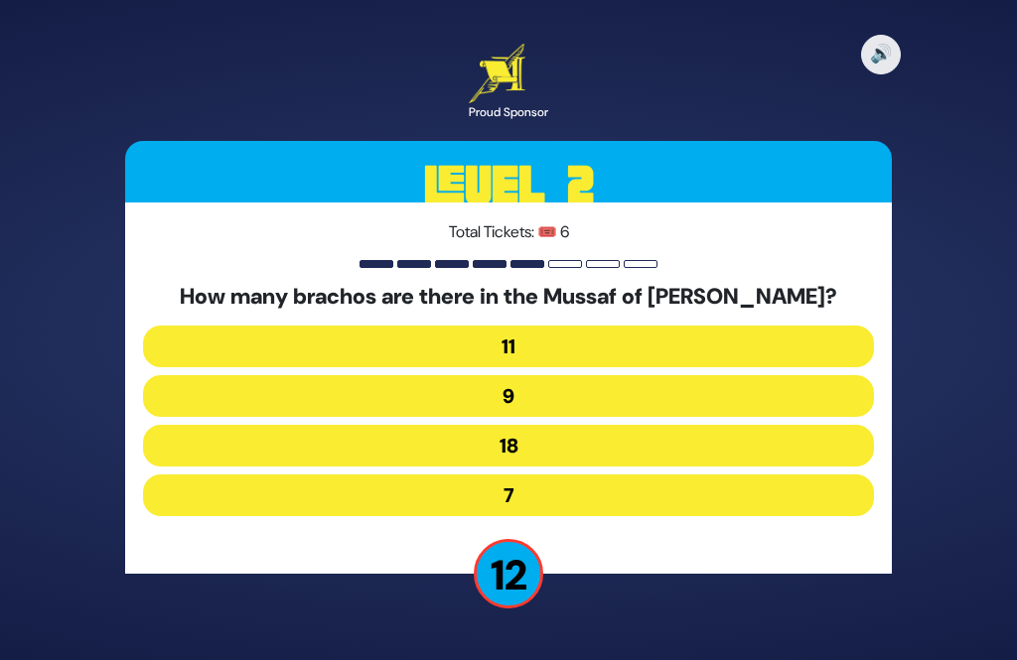
click at [656, 475] on button "7" at bounding box center [508, 496] width 730 height 42
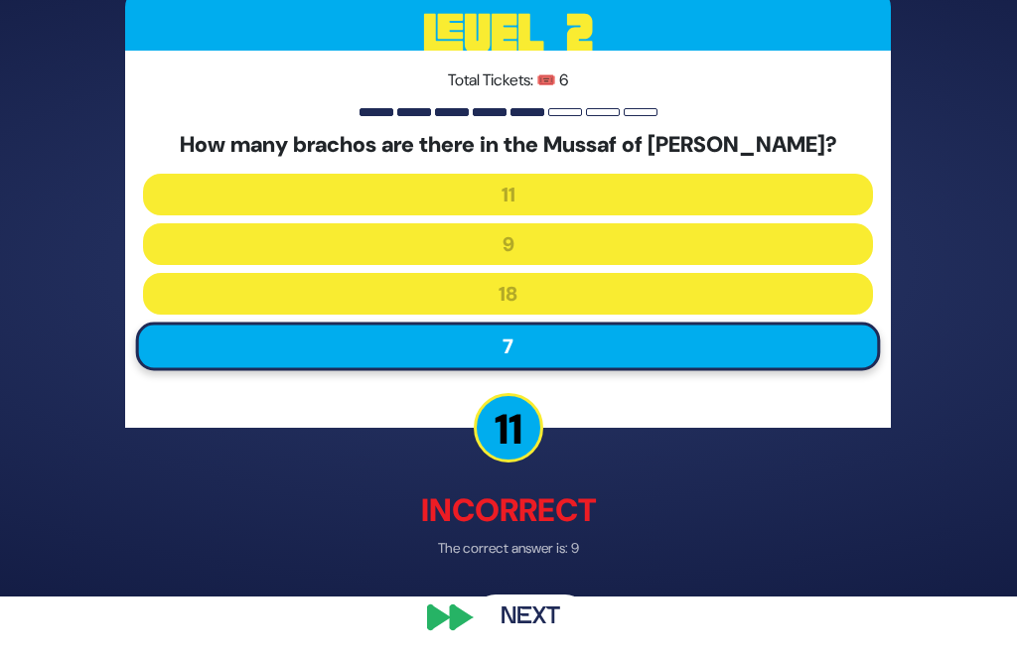
click at [562, 641] on button "Next" at bounding box center [530, 619] width 115 height 46
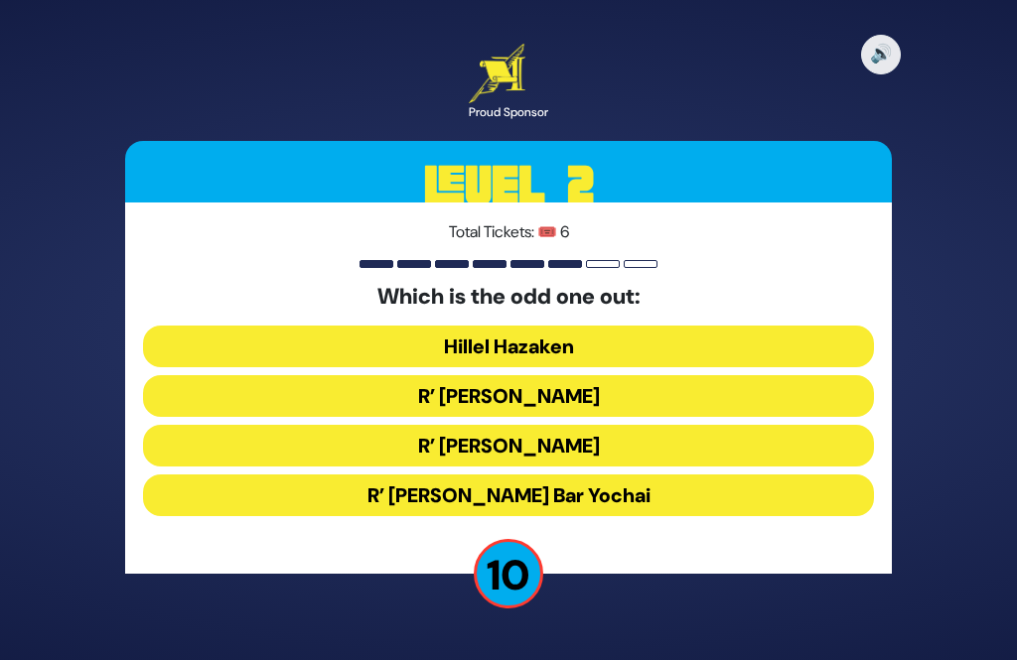
click at [641, 375] on button "R’ Shimon Ben Gamliel" at bounding box center [508, 396] width 730 height 42
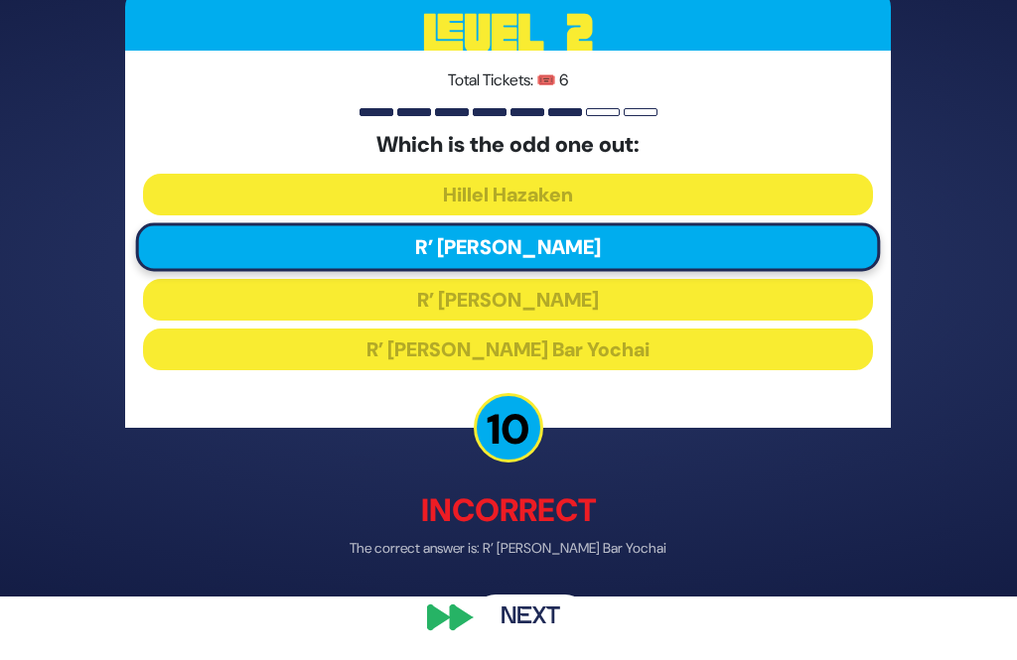
click at [558, 641] on button "Next" at bounding box center [530, 619] width 115 height 46
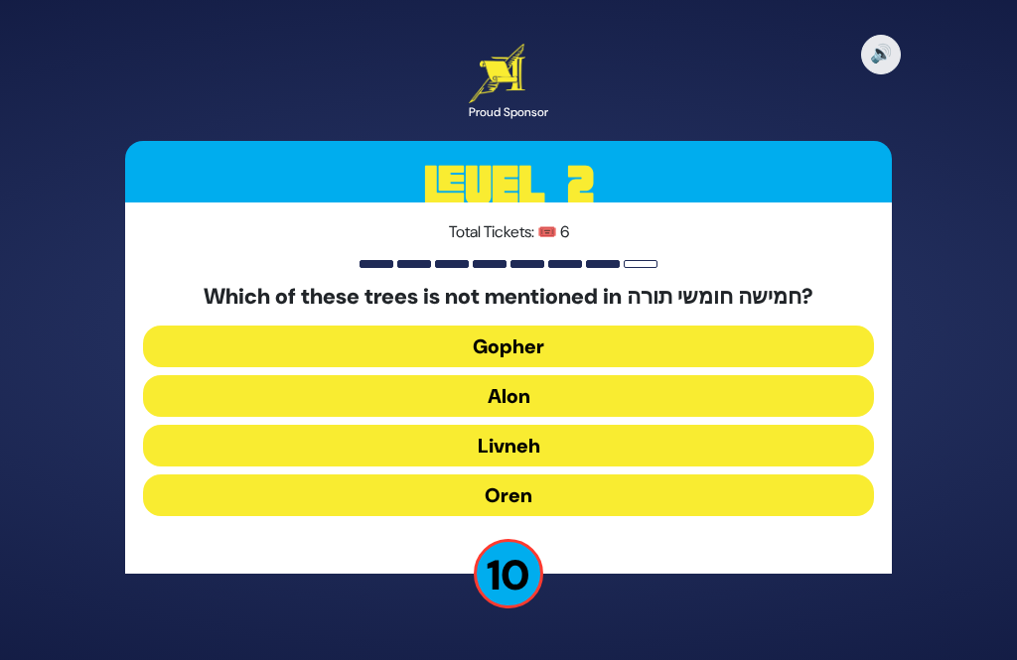
click at [582, 475] on button "Oren" at bounding box center [508, 496] width 730 height 42
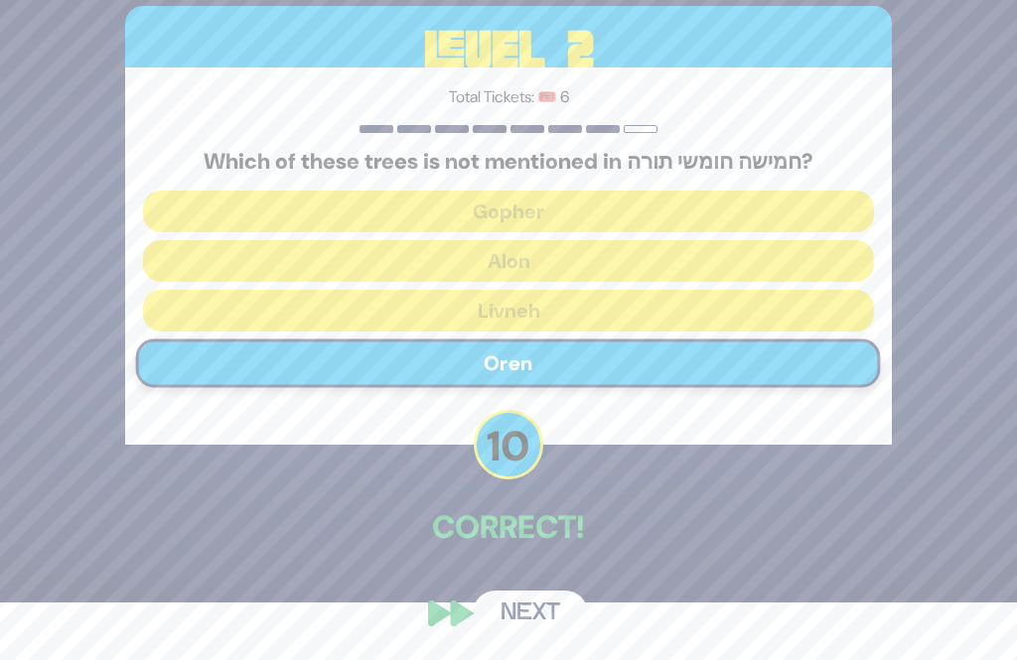
click at [536, 636] on button "Next" at bounding box center [530, 614] width 115 height 46
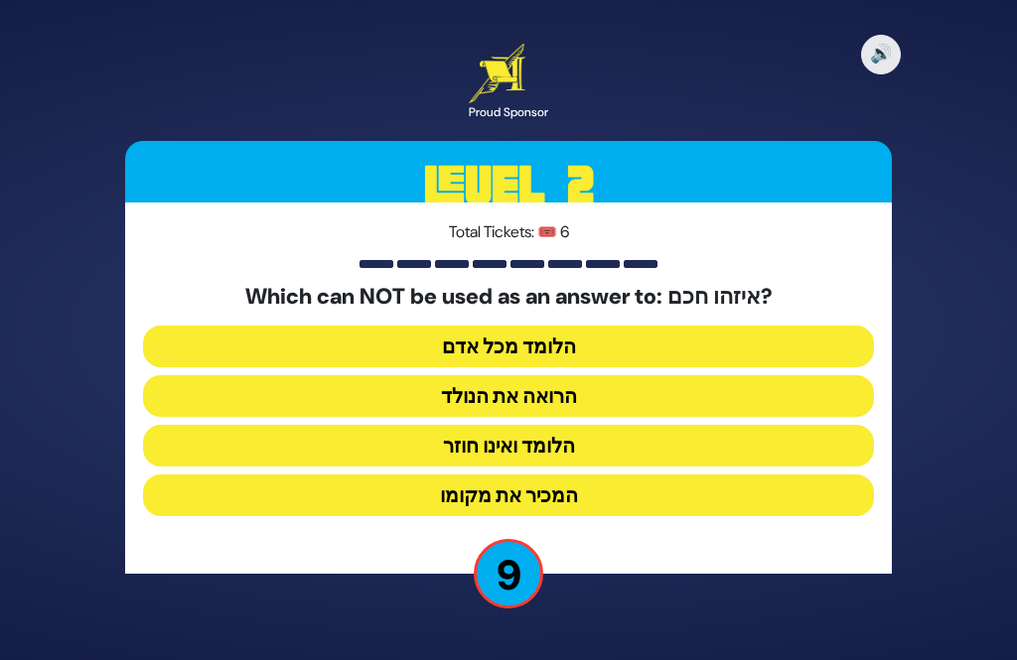
click at [578, 425] on button "הלומד ואינו חוזר" at bounding box center [508, 446] width 730 height 42
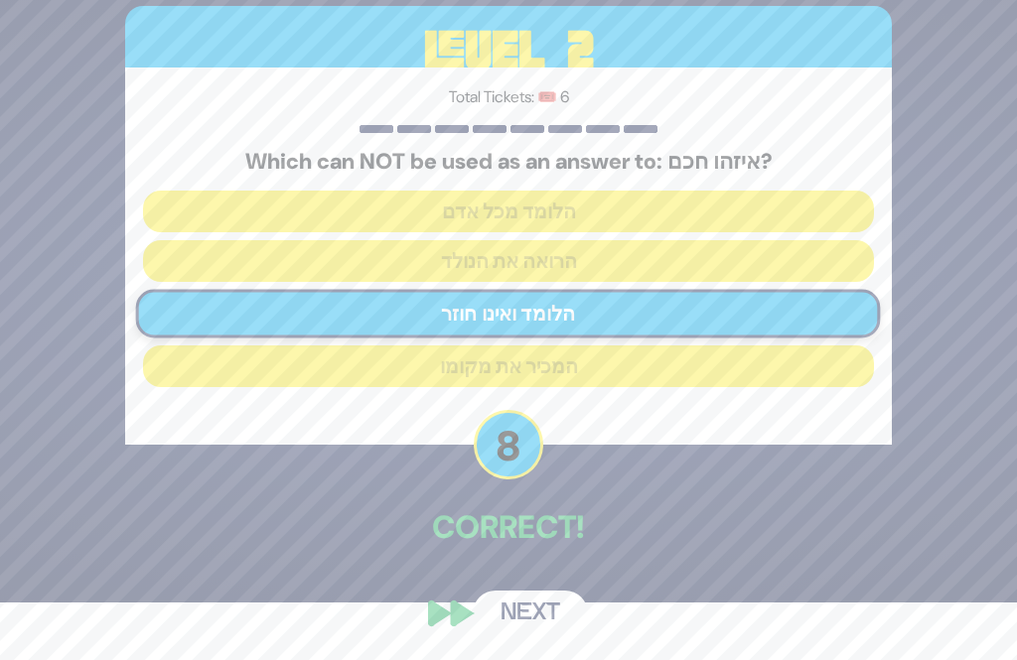
click at [536, 611] on div "🔊 Proud Sponsor Level 2 Total Tickets: 🎟️ 6 Which can NOT be used as an answer …" at bounding box center [507, 272] width 813 height 775
click at [543, 636] on button "Next" at bounding box center [530, 614] width 115 height 46
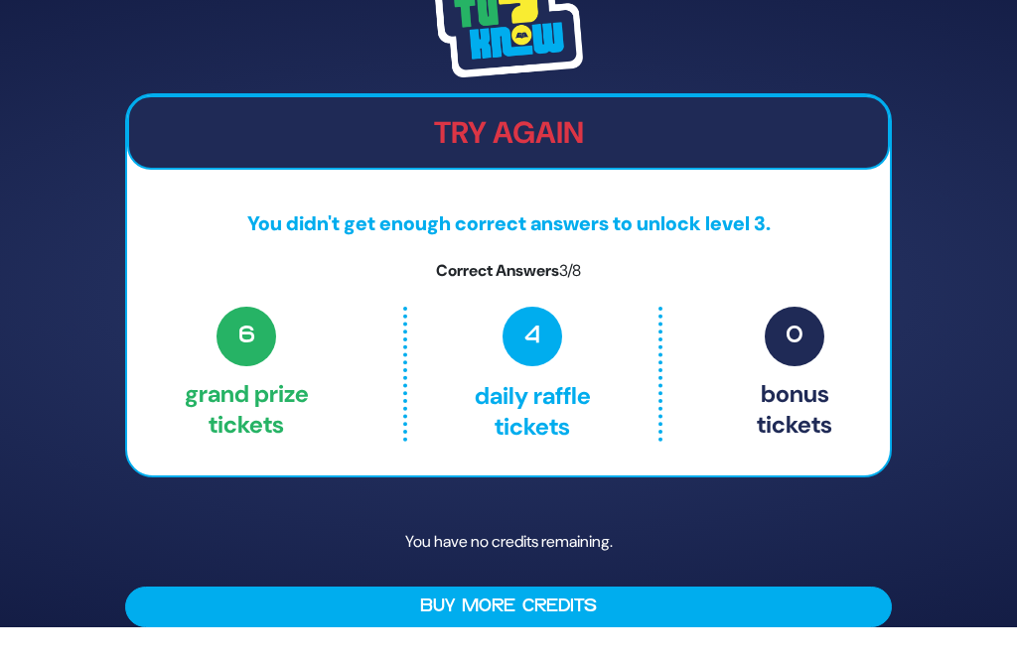
scroll to position [0, 0]
